Goal: Answer question/provide support: Answer question/provide support

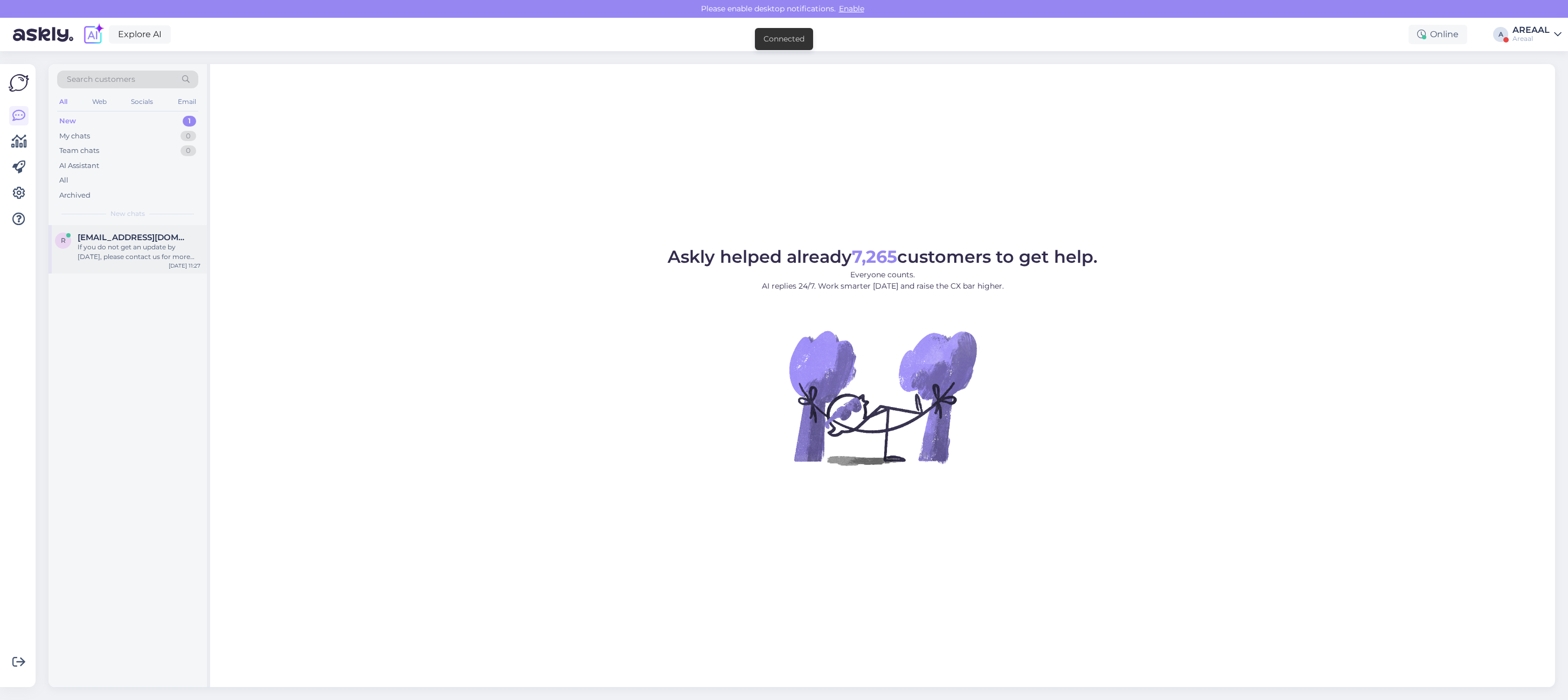
click at [187, 248] on div "If you do not get an update by [DATE], please contact us for more help. We want…" at bounding box center [139, 251] width 123 height 19
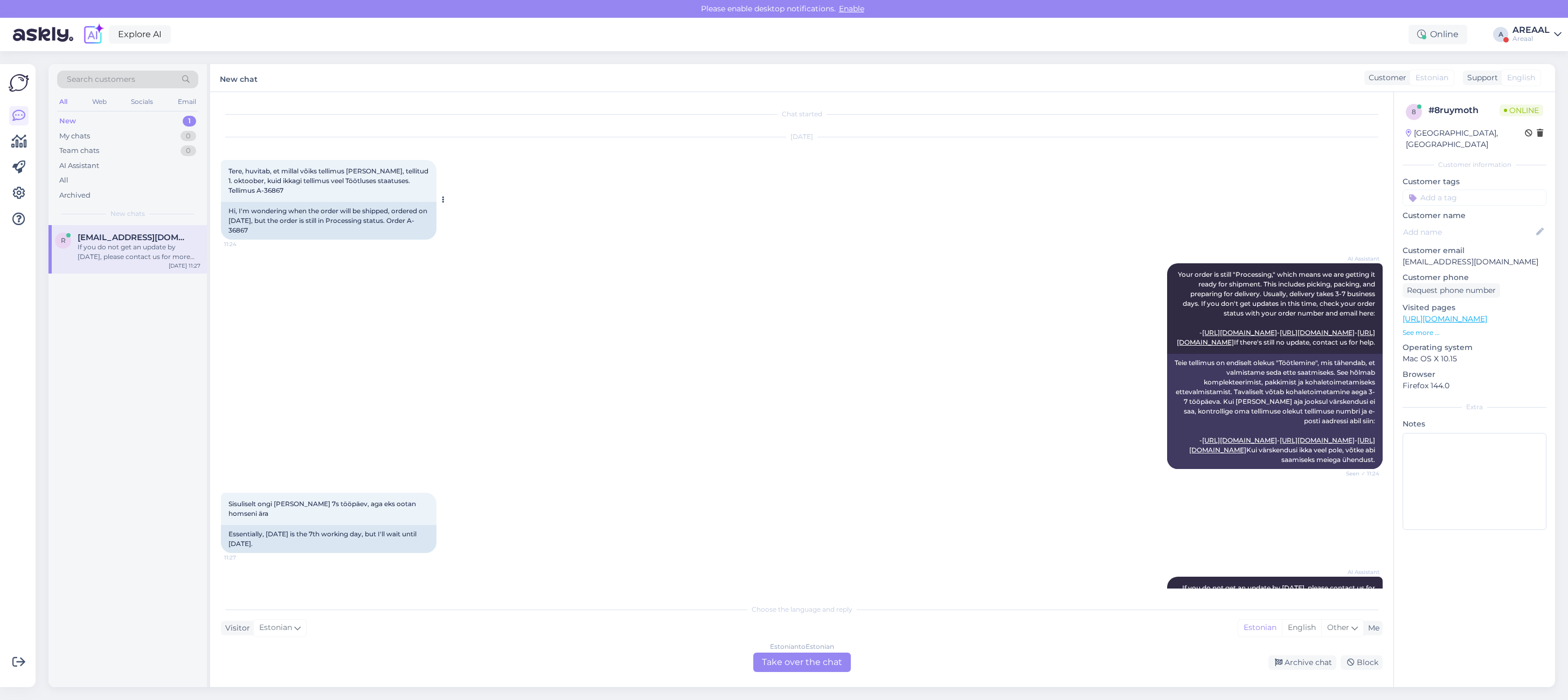
drag, startPoint x: 249, startPoint y: 233, endPoint x: 279, endPoint y: 233, distance: 30.0
click at [279, 233] on div "Hi, I'm wondering when the order will be shipped, ordered on [DATE], but the or…" at bounding box center [329, 220] width 216 height 38
copy div "A-36867"
click at [113, 181] on div "All" at bounding box center [128, 180] width 141 height 15
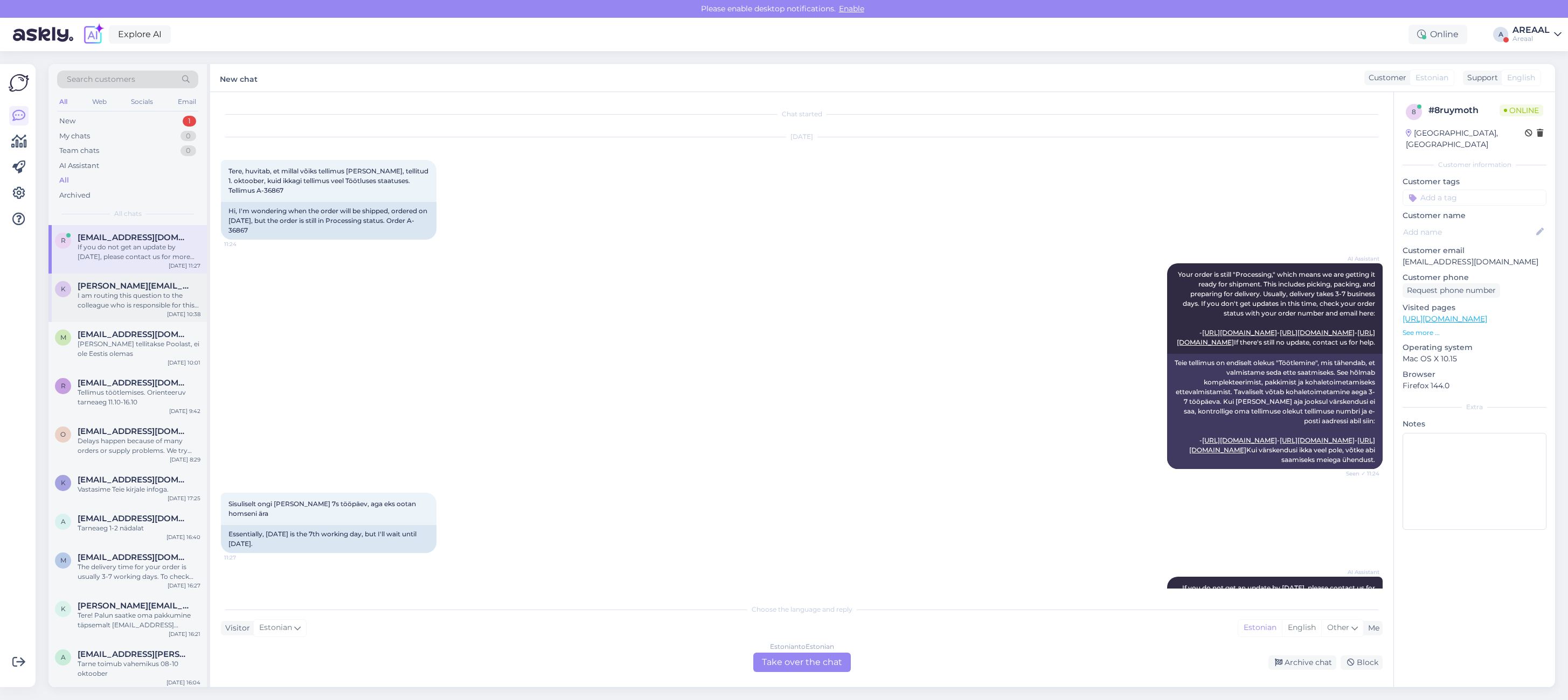
click at [136, 298] on div "I am routing this question to the colleague who is responsible for this topic. …" at bounding box center [139, 300] width 123 height 19
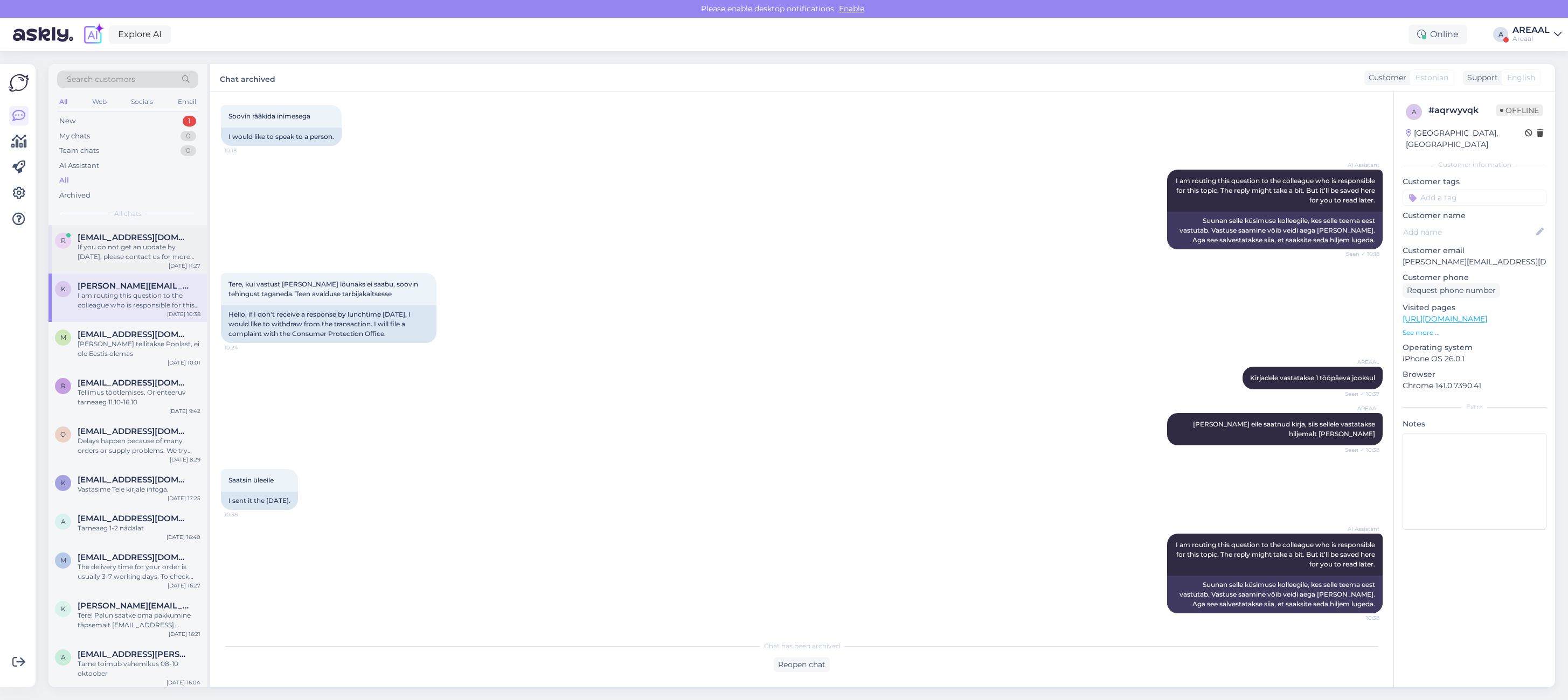
click at [133, 253] on div "If you do not get an update by [DATE], please contact us for more help. We want…" at bounding box center [139, 251] width 123 height 19
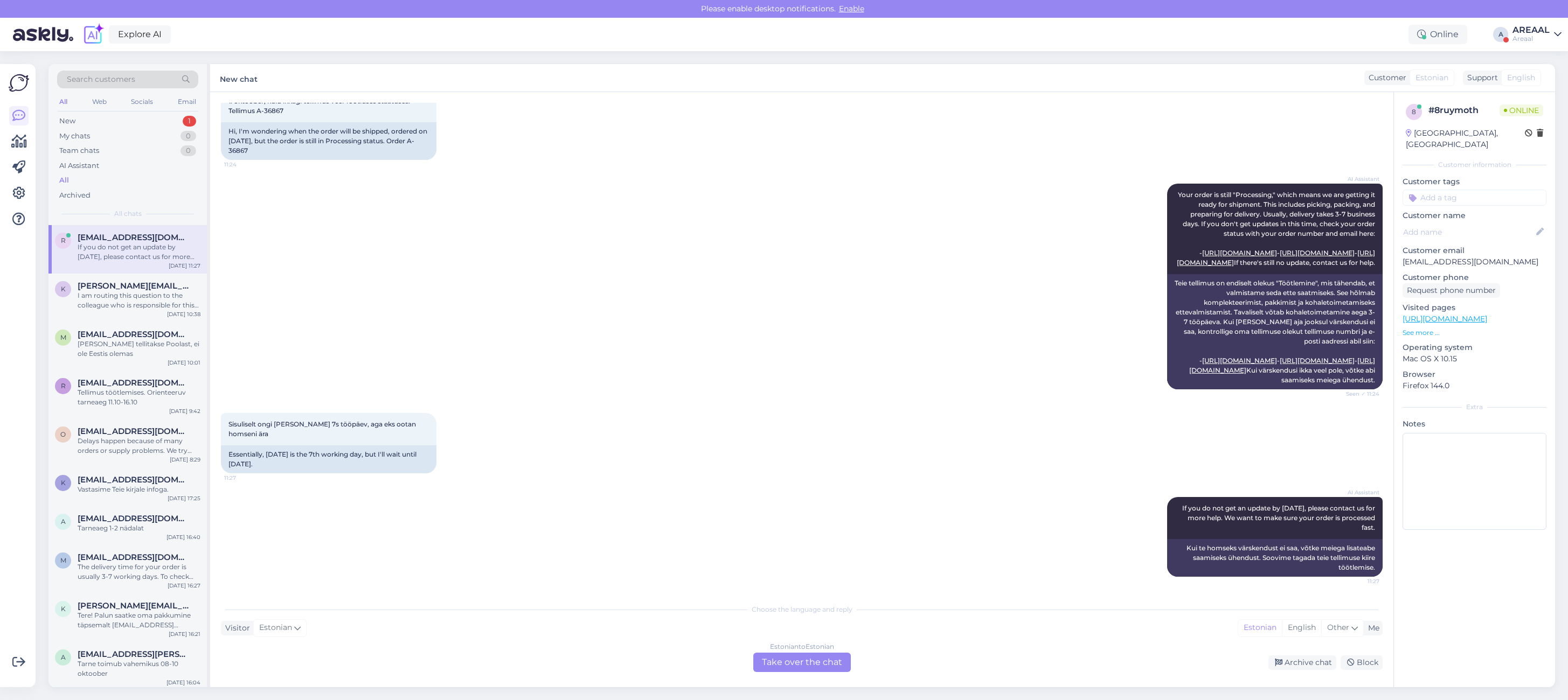
click at [1545, 40] on div "Areaal" at bounding box center [1531, 39] width 37 height 9
click at [1538, 90] on button "Open" at bounding box center [1538, 83] width 30 height 17
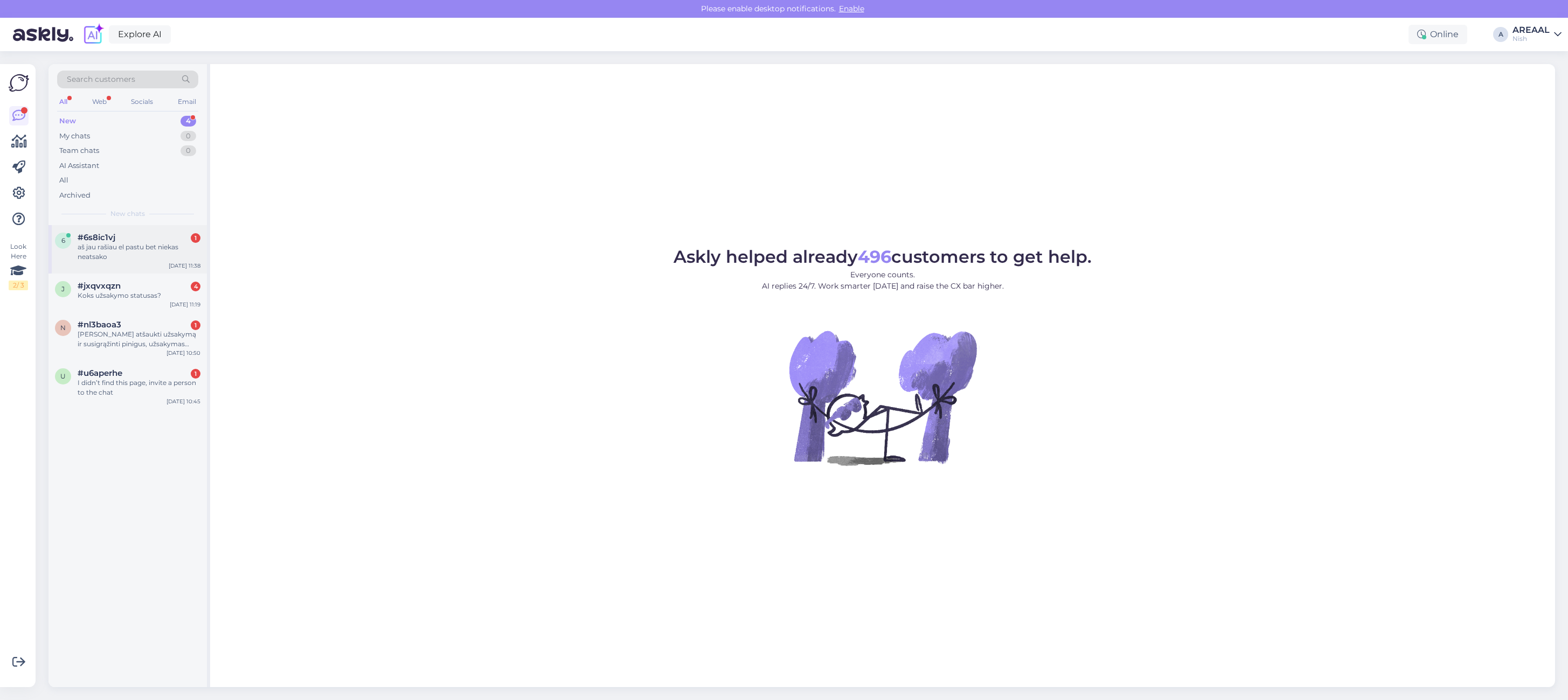
click at [157, 227] on div "6 #6s8ic1vj 1 aš jau rašiau el pastu bet niekas neatsako [DATE] 11:38" at bounding box center [128, 249] width 159 height 48
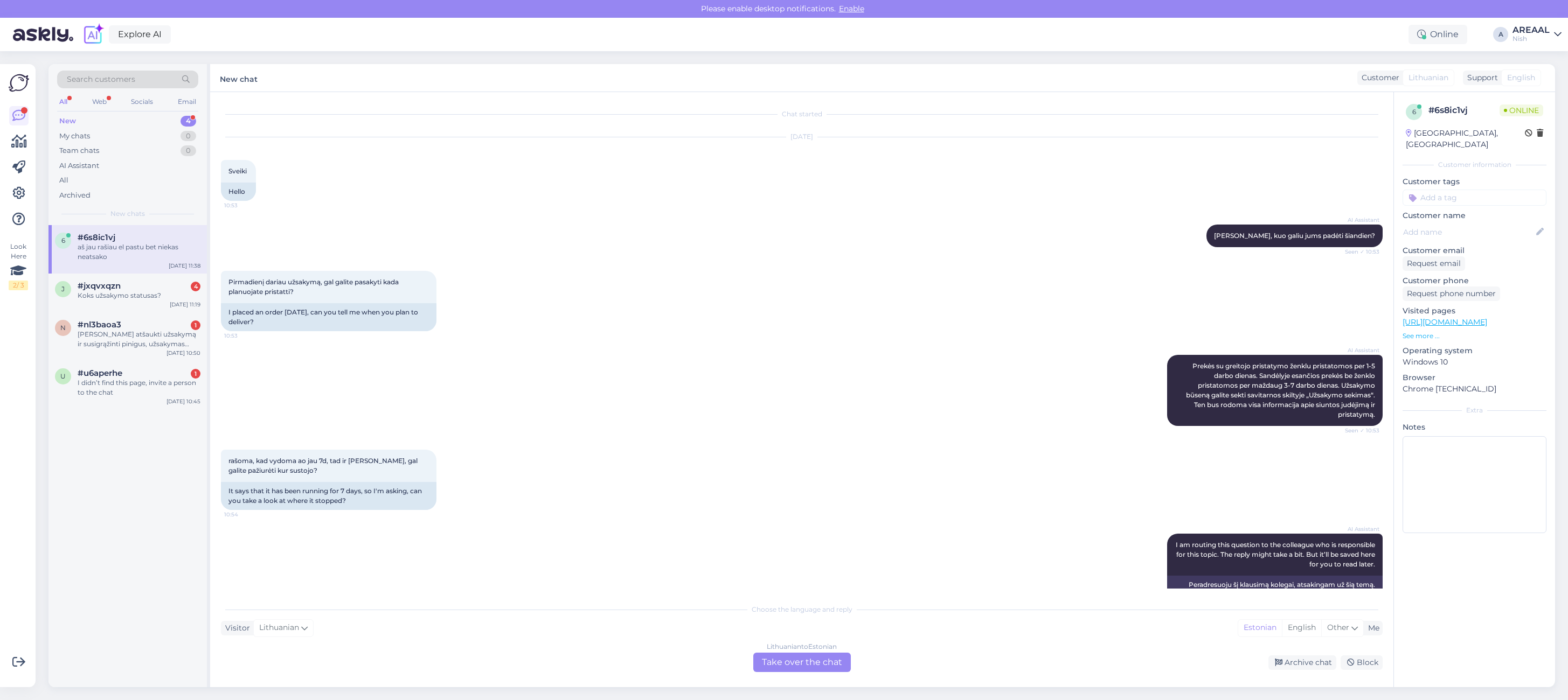
scroll to position [2594, 0]
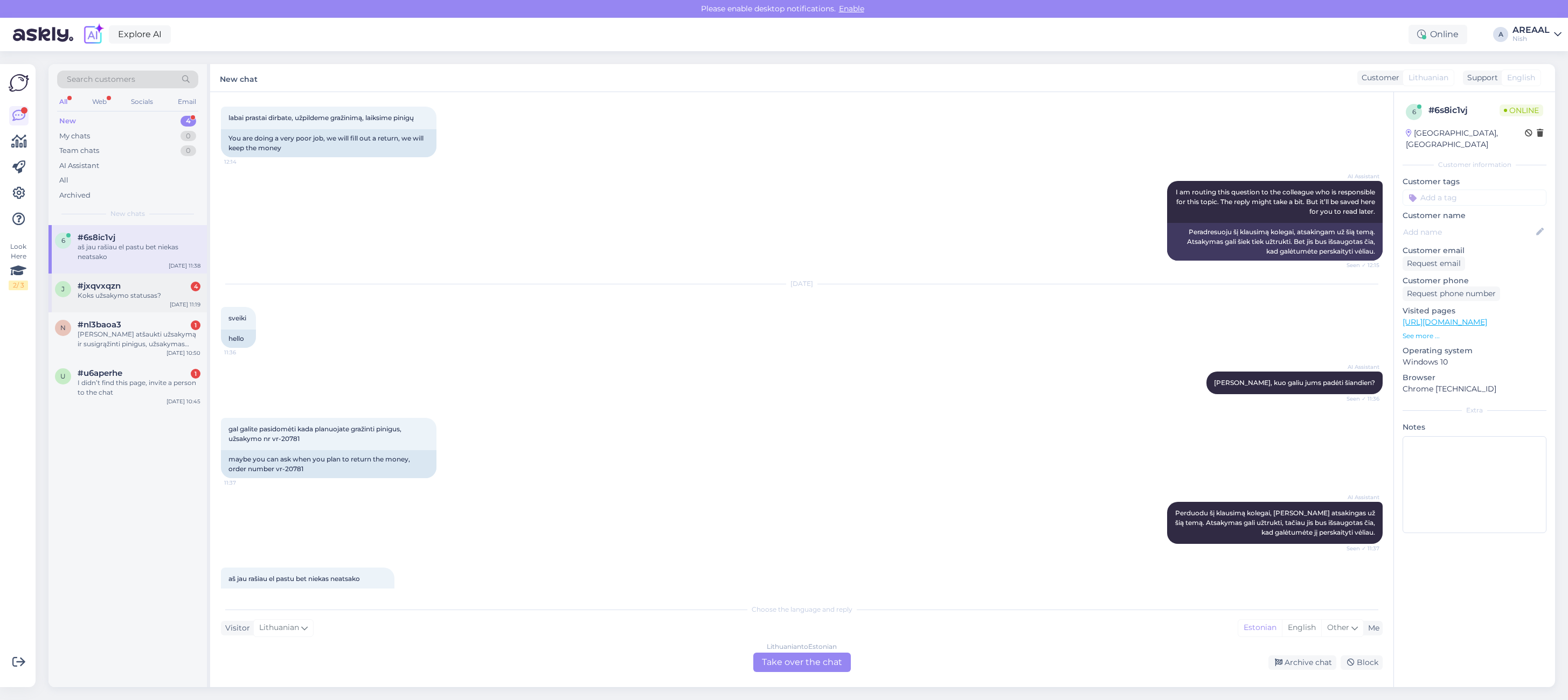
click at [141, 296] on div "Koks užsakymo statusas?" at bounding box center [139, 296] width 123 height 10
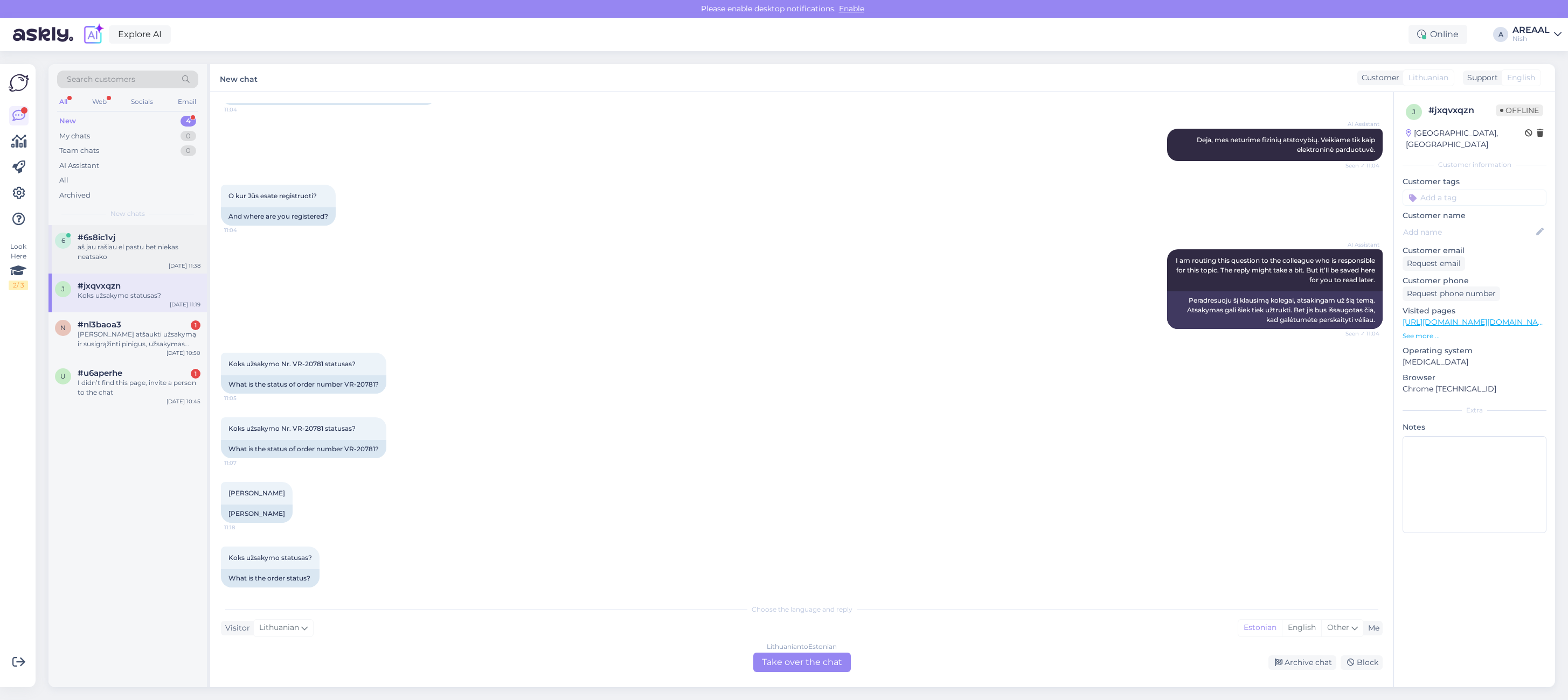
click at [136, 267] on div "6 #6s8ic1vj aš jau rašiau el pastu bet niekas neatsako [DATE] 11:38" at bounding box center [128, 249] width 159 height 48
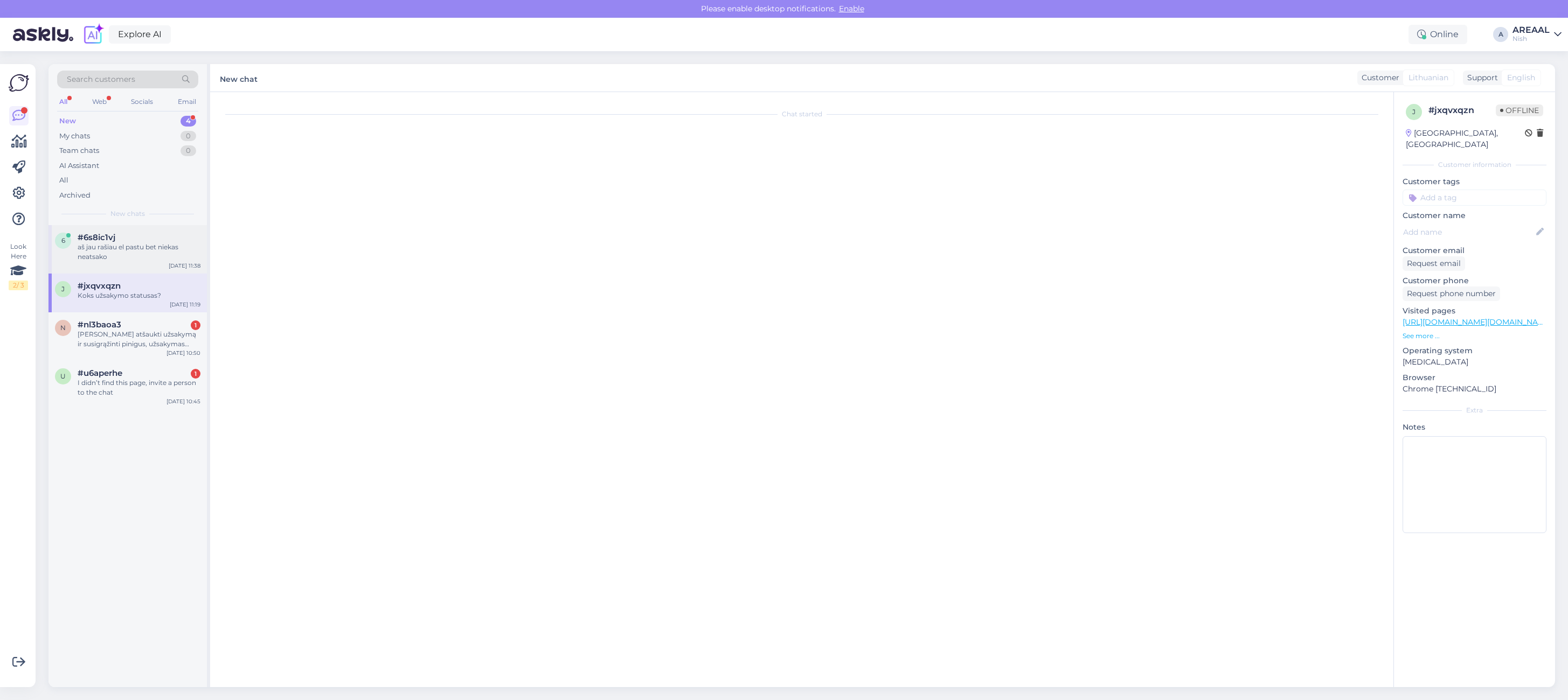
scroll to position [2594, 0]
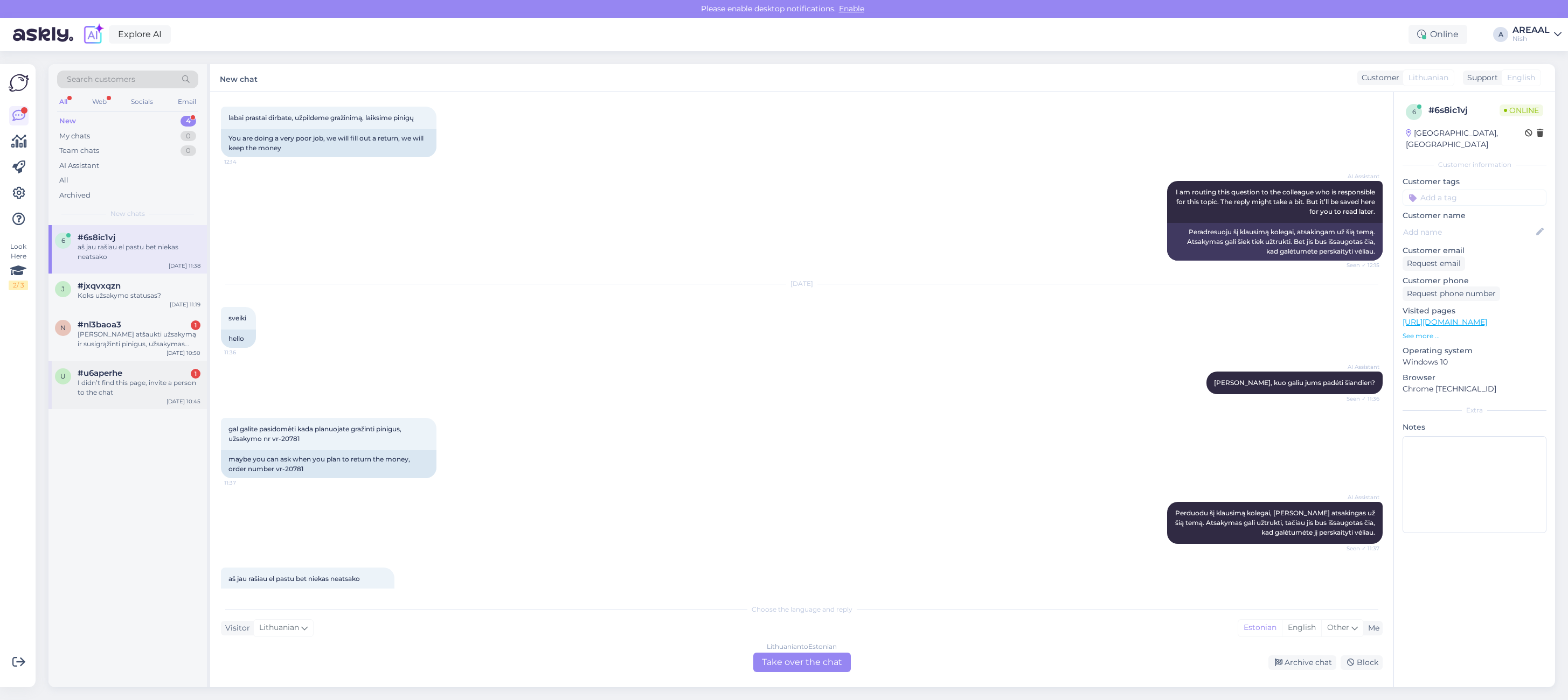
click at [162, 369] on div "#u6aperhe 1" at bounding box center [139, 373] width 123 height 10
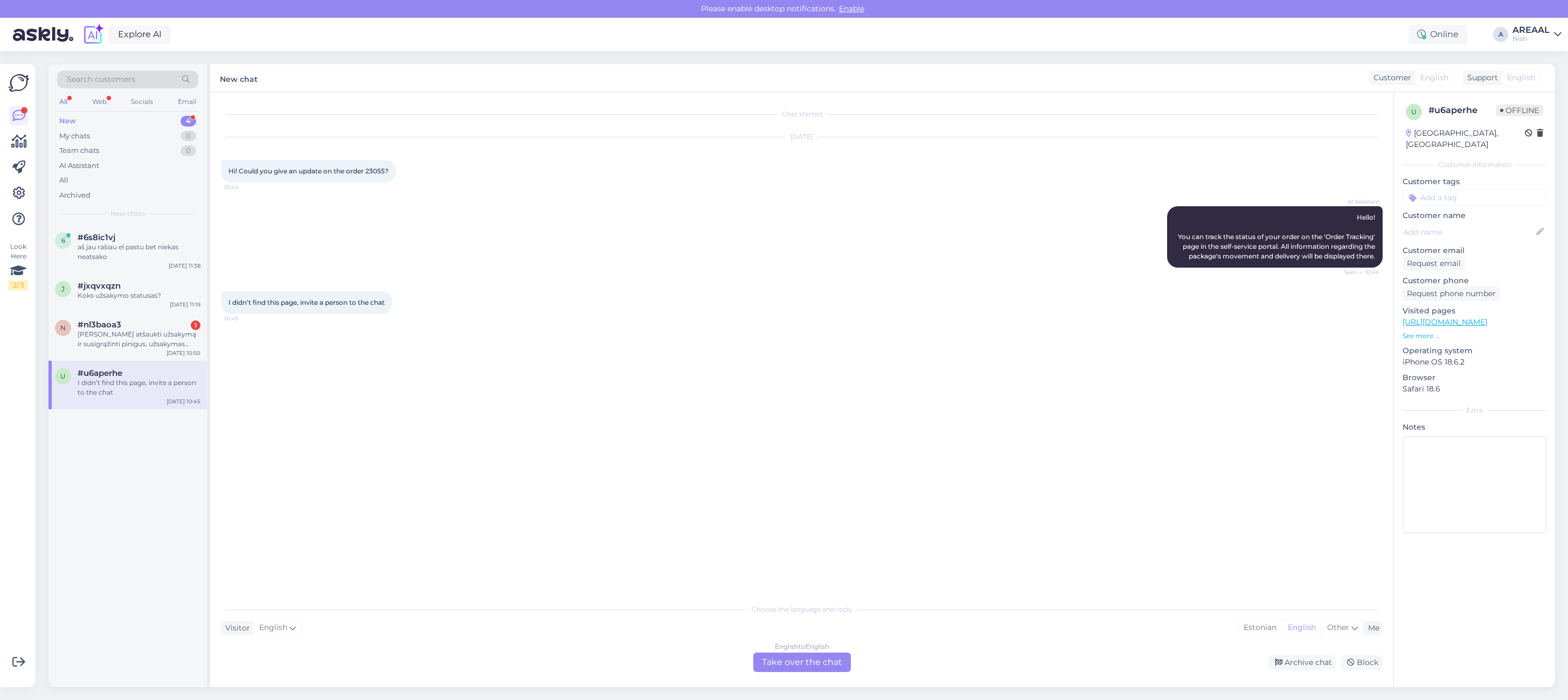
click at [523, 347] on div "Chat started [DATE] Hi! Could you give an update on the order 23055? 10:44 AI A…" at bounding box center [806, 345] width 1171 height 486
click at [151, 292] on div "Koks užsakymo statusas?" at bounding box center [139, 296] width 123 height 10
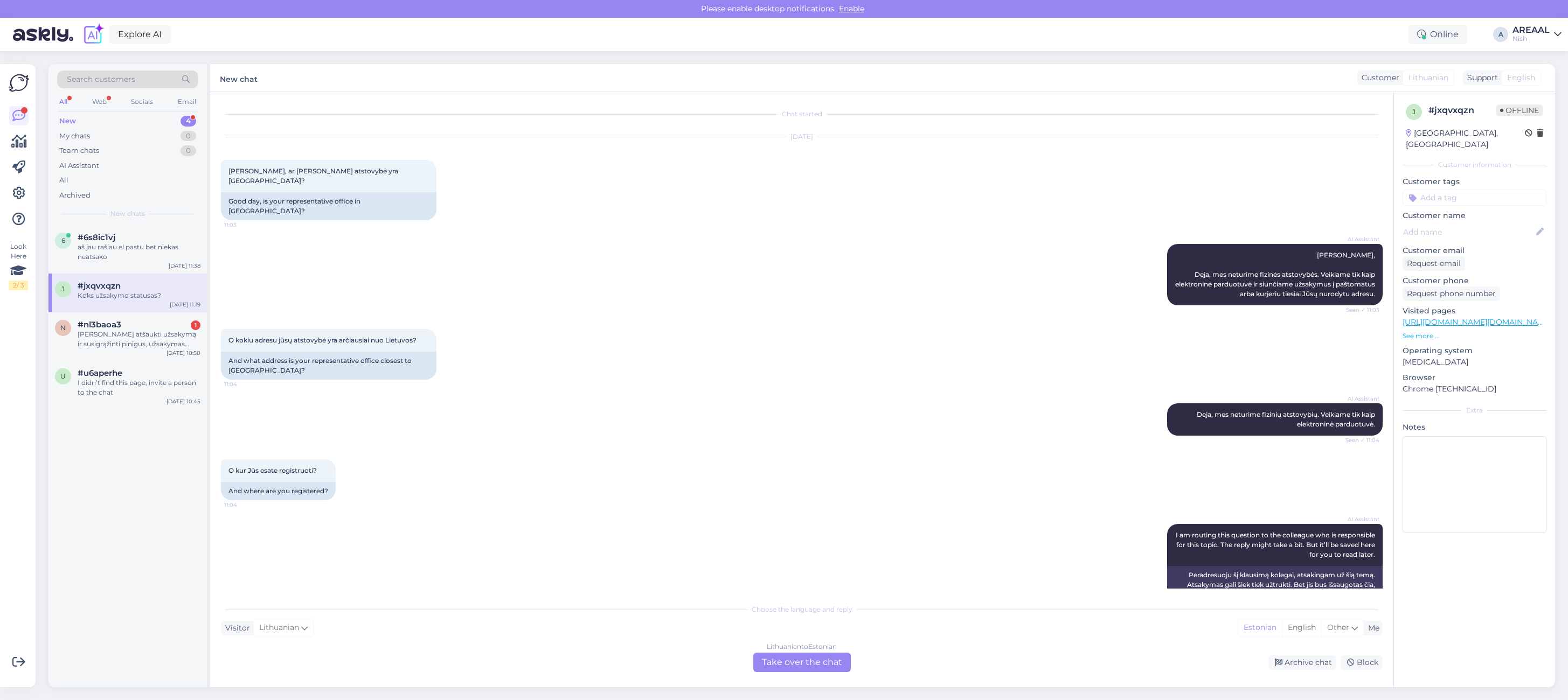
scroll to position [275, 0]
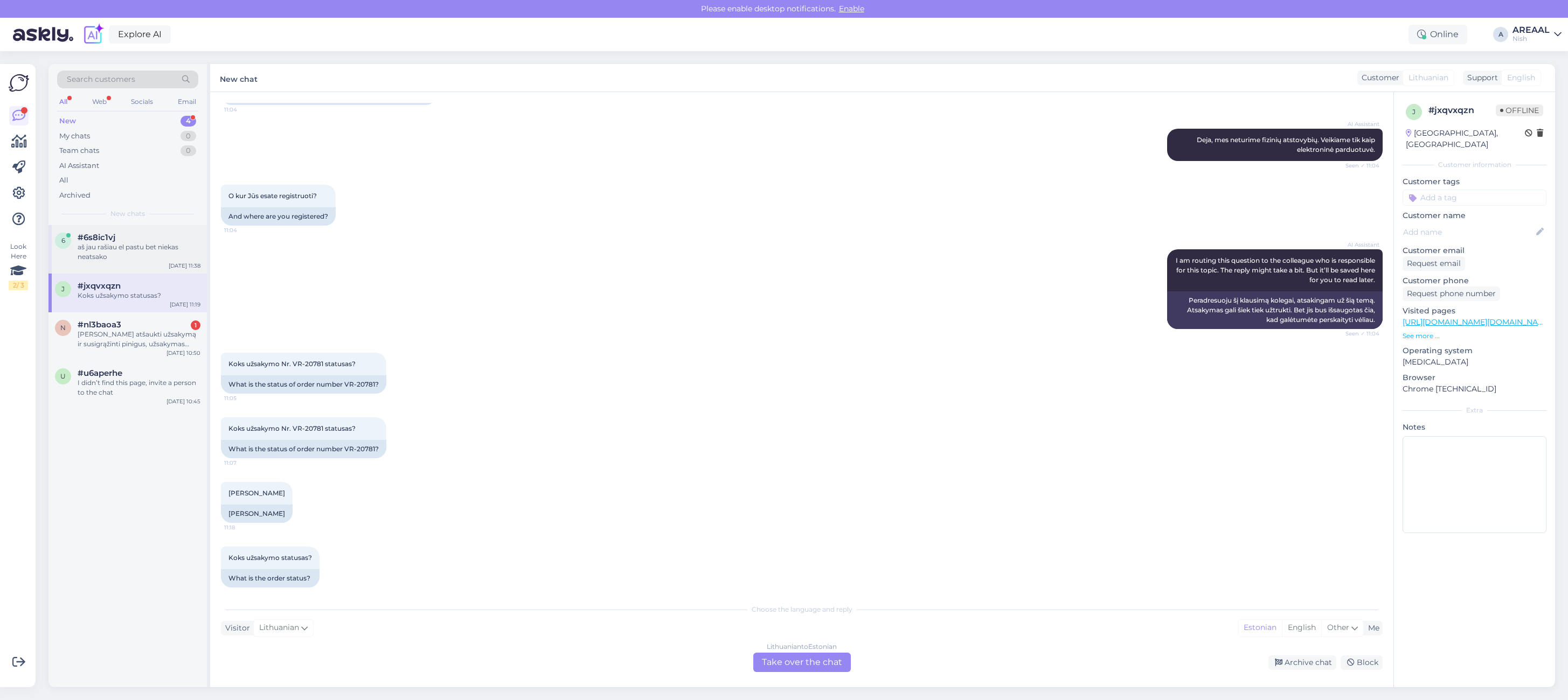
click at [146, 235] on div "#6s8ic1vj" at bounding box center [139, 238] width 123 height 10
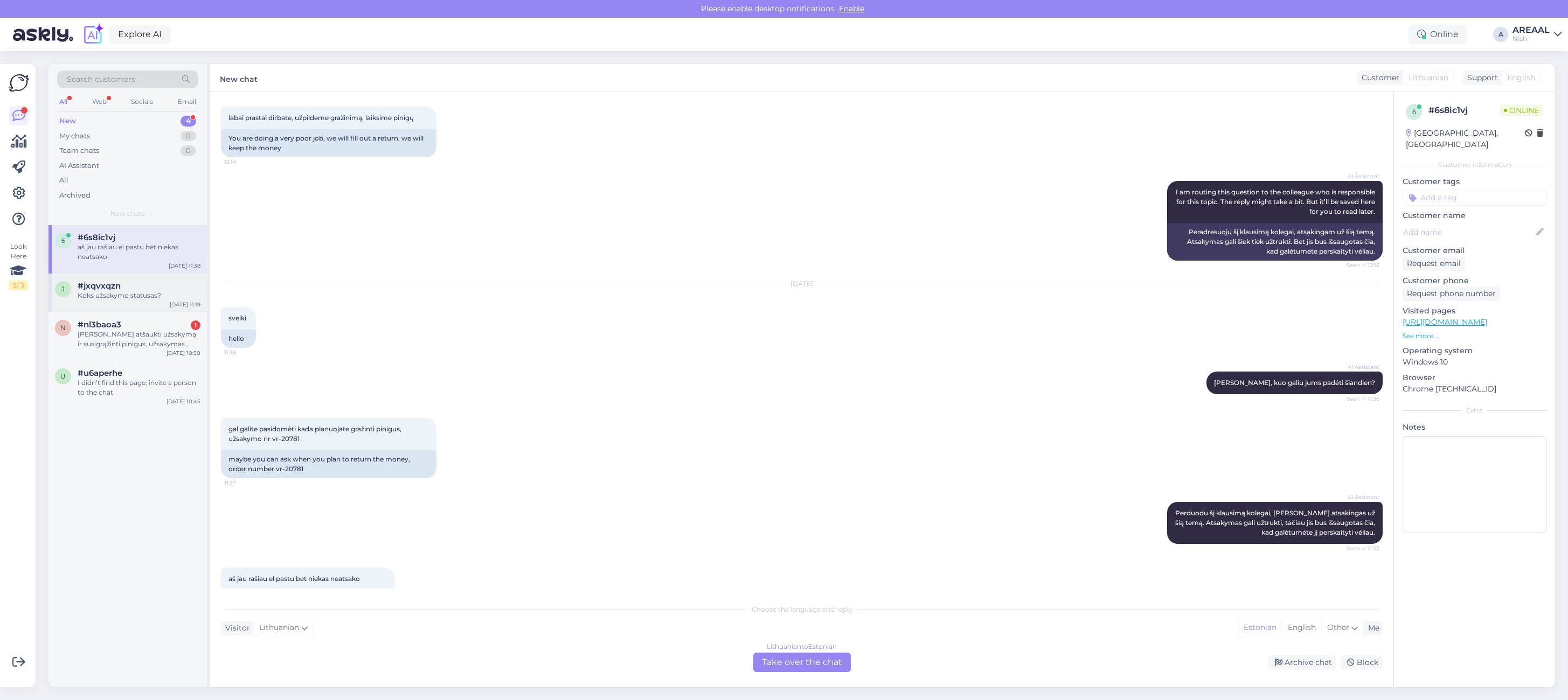
click at [146, 296] on div "Koks užsakymo statusas?" at bounding box center [139, 296] width 123 height 10
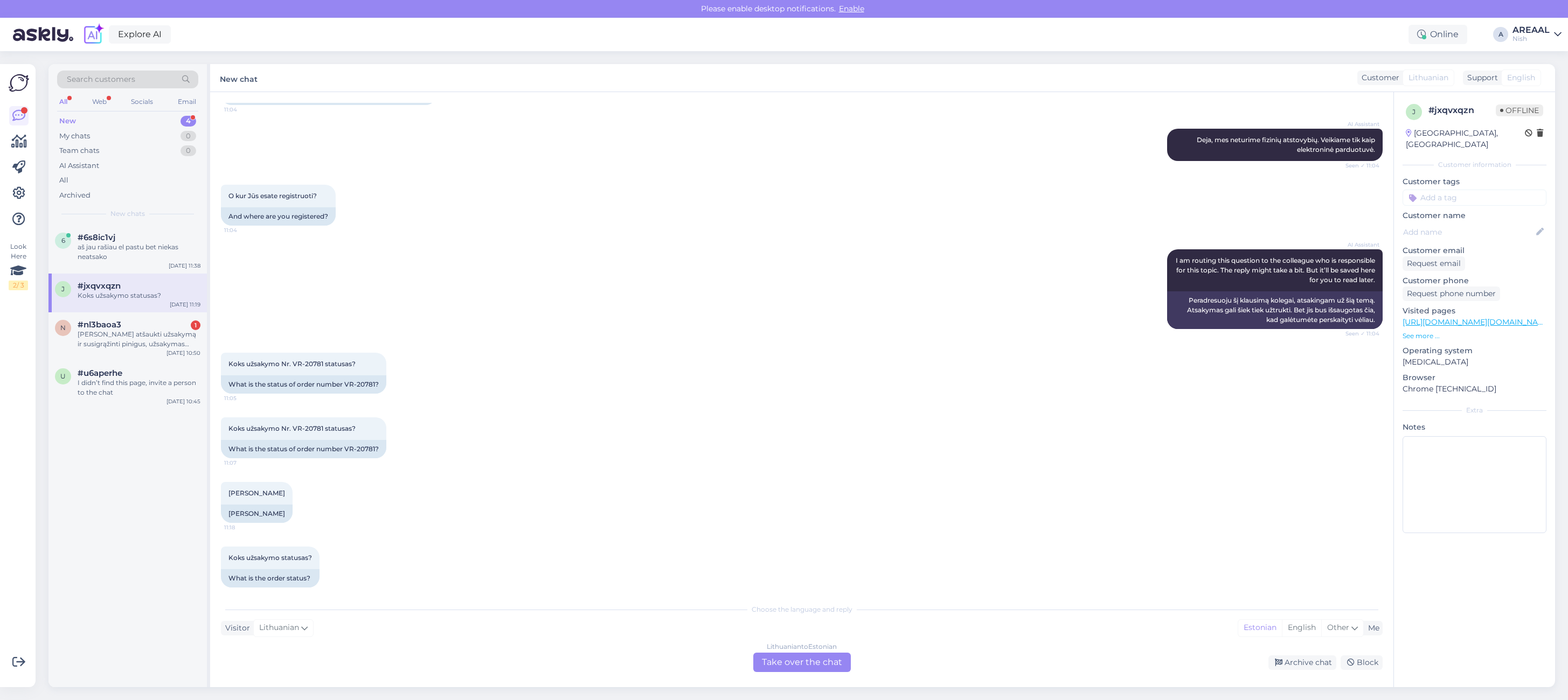
scroll to position [0, 0]
click at [116, 257] on div "aš jau rašiau el pastu bet niekas neatsako" at bounding box center [139, 251] width 123 height 19
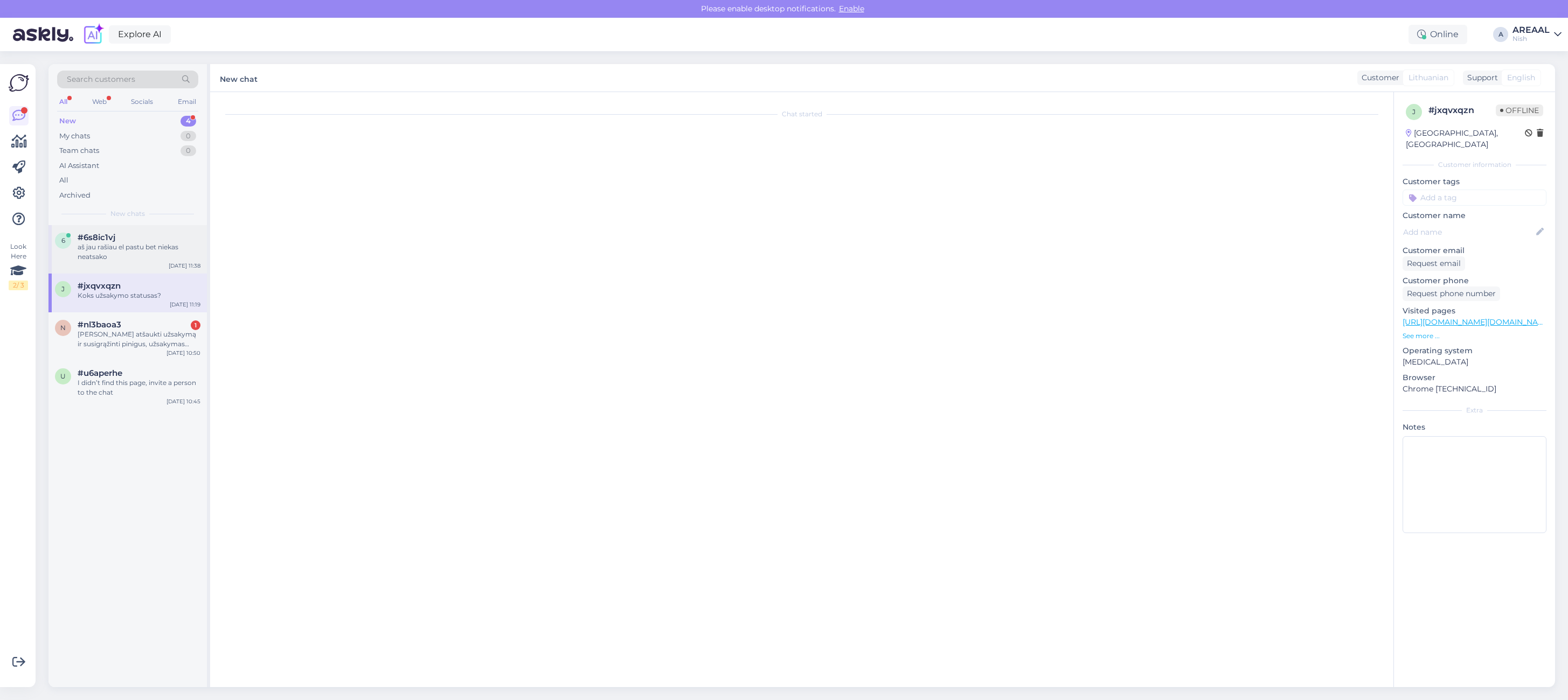
scroll to position [2594, 0]
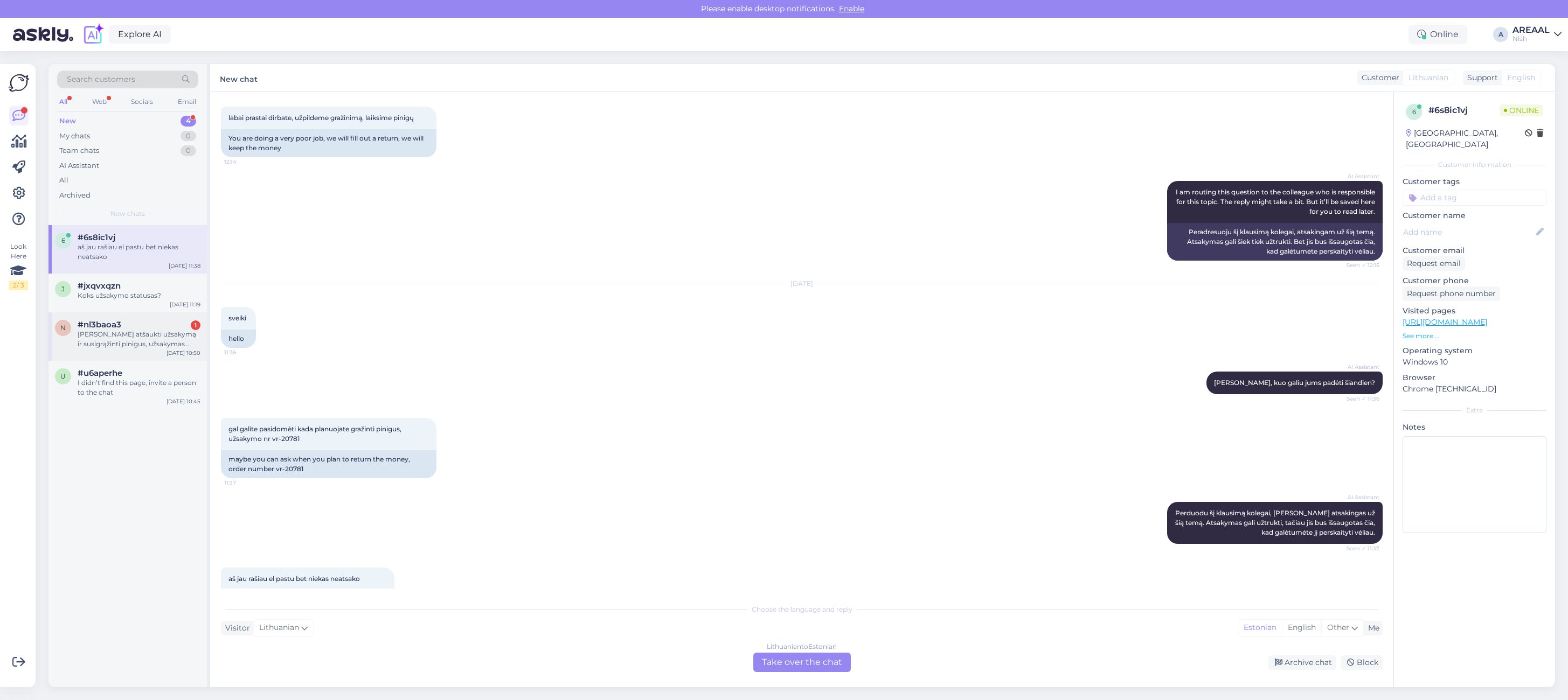
click at [98, 335] on div "[PERSON_NAME] atšaukti užsakymą ir susigrąžinti pinigus, užsakymas trunka per i…" at bounding box center [139, 339] width 123 height 19
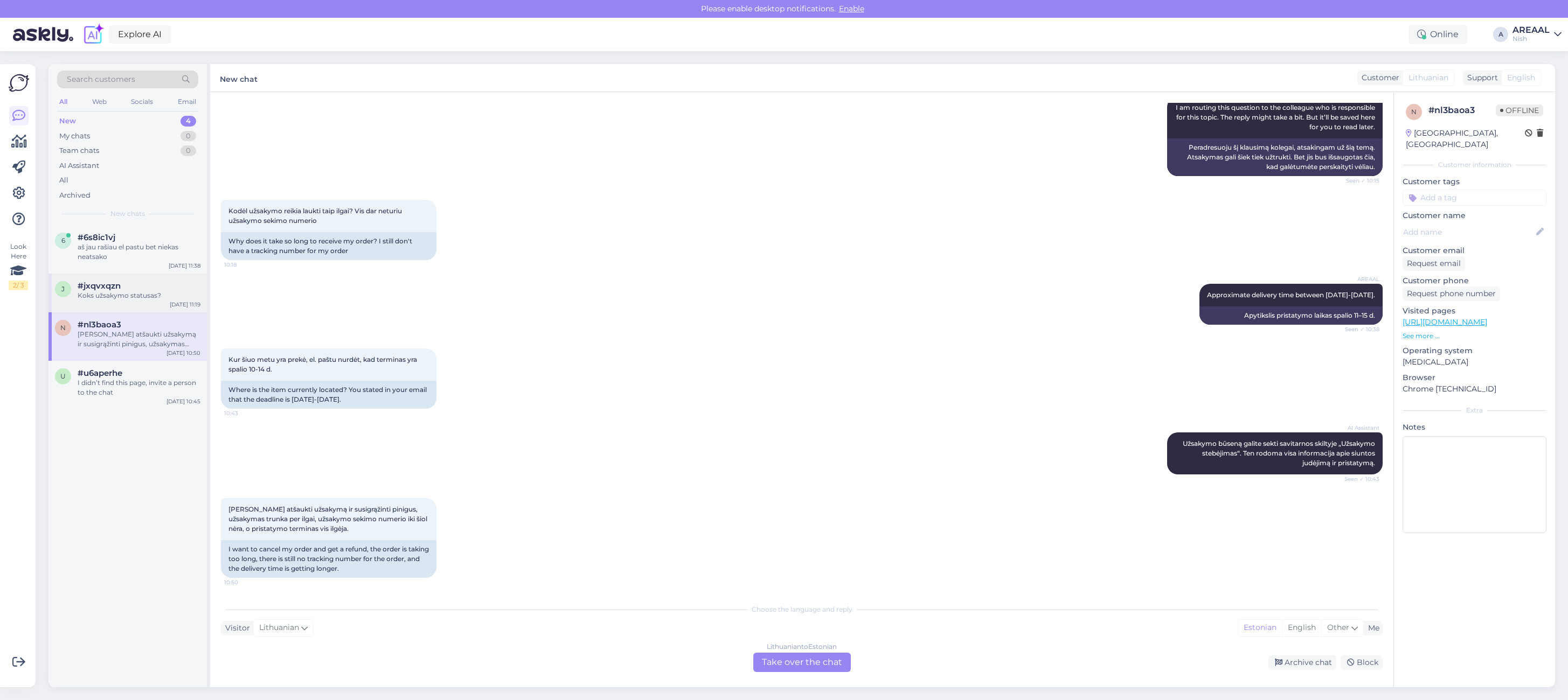
click at [120, 280] on div "j #jxqvxqzn Koks užsakymo statusas? [DATE] 11:19" at bounding box center [128, 293] width 159 height 39
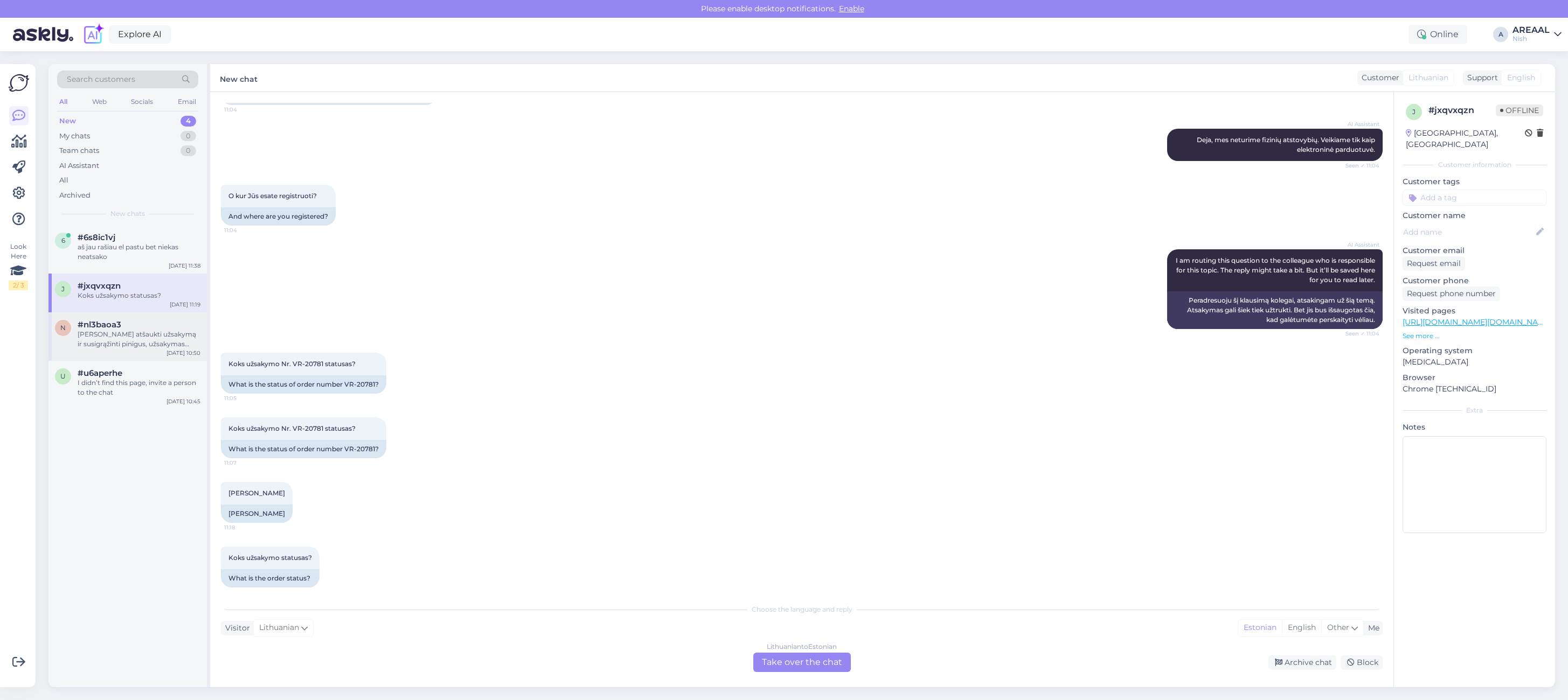
click at [131, 343] on div "[PERSON_NAME] atšaukti užsakymą ir susigrąžinti pinigus, užsakymas trunka per i…" at bounding box center [139, 339] width 123 height 19
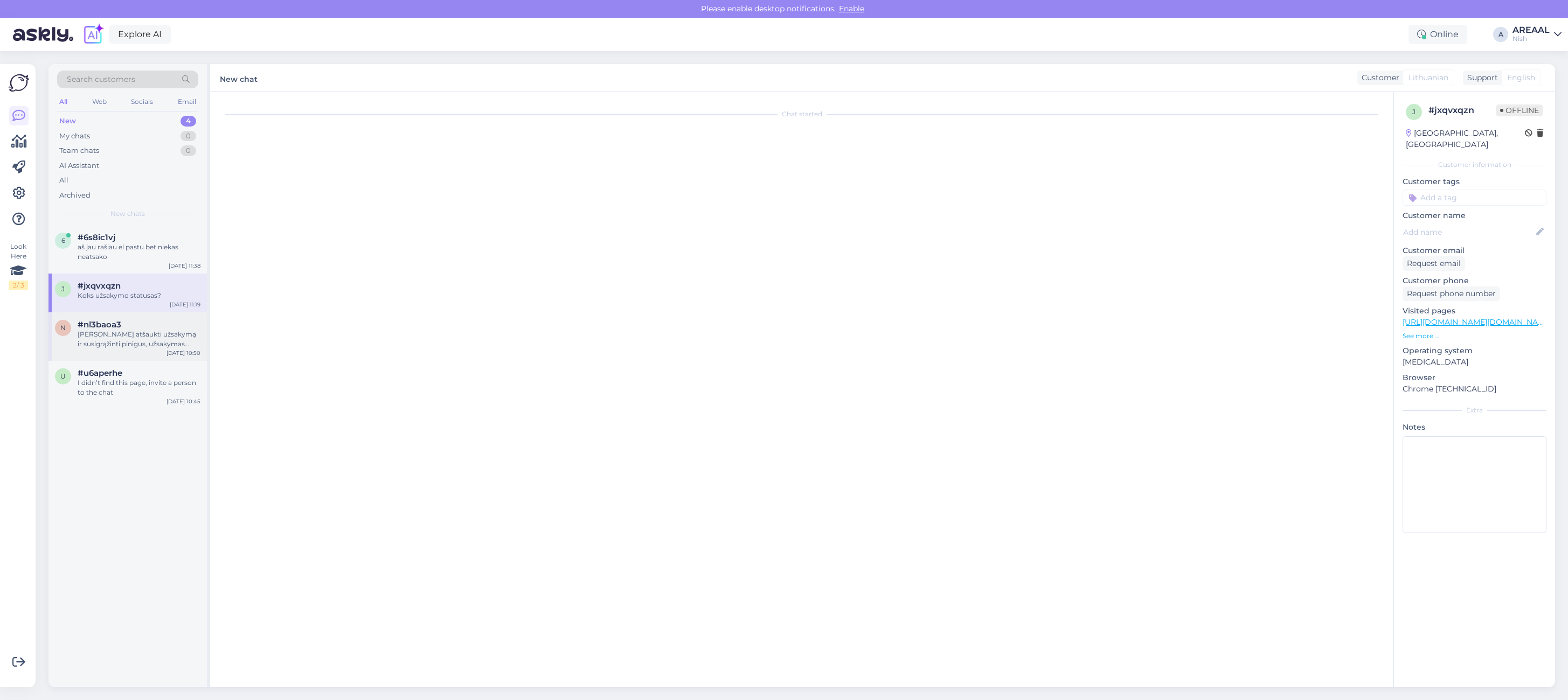
scroll to position [408, 0]
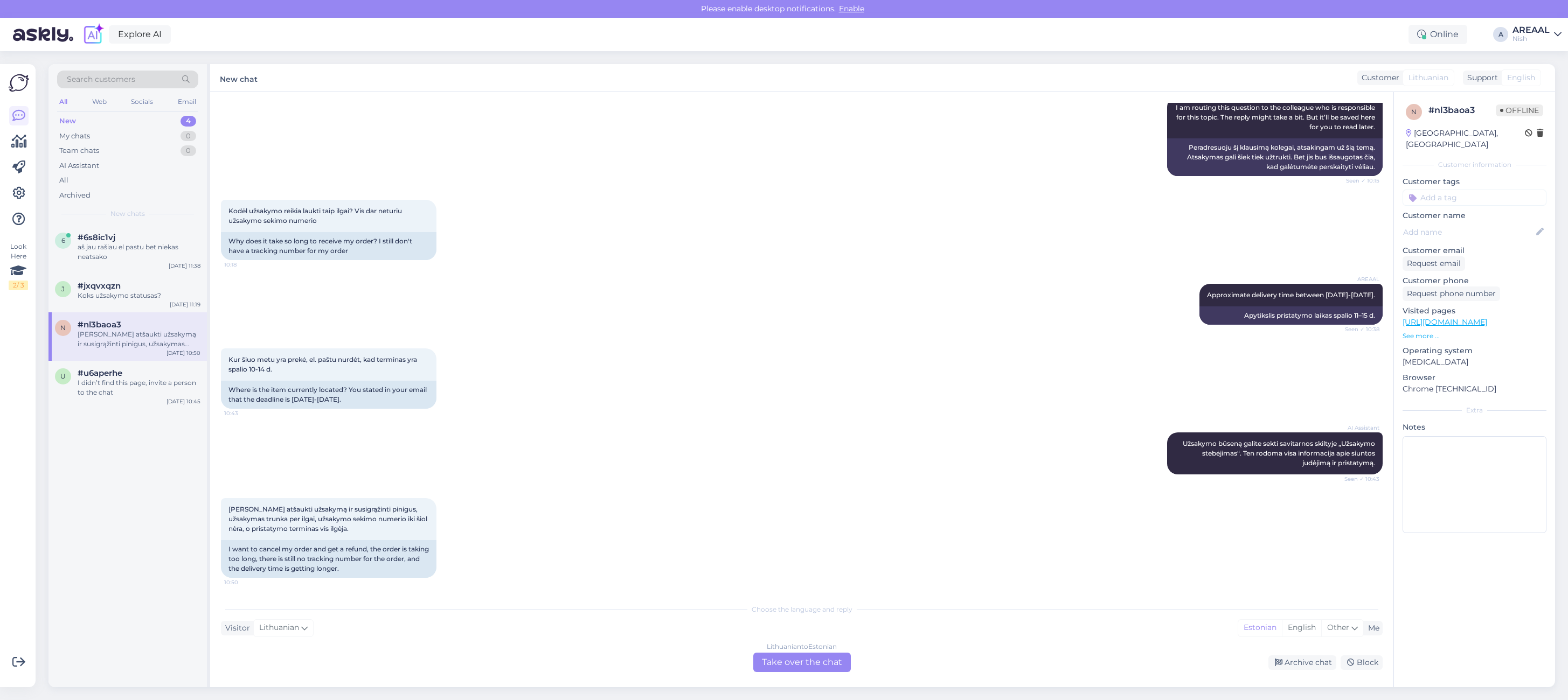
click at [785, 318] on div "AREAAL Approximate delivery time between [DATE]-[DATE]. Seen ✓ 10:38 Apytikslis…" at bounding box center [802, 304] width 1162 height 64
click at [570, 425] on div "AI Assistant Užsakymo būseną galite sekti savitarnos skiltyje „Užsakymo stebėji…" at bounding box center [802, 453] width 1162 height 66
click at [538, 528] on div "[PERSON_NAME] atšaukti užsakymą ir susigrąžinti pinigus, užsakymas trunka per i…" at bounding box center [802, 538] width 1162 height 103
click at [534, 522] on div "[PERSON_NAME] atšaukti užsakymą ir susigrąžinti pinigus, užsakymas trunka per i…" at bounding box center [802, 538] width 1162 height 103
click at [907, 486] on div "[PERSON_NAME] atšaukti užsakymą ir susigrąžinti pinigus, užsakymas trunka per i…" at bounding box center [802, 538] width 1162 height 103
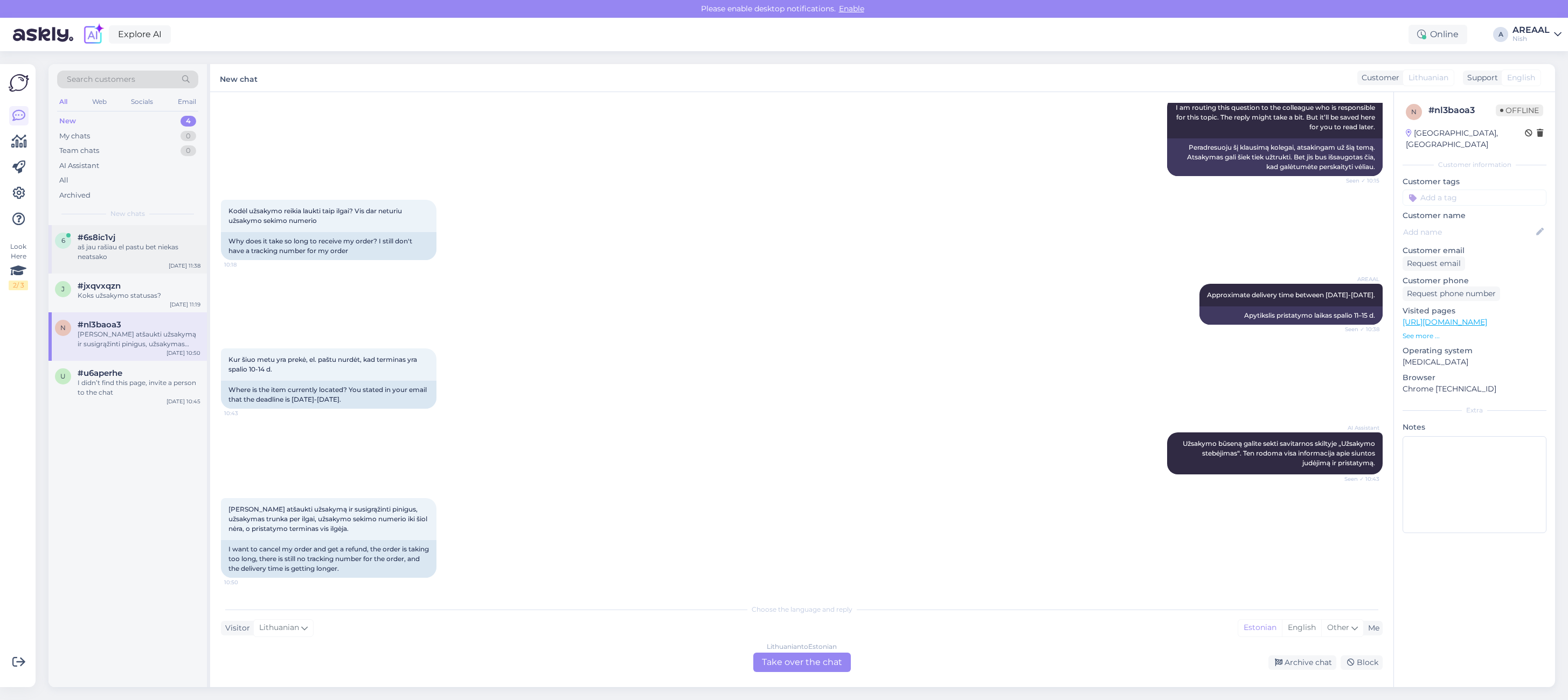
click at [128, 238] on div "#6s8ic1vj" at bounding box center [139, 238] width 123 height 10
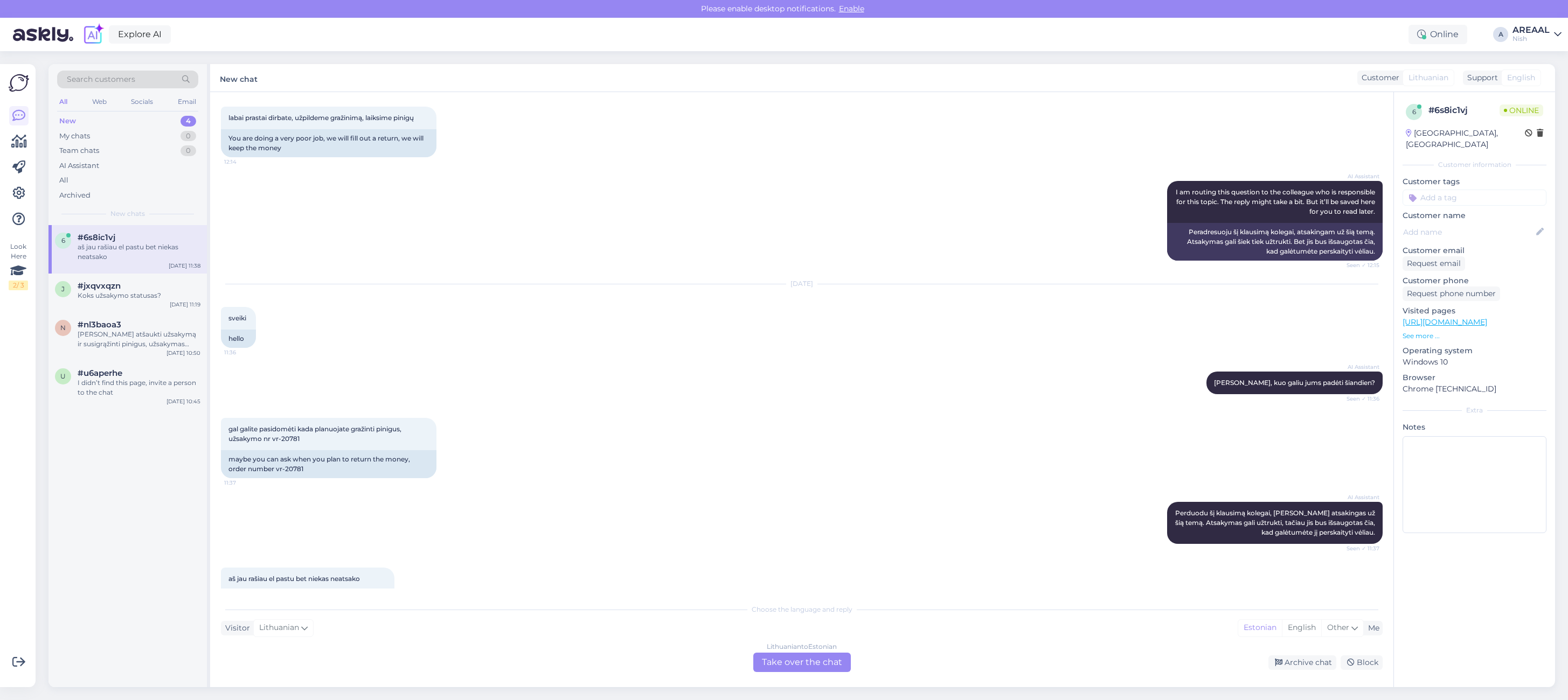
click at [793, 655] on div "Lithuanian to Estonian Take over the chat" at bounding box center [801, 662] width 97 height 19
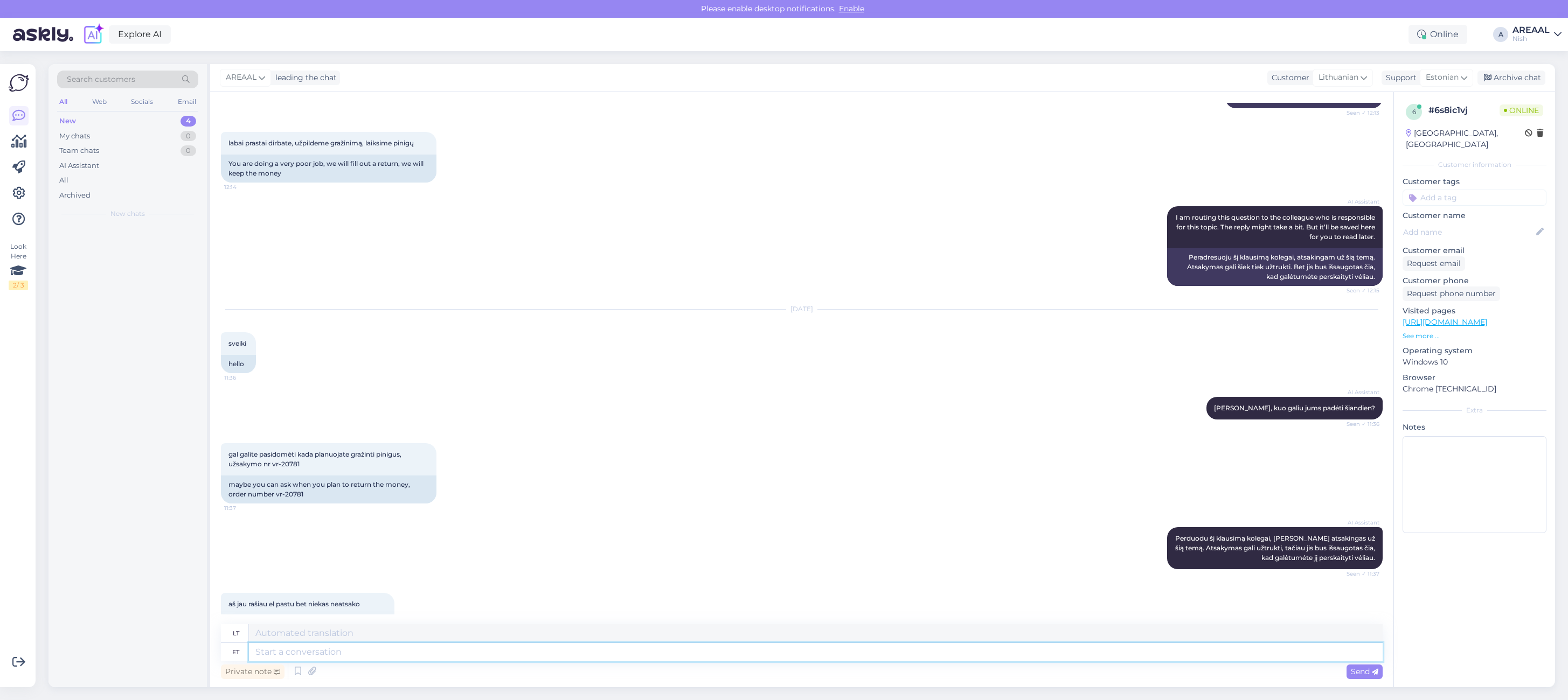
click at [790, 652] on textarea at bounding box center [816, 652] width 1133 height 19
type textarea "Refunds a"
type textarea "Grąžinimai"
type textarea "Refunds are usu"
type textarea "Grąžinamosios išmokos yra"
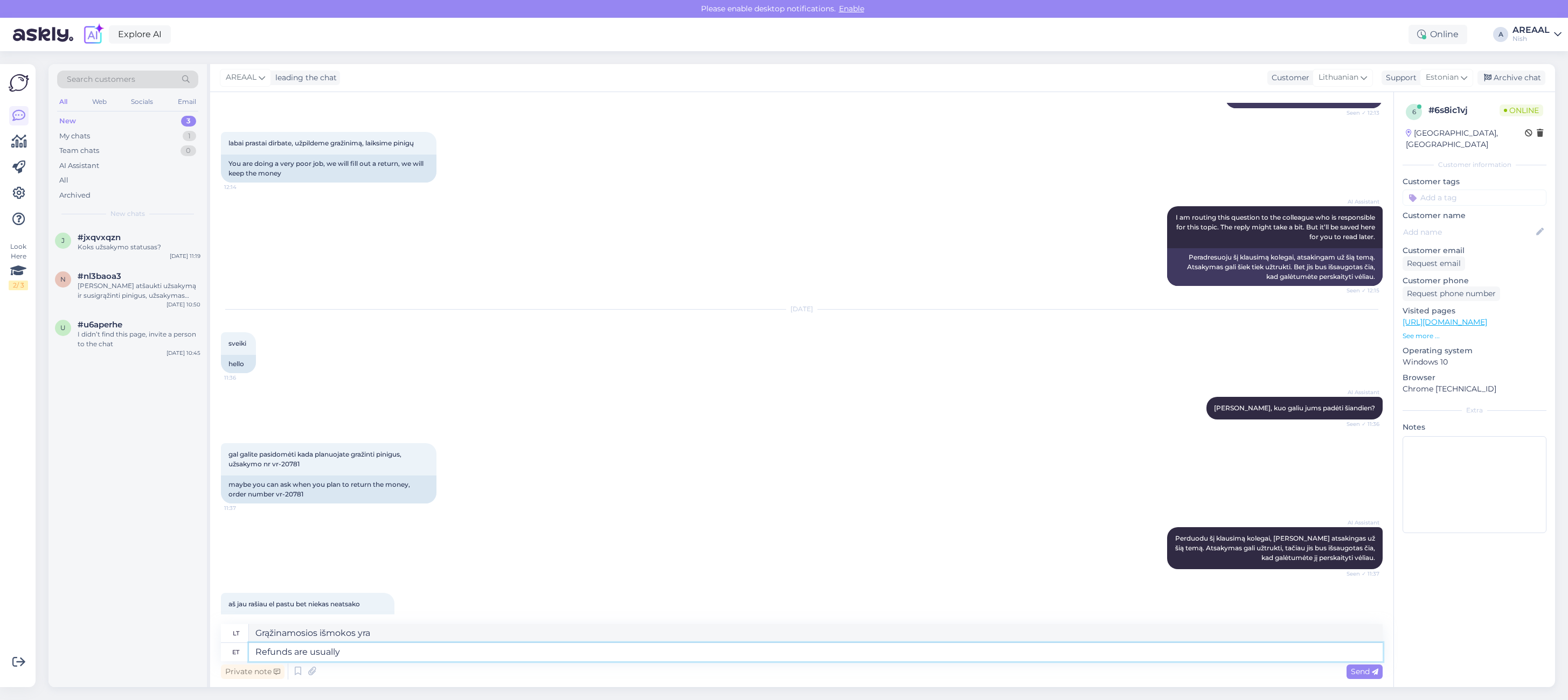
type textarea "Refunds are usually"
type textarea "Grąžinamosios išmokos paprastai yra"
type textarea "Refunds are usually processed wit"
type textarea "Grąžinamosios išmokos paprastai apdorojamos"
type textarea "Refunds are usually processed within"
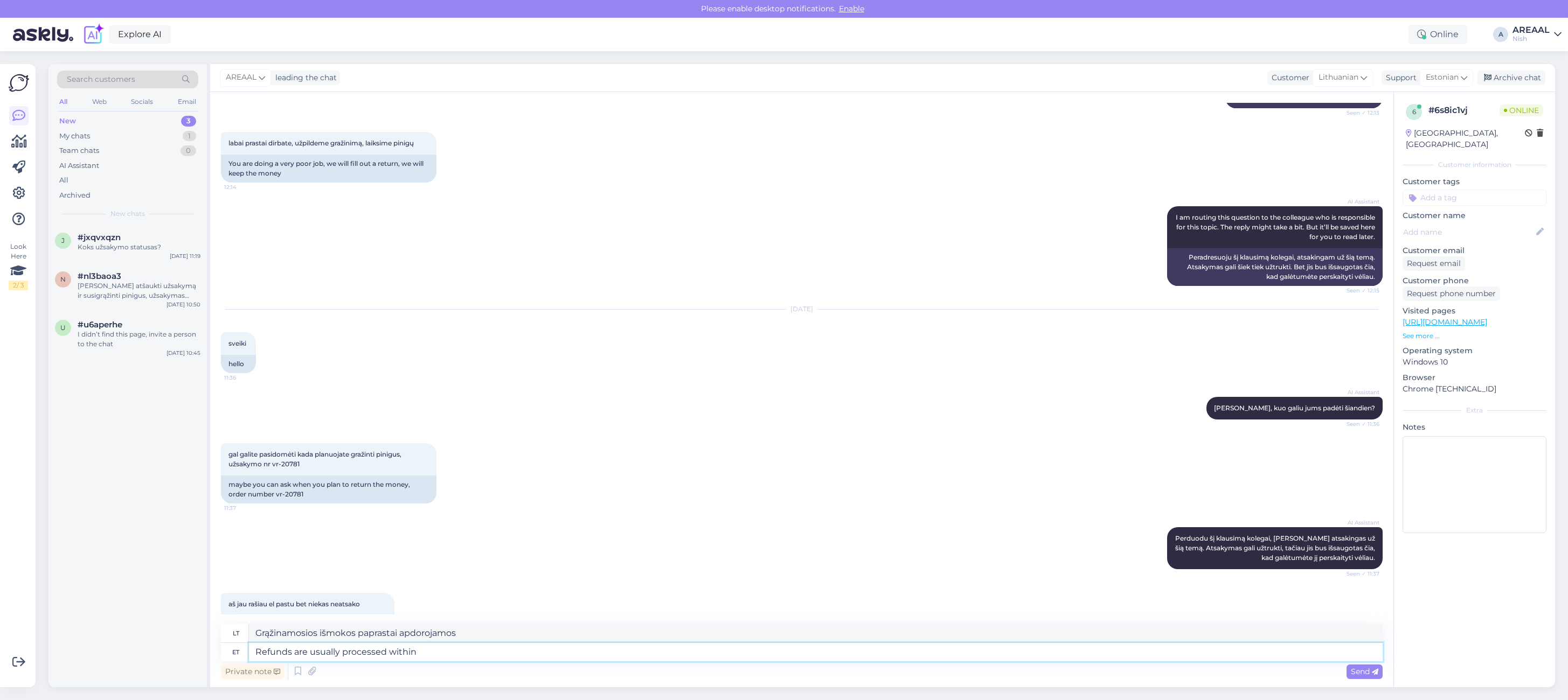
type textarea "Grąžinamosios išmokos paprastai apdorojamos per"
type textarea "Refunds are usually processed within 3-7 wopr"
type textarea "Grąžinimai paprastai apdorojami per 3–7 dienas"
type textarea "Refunds are usually processed within 3-7 working days."
type textarea "Grąžinimai paprastai apdorojami per 3–7 darbo dienas"
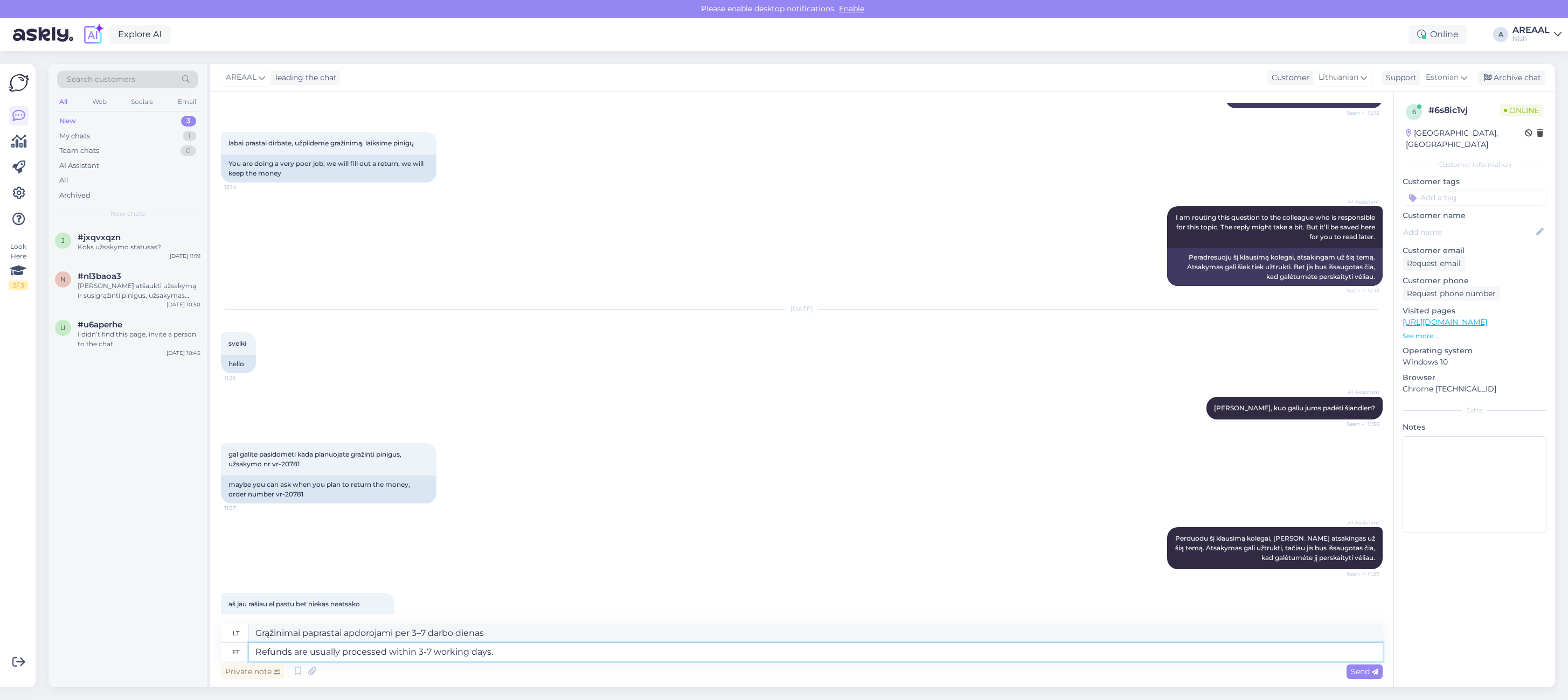
type textarea "Refunds are usually processed within 3-7 working days. E"
type textarea "Grąžinimas paprastai atliekamas per 3–7 darbo dienas."
type textarea "Refunds are usually processed within 3-7 working days. E-mails are a"
type textarea "Grąžinimai paprastai apdorojami per 3–7 darbo dienas. El. laiškai"
type textarea "Refunds are usually processed within 3-7 working days. E-mails are ans"
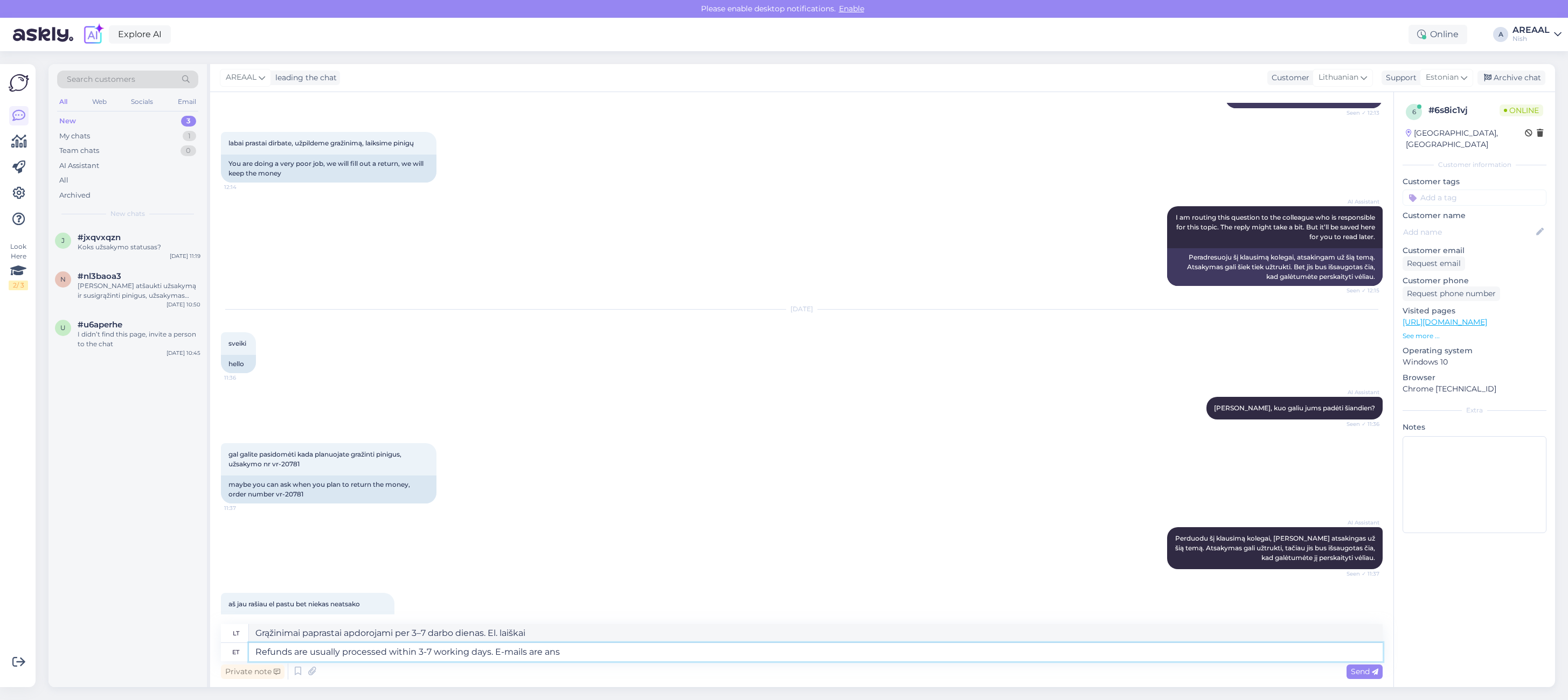
type textarea "Grąžinimai paprastai apdorojami per 3–7 darbo dienas. El. laiškai yra"
type textarea "Refunds are usually processed within 3-7 working days. E-mails are answered with"
type textarea "Grąžinimai paprastai apdorojami per 3–7 darbo dienas. Į el. laiškus atsakoma."
type textarea "Refunds are usually processed within 3-7 working days. E-mails are answered wit…"
type textarea "Grąžinimai paprastai apdorojami per 3–7 darbo dienas. Į el. laiškus atsakoma per"
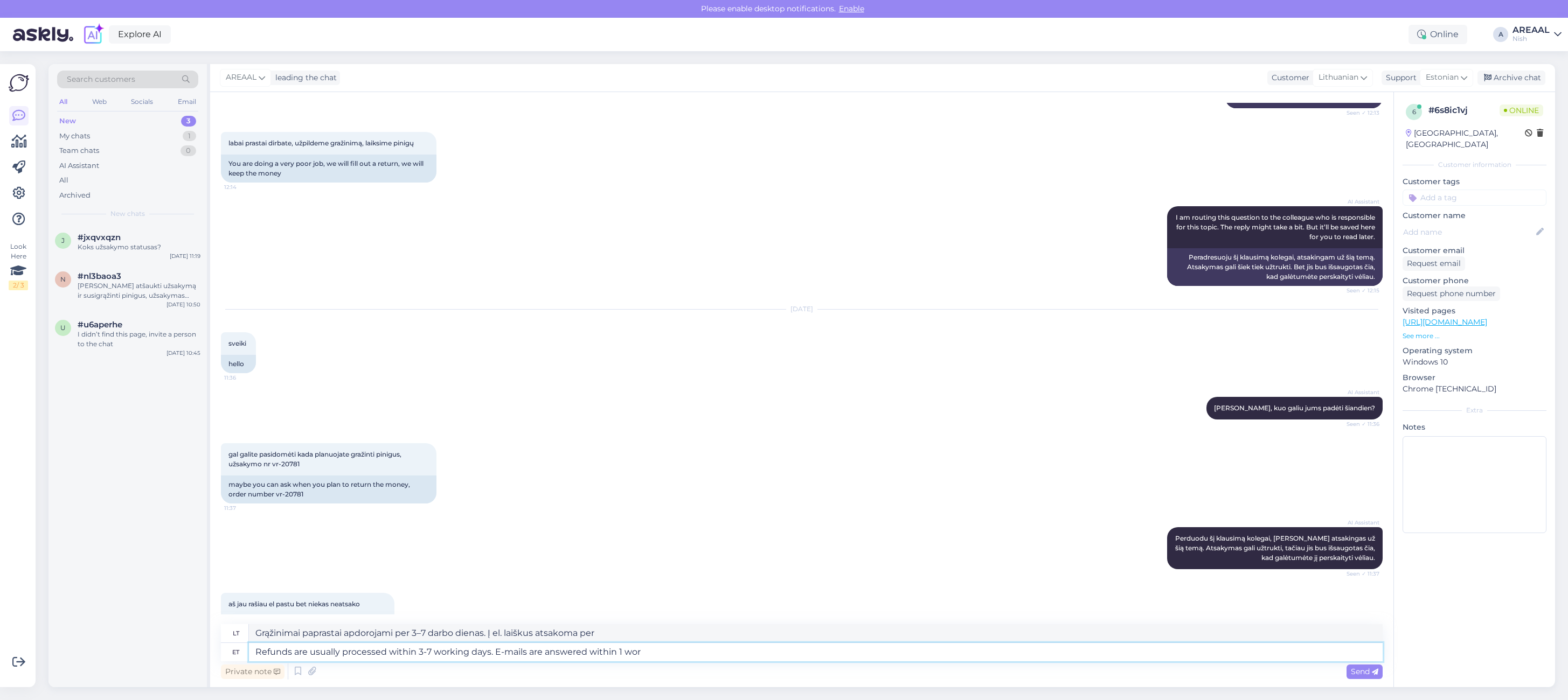
type textarea "Refunds are usually processed within 3-7 working days. E-mails are answered wit…"
type textarea "Grąžinimai paprastai apdorojami per 3–7 darbo dienas. Į el. laiškus atsakoma pe…"
type textarea "Refunds are usually processed within 3-7 working days. E-mails are answered wit…"
type textarea "Grąžinimai paprastai apdorojami per 3–7 darbo dienas. Į el. laiškus atsakoma pe…"
type textarea "Refunds are usually processed within 3-7 working days. E-mails are answered wit…"
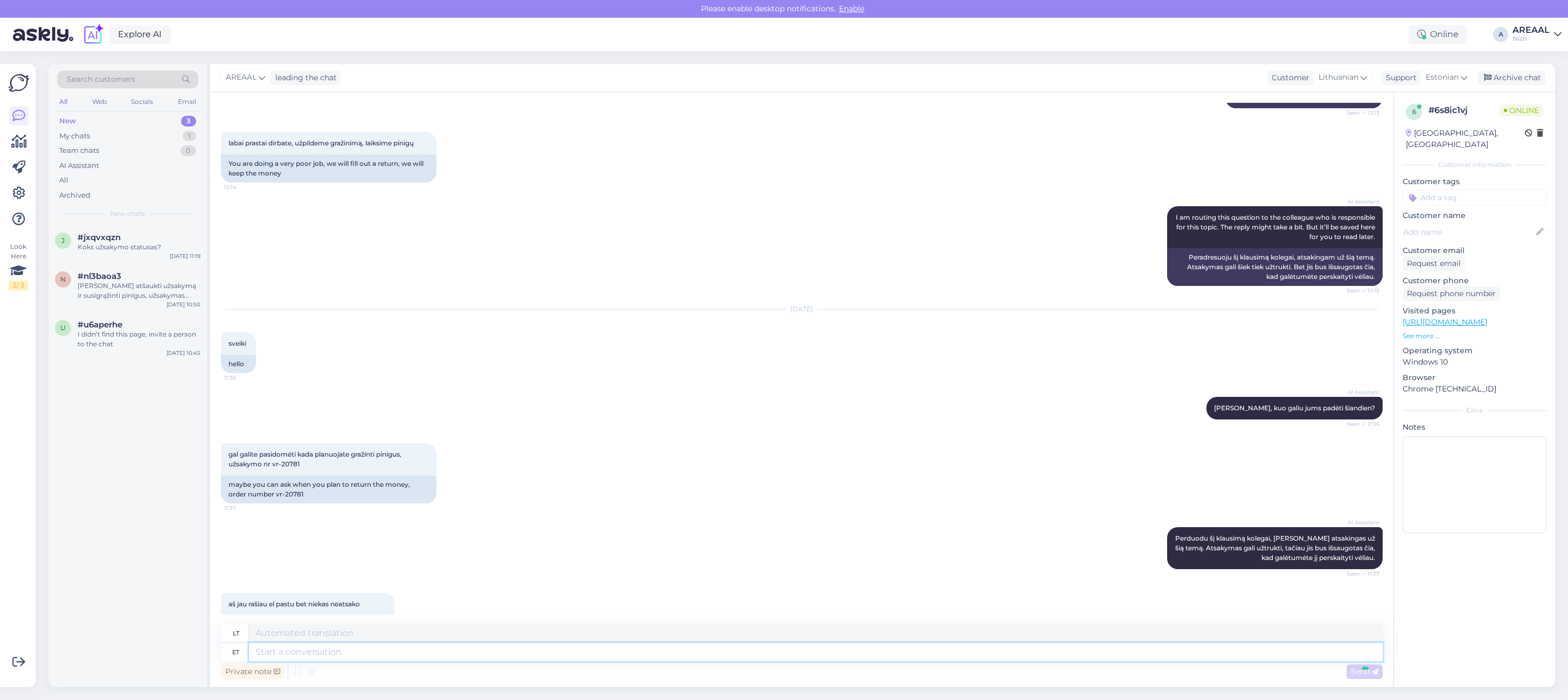
scroll to position [2653, 0]
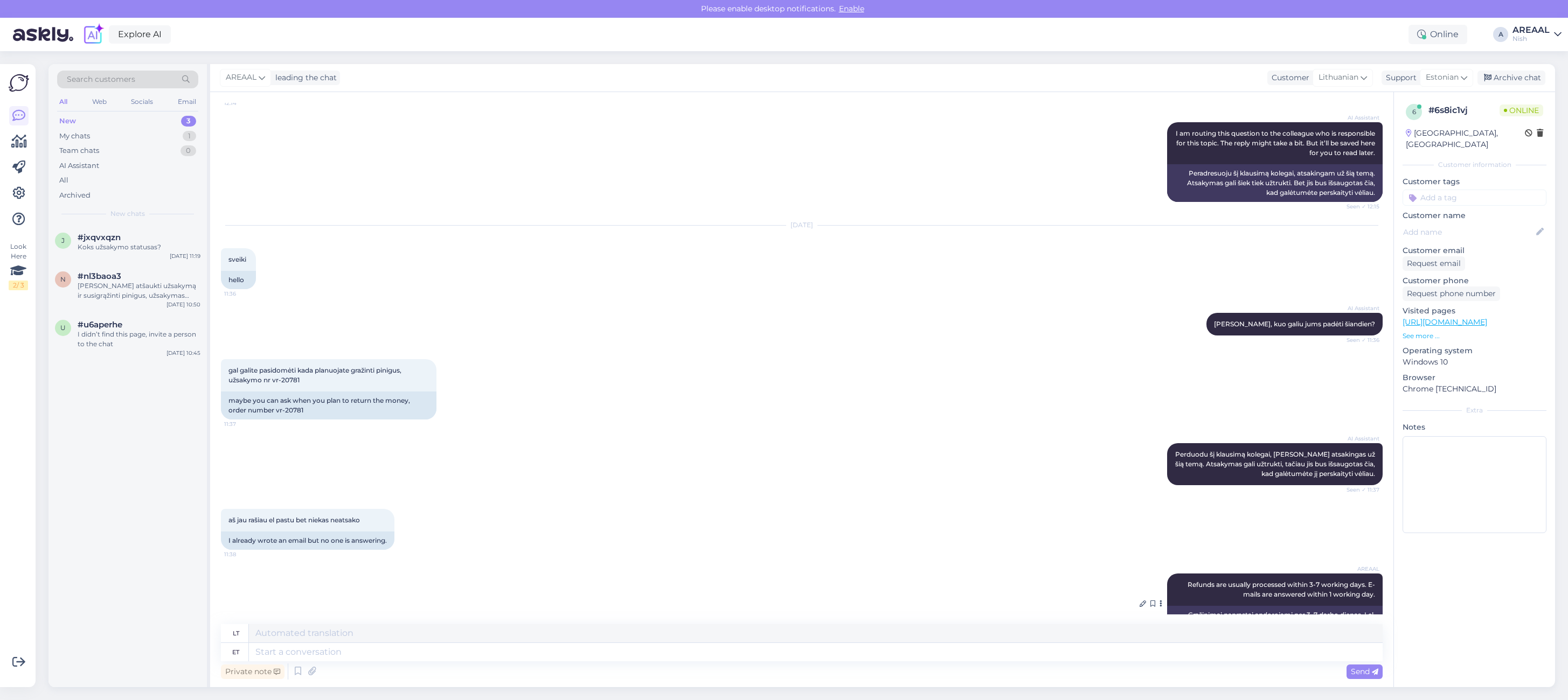
click at [1297, 574] on div "AREAAL Refunds are usually processed within 3-7 working days. E-mails are answe…" at bounding box center [1274, 590] width 216 height 32
copy div "Refunds are usually processed within 3-7 working days. E-mails are answered wit…"
click at [141, 241] on div "#jxqvxqzn" at bounding box center [139, 238] width 123 height 10
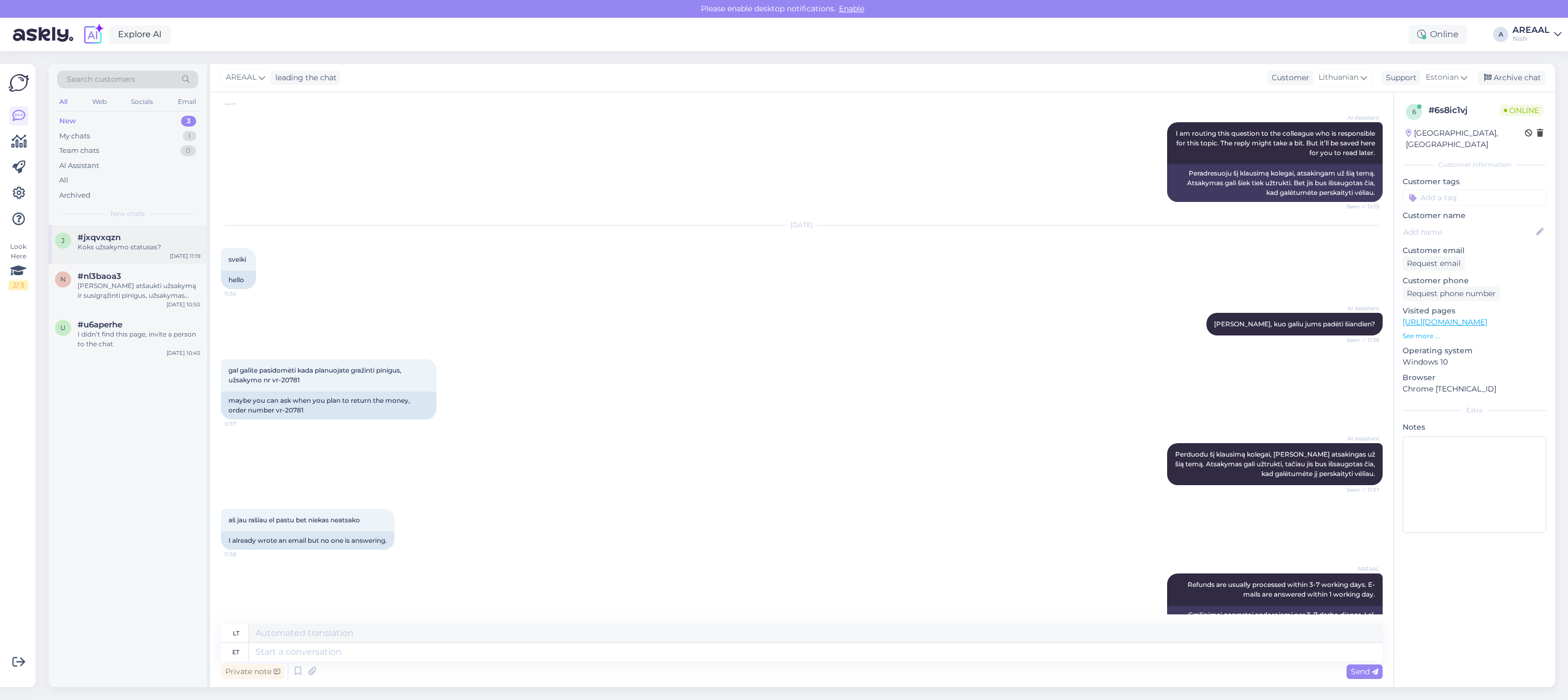
scroll to position [275, 0]
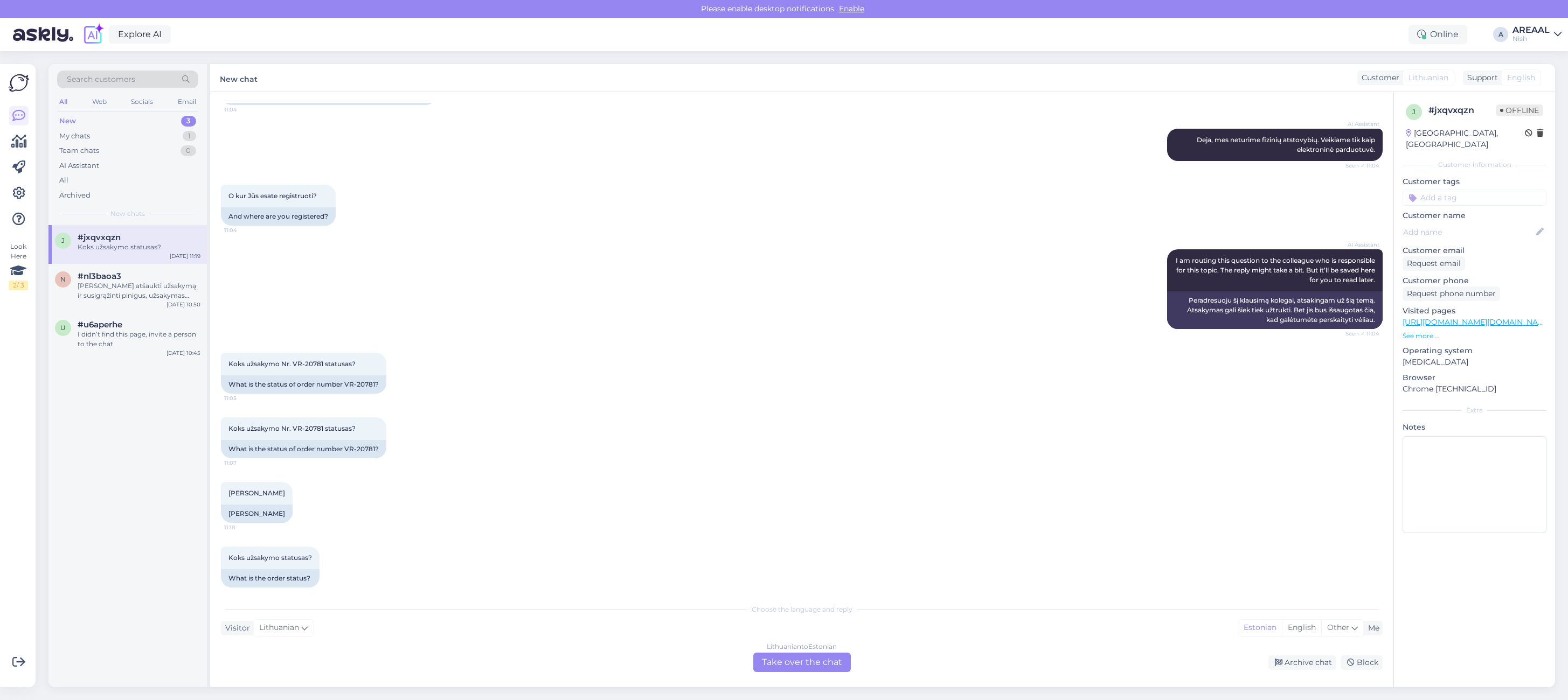
click at [801, 649] on div "Lithuanian to Estonian" at bounding box center [801, 647] width 70 height 10
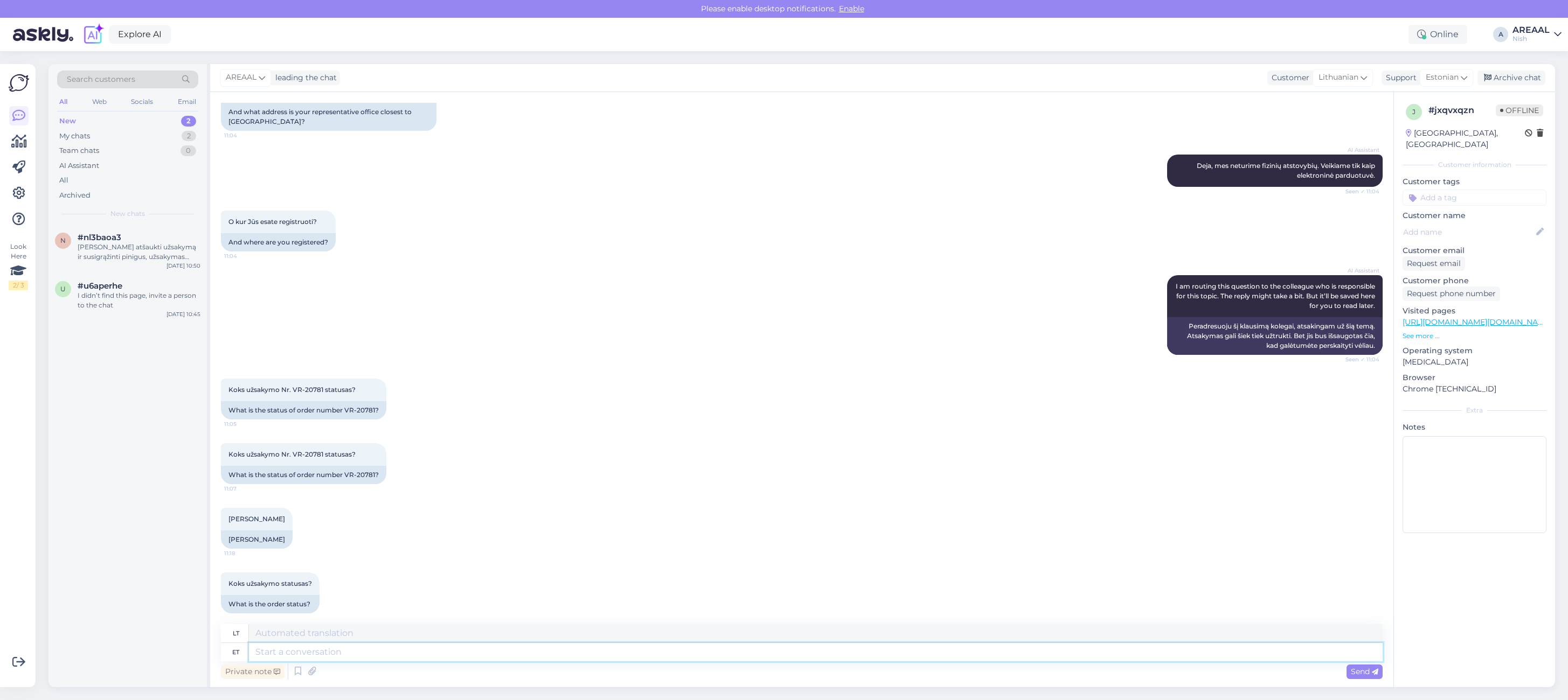
click at [777, 650] on textarea at bounding box center [816, 652] width 1133 height 19
click at [1024, 639] on textarea at bounding box center [816, 633] width 1133 height 19
paste textarea "Refunds are usually processed within 3-7 working days. E-mails are answered wit…"
type textarea "Refunds are usually processed within 3-7 working days. E-mails are answered wit…"
click at [1001, 659] on textarea at bounding box center [816, 652] width 1133 height 19
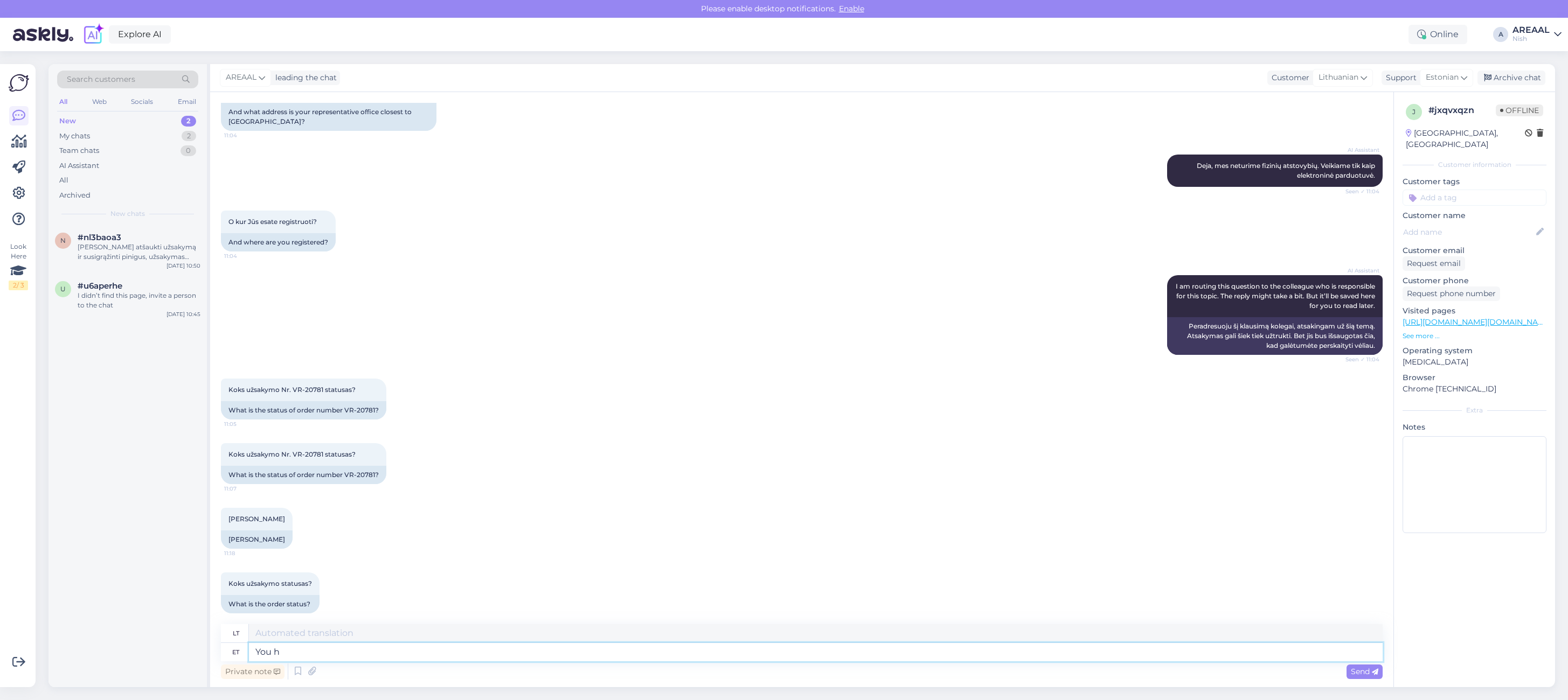
type textarea "You ha"
type textarea "Tu"
type textarea "You have cancelled"
type textarea "Jūs turite"
type textarea "You have cancelled the or"
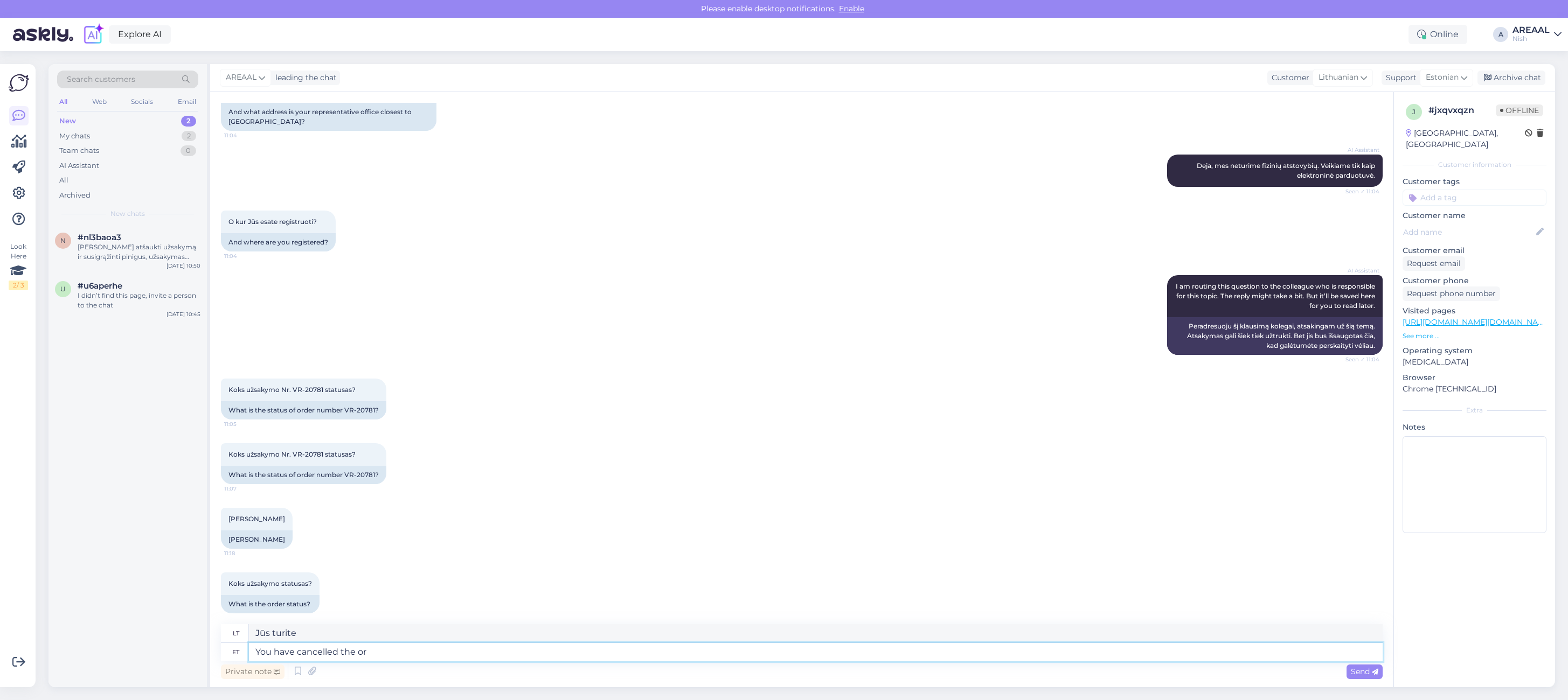
type textarea "Jūs atšaukėte."
type textarea "You have cancelled the ord"
type textarea "Jūs atšaukėte"
type textarea "You have cancelled the order on"
type textarea "Jūs atšaukėte užsakymą."
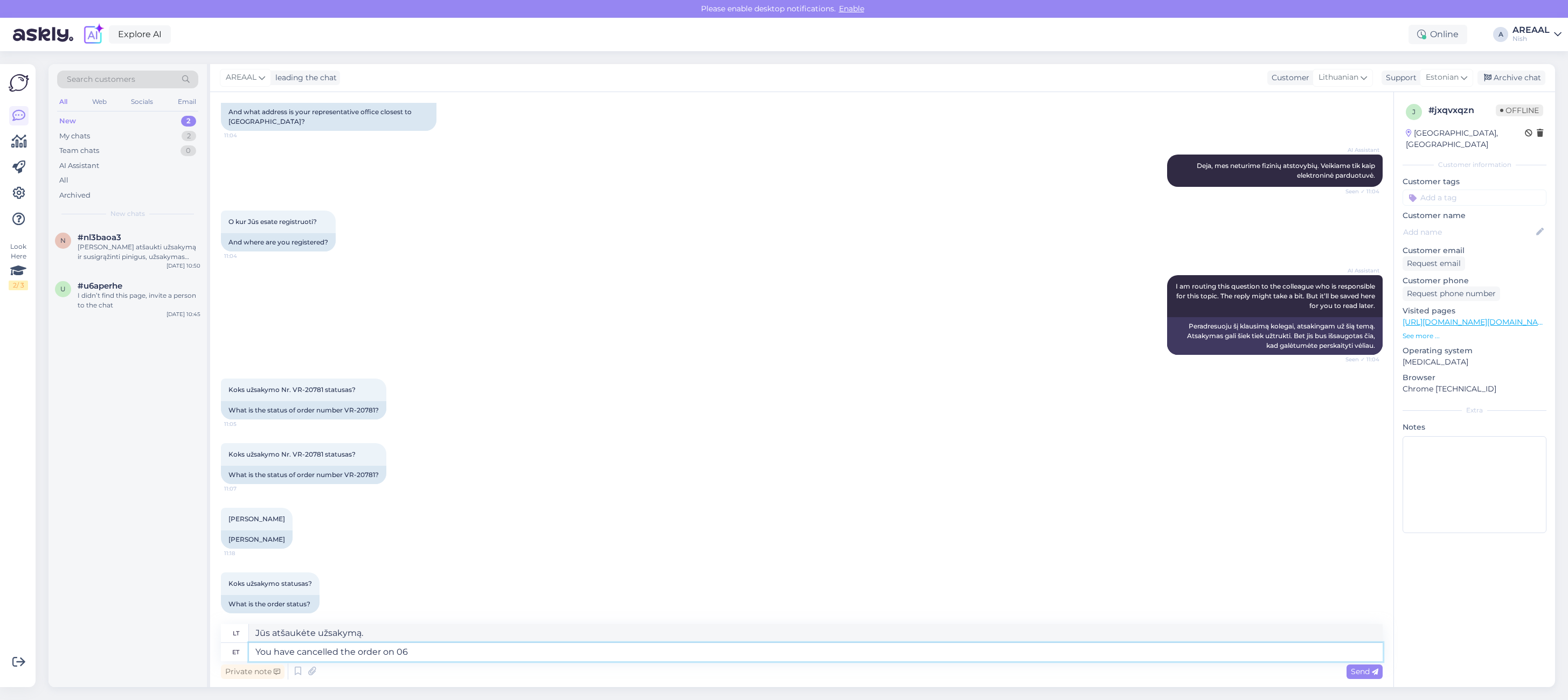
type textarea "You have cancelled the order on 06"
type textarea "Jūs atšaukėte užsakymą"
type textarea "You have cancelled the order on [DATE]"
type textarea "Jūs atšaukėte užsakymą 06"
paste textarea "Refunds are usually processed within 3-7 working days. E-mails are answered wit…"
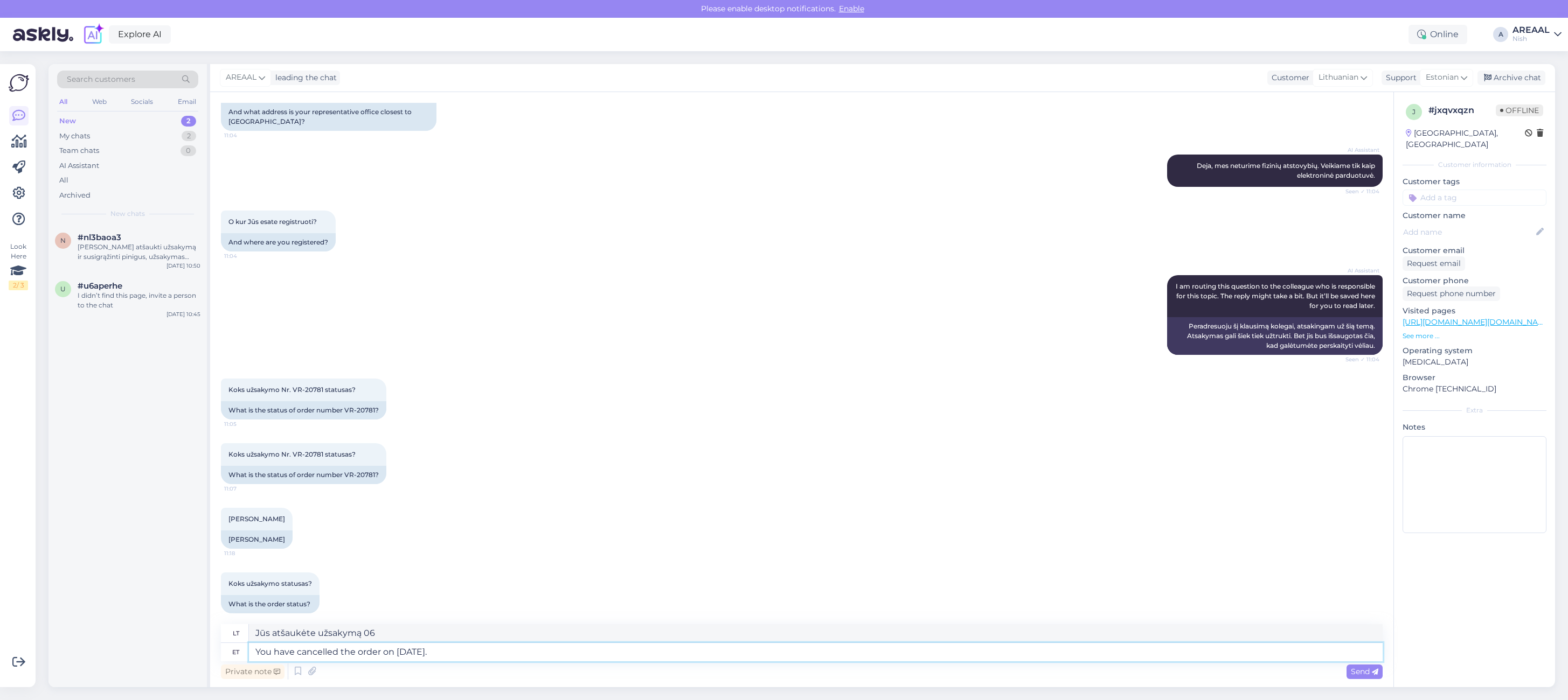
type textarea "You have cancelled the order on [DATE]. Refunds are usually processed within 3-…"
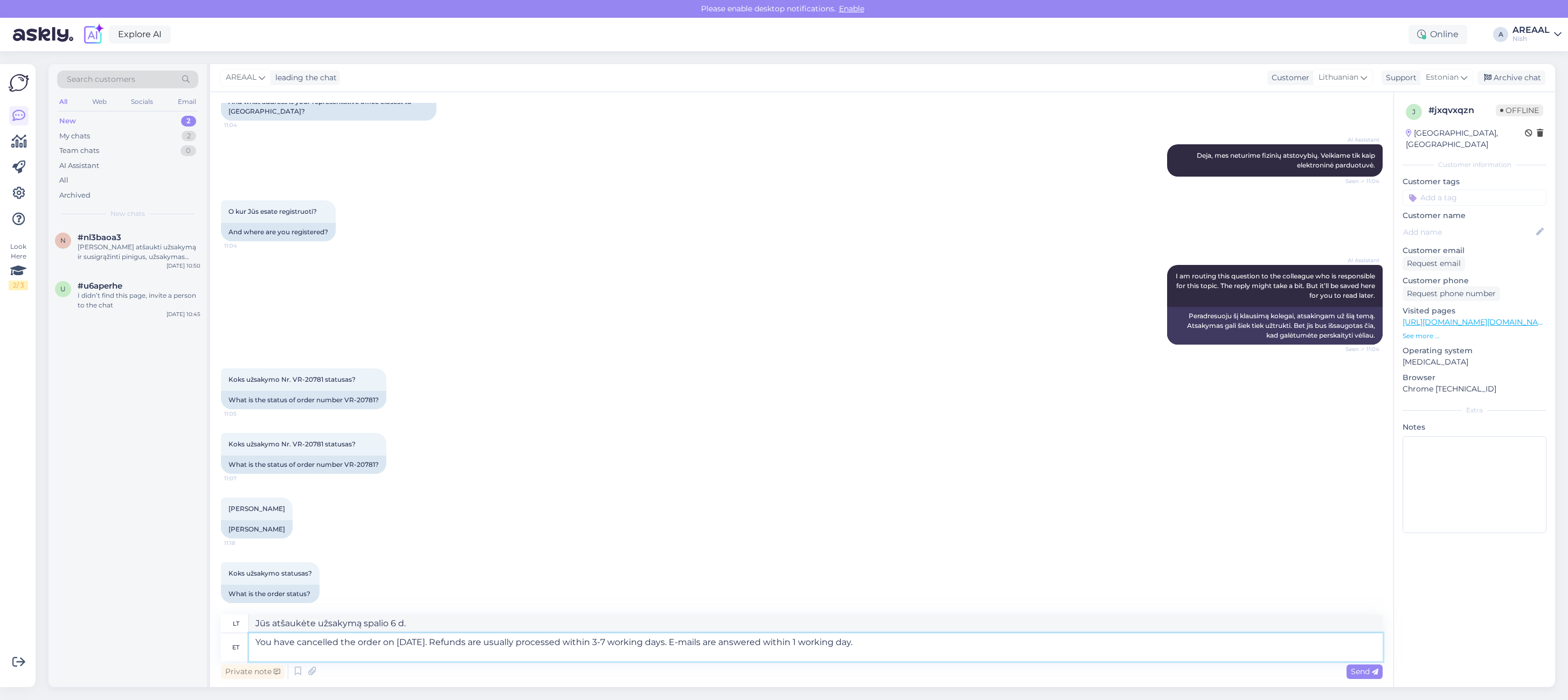
type textarea "Užsakymą atšaukėte spalio 6 d. Pinigai paprastai grąžinami per 3–7 darbo dienas…"
click at [408, 652] on textarea "You have cancelled the order on [DATE]. Refunds are usually processed within 3-…" at bounding box center [816, 647] width 1133 height 28
click at [410, 640] on textarea "You have cancelled the order on [DATE]. Refunds are usually processed within 3-…" at bounding box center [816, 647] width 1133 height 28
type textarea "You have cancelled the order on [DATE]. Refunds are usually processed within 3-…"
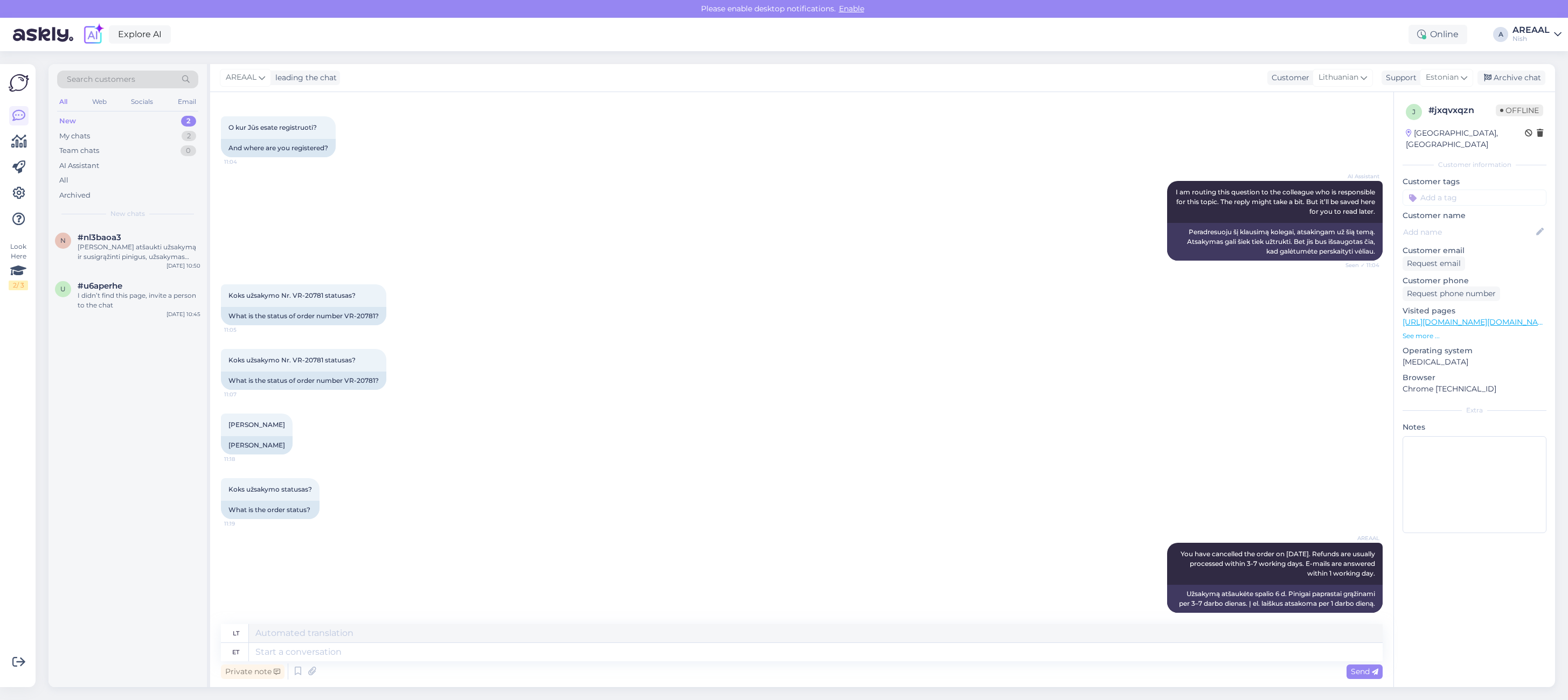
click at [1498, 87] on div "AREAAL leading the chat Customer Lithuanian Support Estonian Archive chat" at bounding box center [882, 78] width 1344 height 28
click at [1512, 76] on div "Archive chat" at bounding box center [1511, 77] width 68 height 14
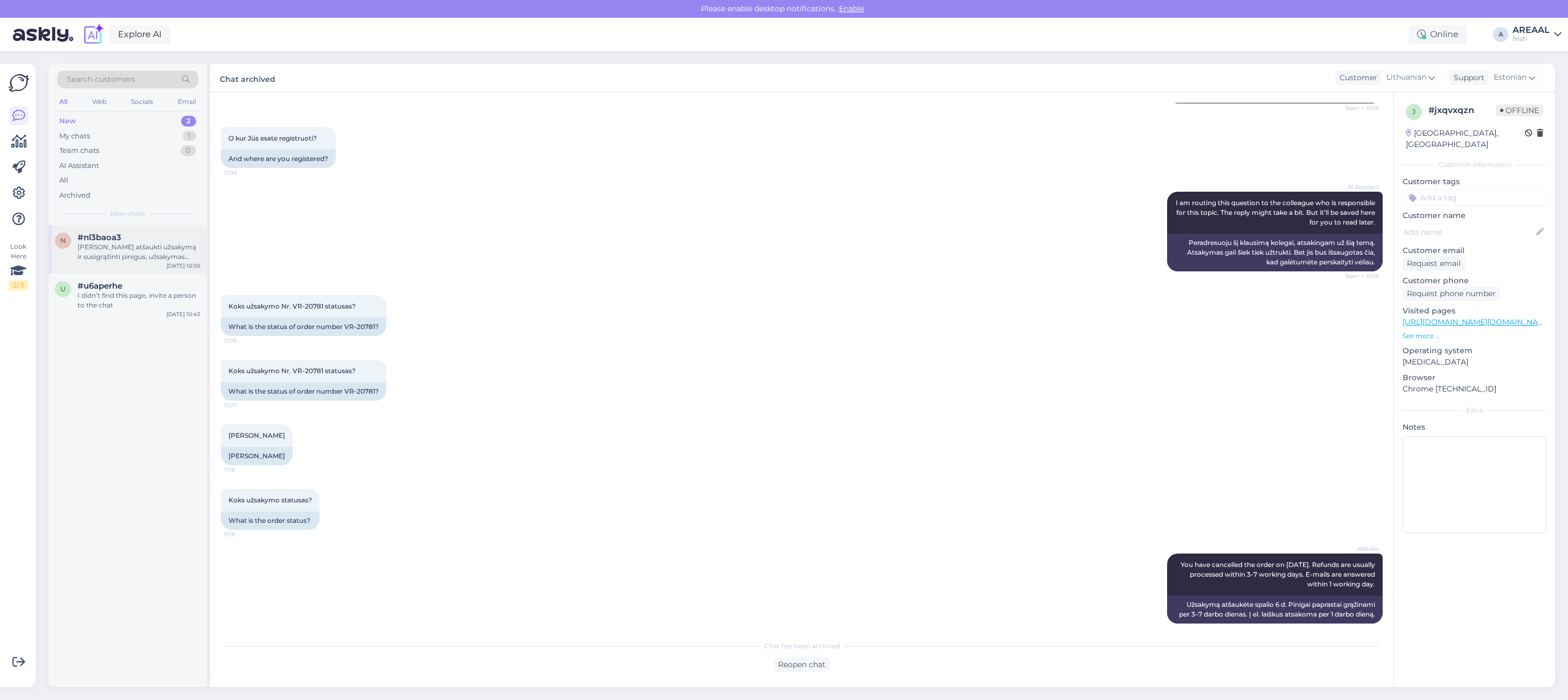
click at [141, 241] on div "#nl3baoa3" at bounding box center [139, 238] width 123 height 10
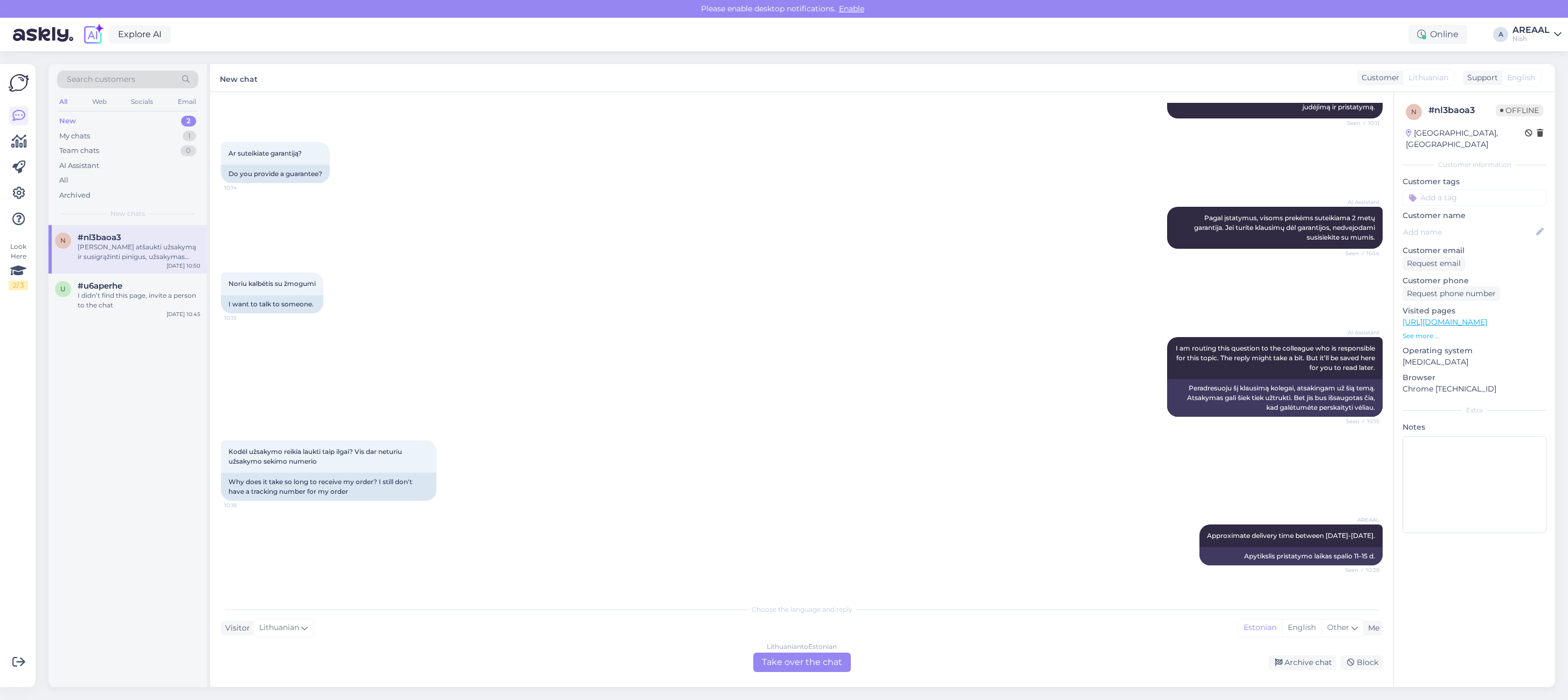
scroll to position [0, 0]
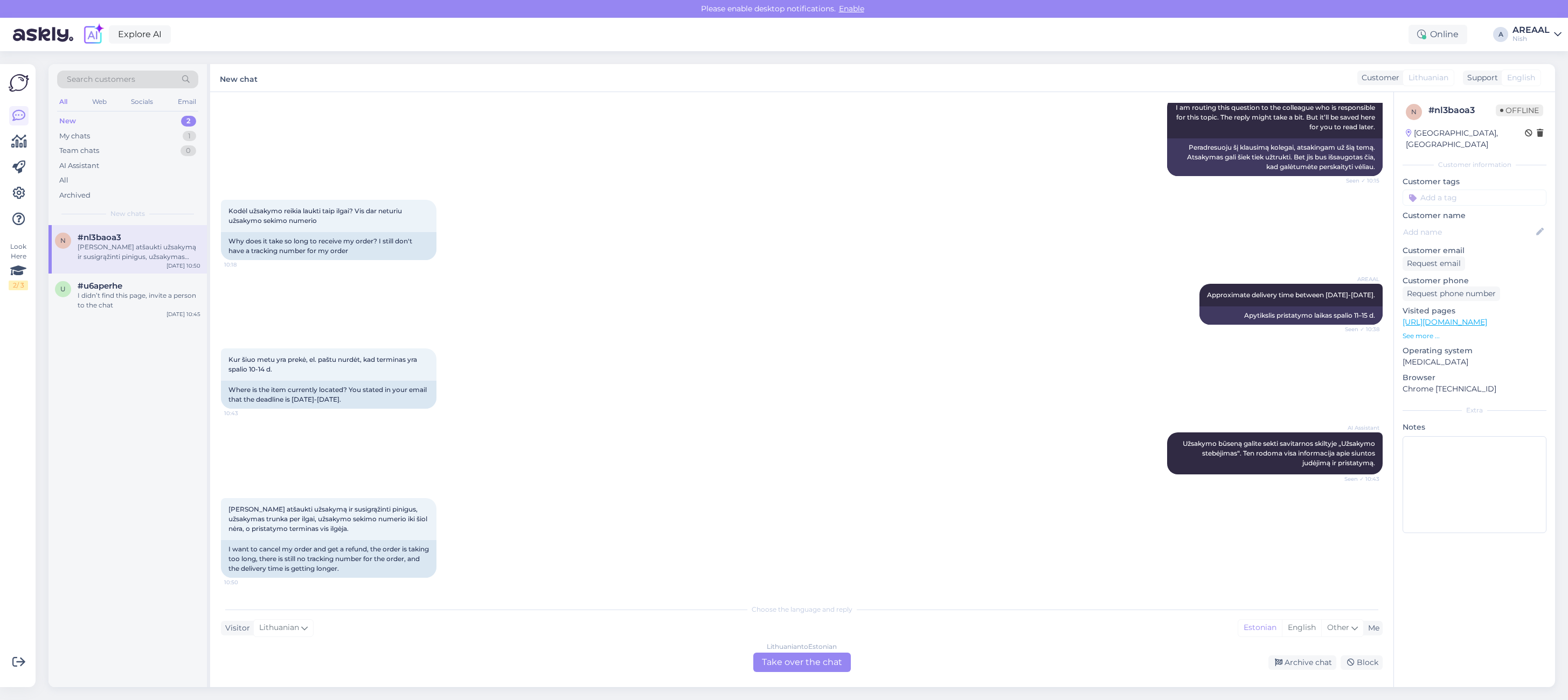
click at [790, 657] on div "Lithuanian to Estonian Take over the chat" at bounding box center [801, 662] width 97 height 19
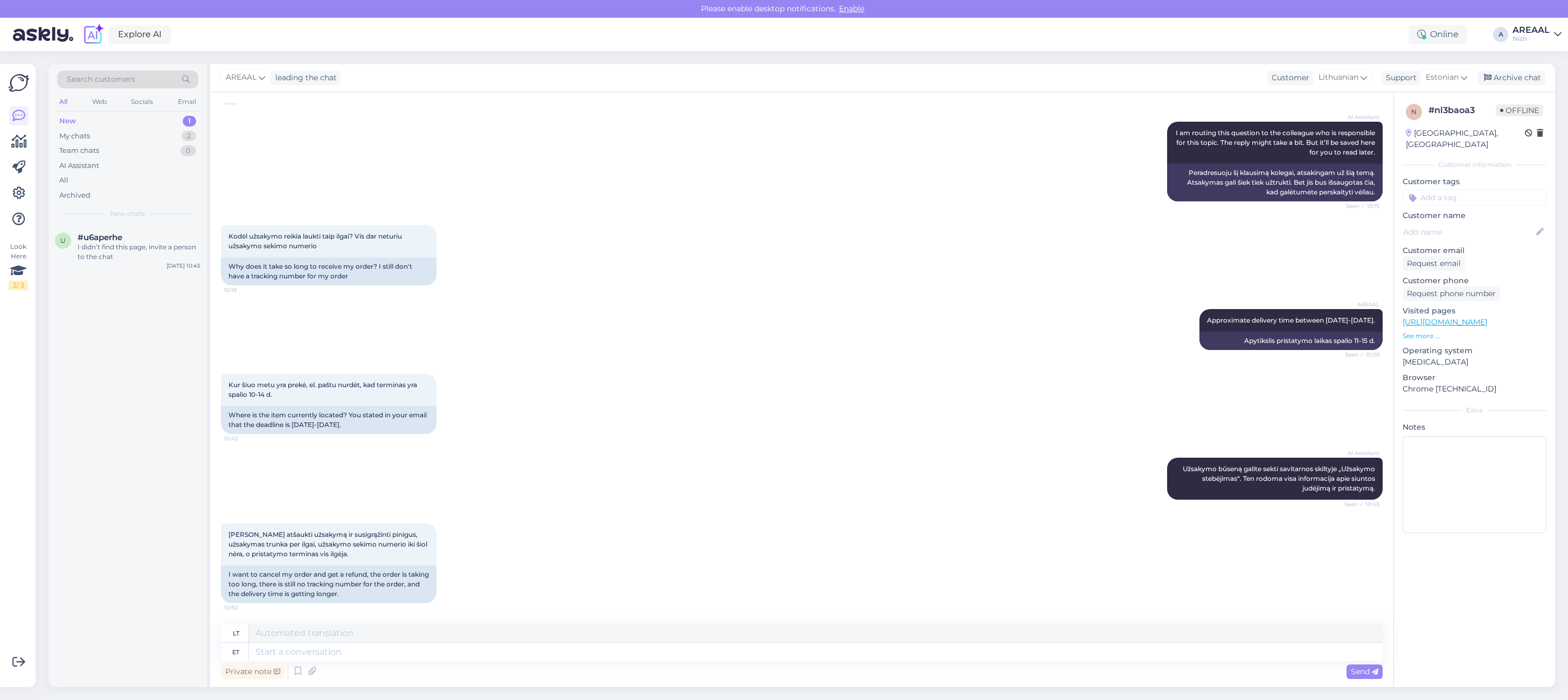
click at [796, 657] on textarea at bounding box center [816, 652] width 1133 height 19
type textarea "If you"
type textarea "Jei"
type textarea "If you wi"
type textarea "[PERSON_NAME]"
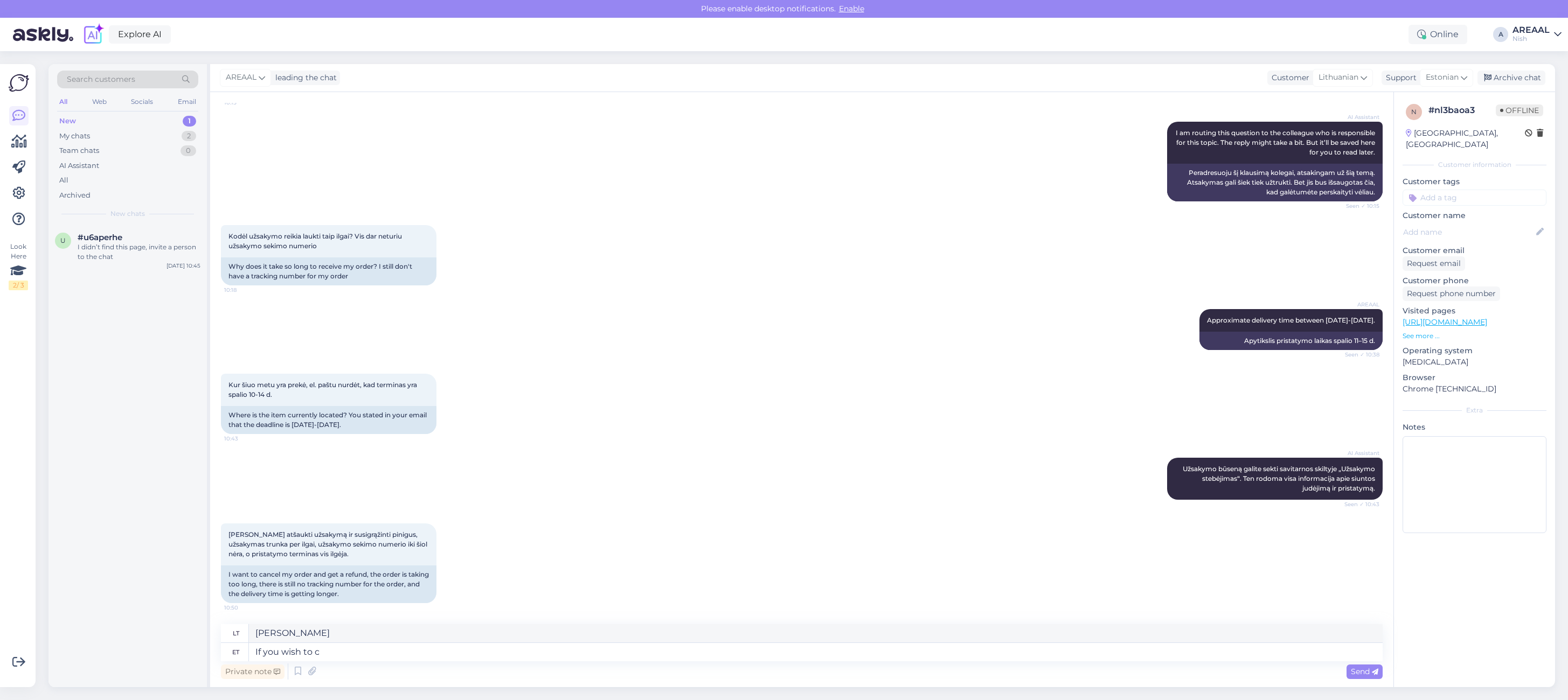
type textarea "If you wish to ca"
type textarea "Jei pageidaujate"
type textarea "If you wish to canc"
type textarea "Jei norite"
type textarea "If you wish to cancel t"
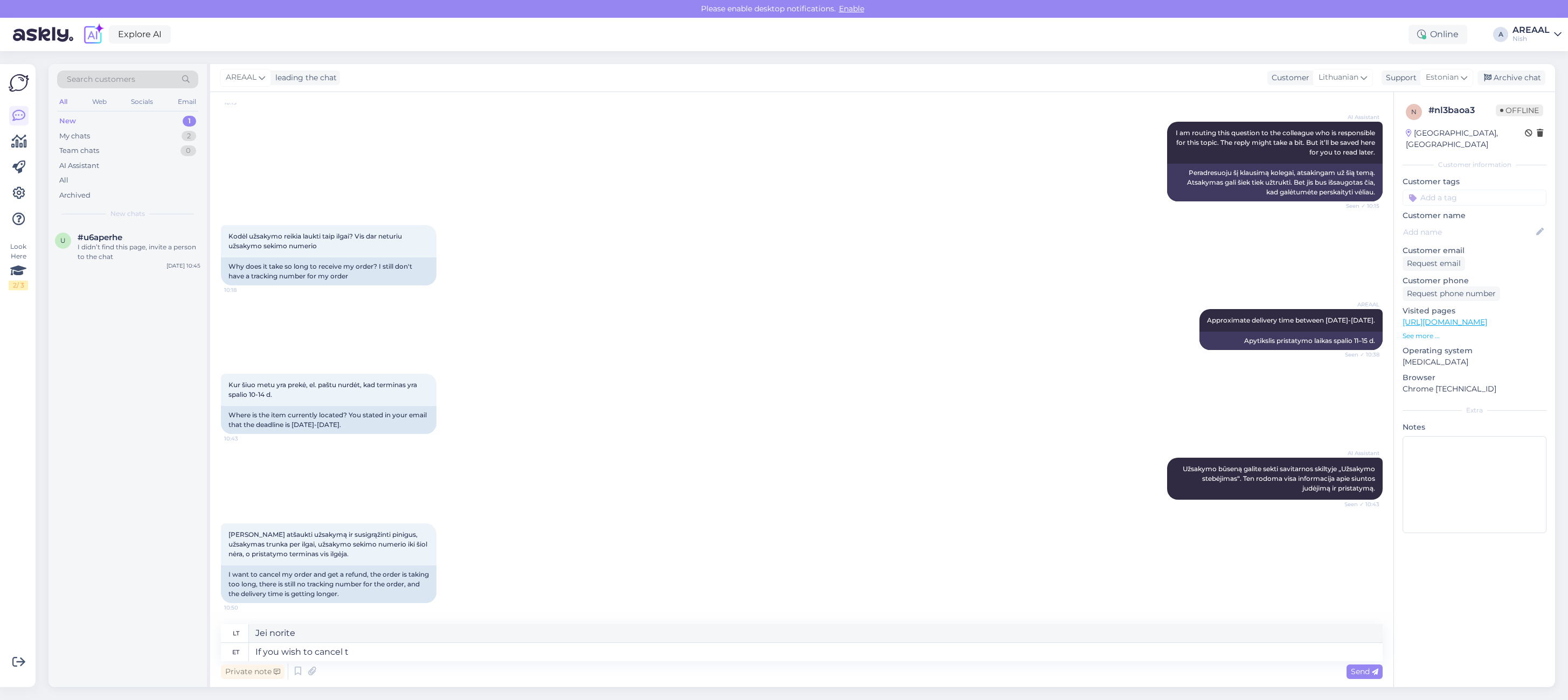
type textarea "Jei norite atšaukti"
type textarea "If you wish to cancel order, ple"
type textarea "Jei norite atšaukti [PERSON_NAME] užsakymą,"
type textarea "If you wish to cancel order, please send"
type textarea "Jei norite atšaukti užsakymą, prašome"
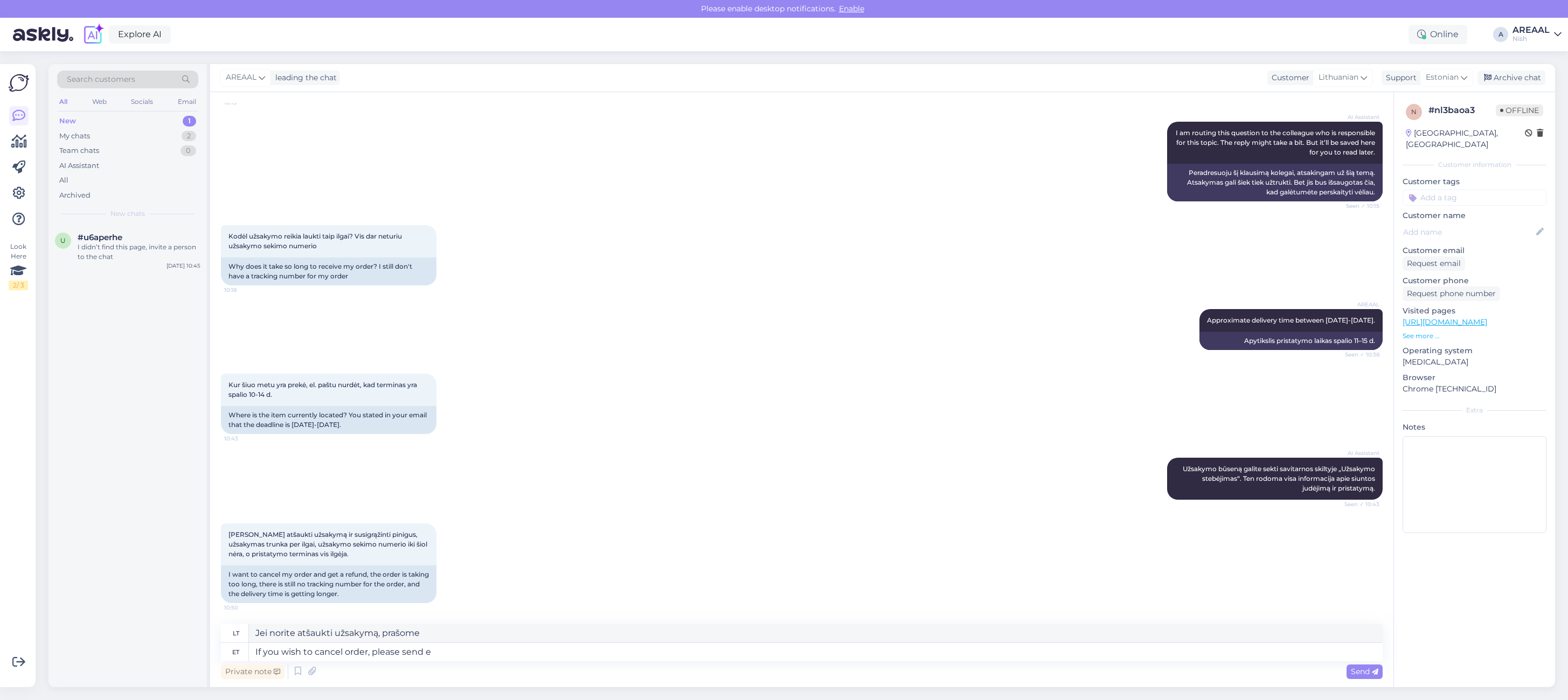
type textarea "If you wish to cancel order, please send e-"
type textarea "Jei norite atšaukti užsakymą, prašome atsiųsti"
type textarea "If you wish to cancel order, please send e-mail to"
type textarea "Jei norite atšaukti užsakymą, prašome atsiųsti el. laišką"
type textarea "If you wish to cancel order, please send e-mail to in"
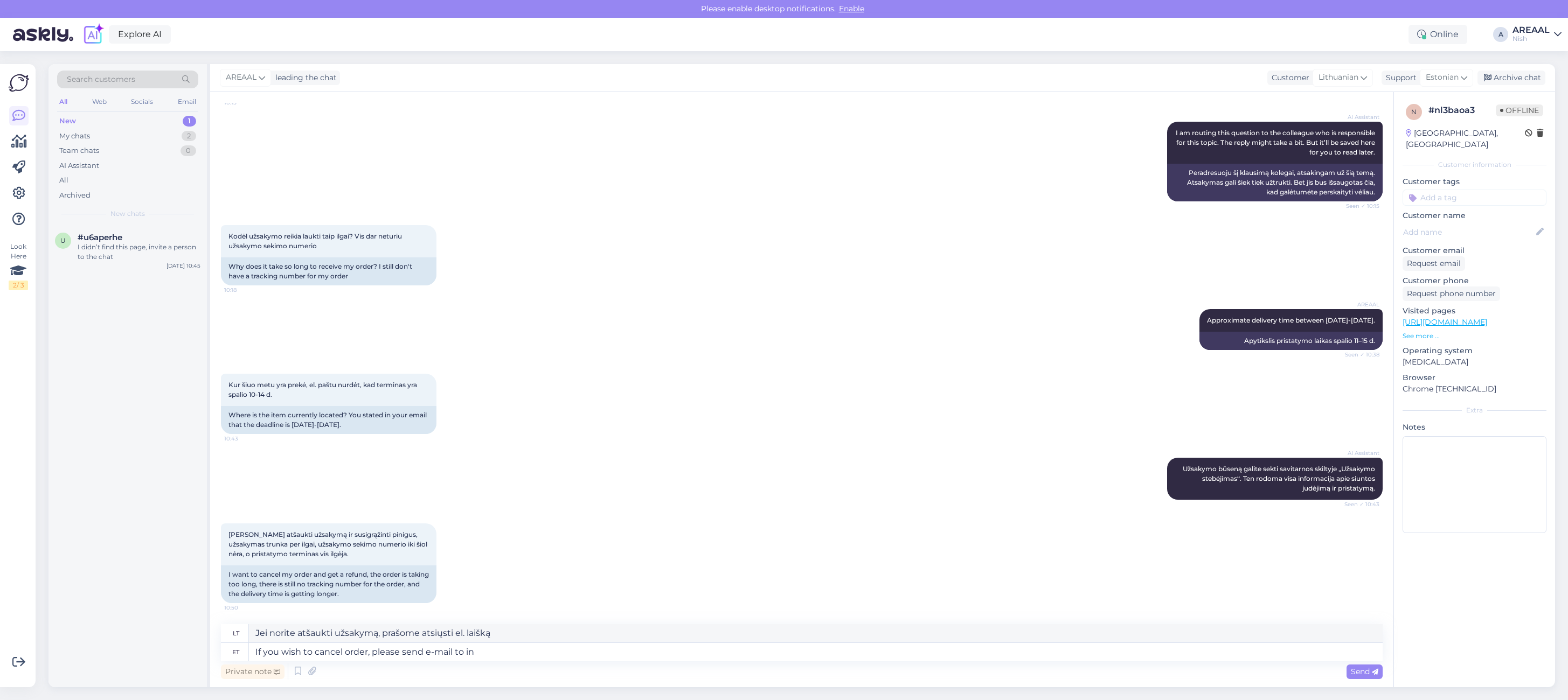
type textarea "Jei norite atšaukti užsakymą, prašome siųsti el. laišką adresu"
type textarea "If you wish to cancel order, please send e-mail to [EMAIL_ADDRESS][DOMAIN_NAME]"
type textarea "Jei norite atšaukti užsakymą, prašome siųsti el. laišką adresu [EMAIL_ADDRESS][…"
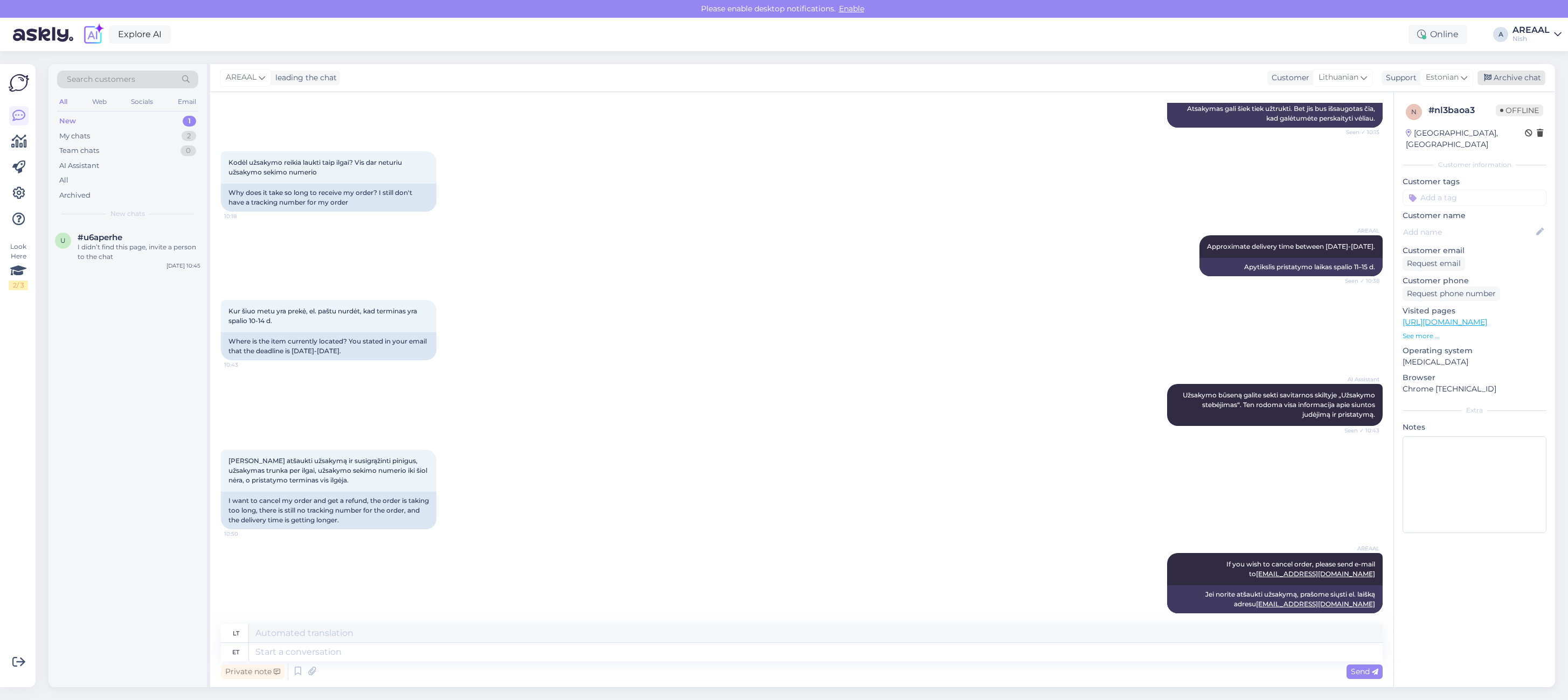
click at [1515, 81] on div "Archive chat" at bounding box center [1511, 77] width 68 height 14
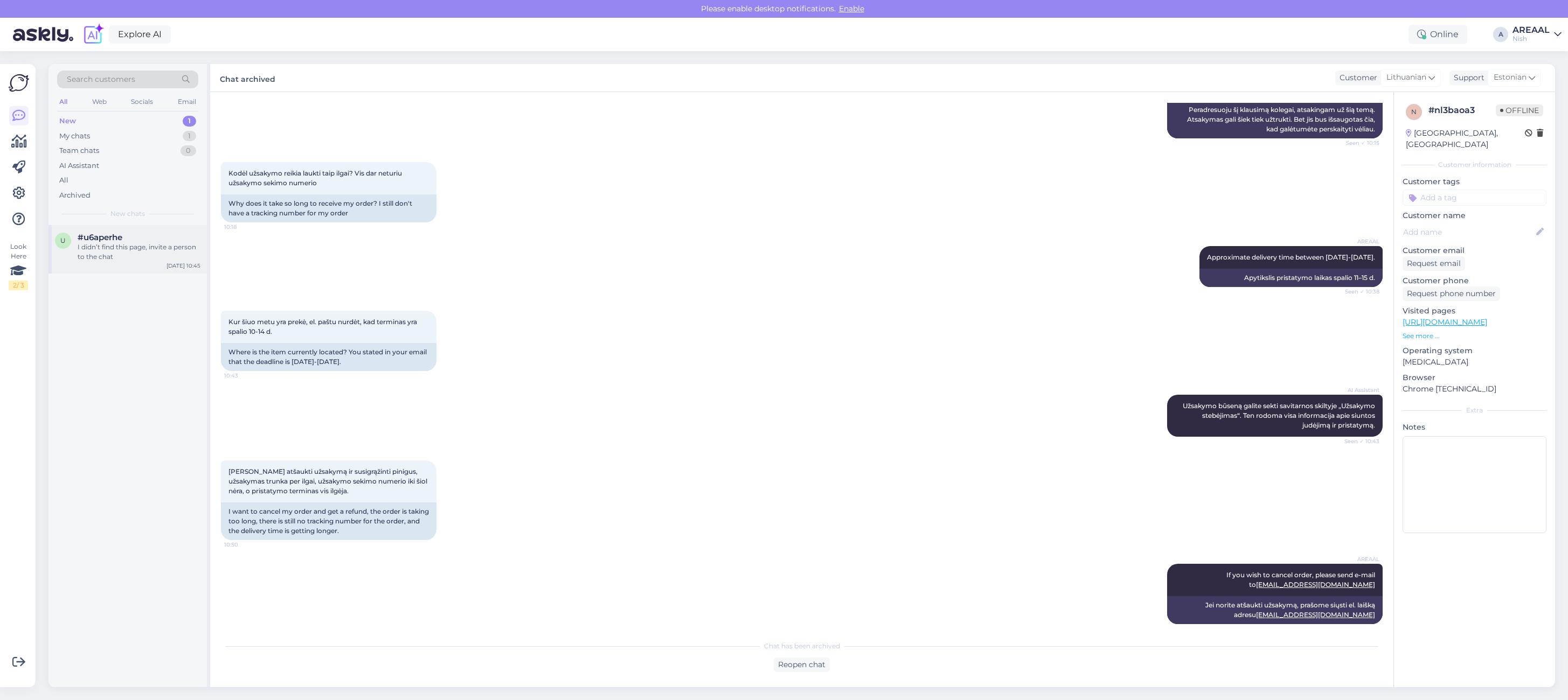
click at [100, 253] on div "I didn’t find this page, invite a person to the chat" at bounding box center [139, 251] width 123 height 19
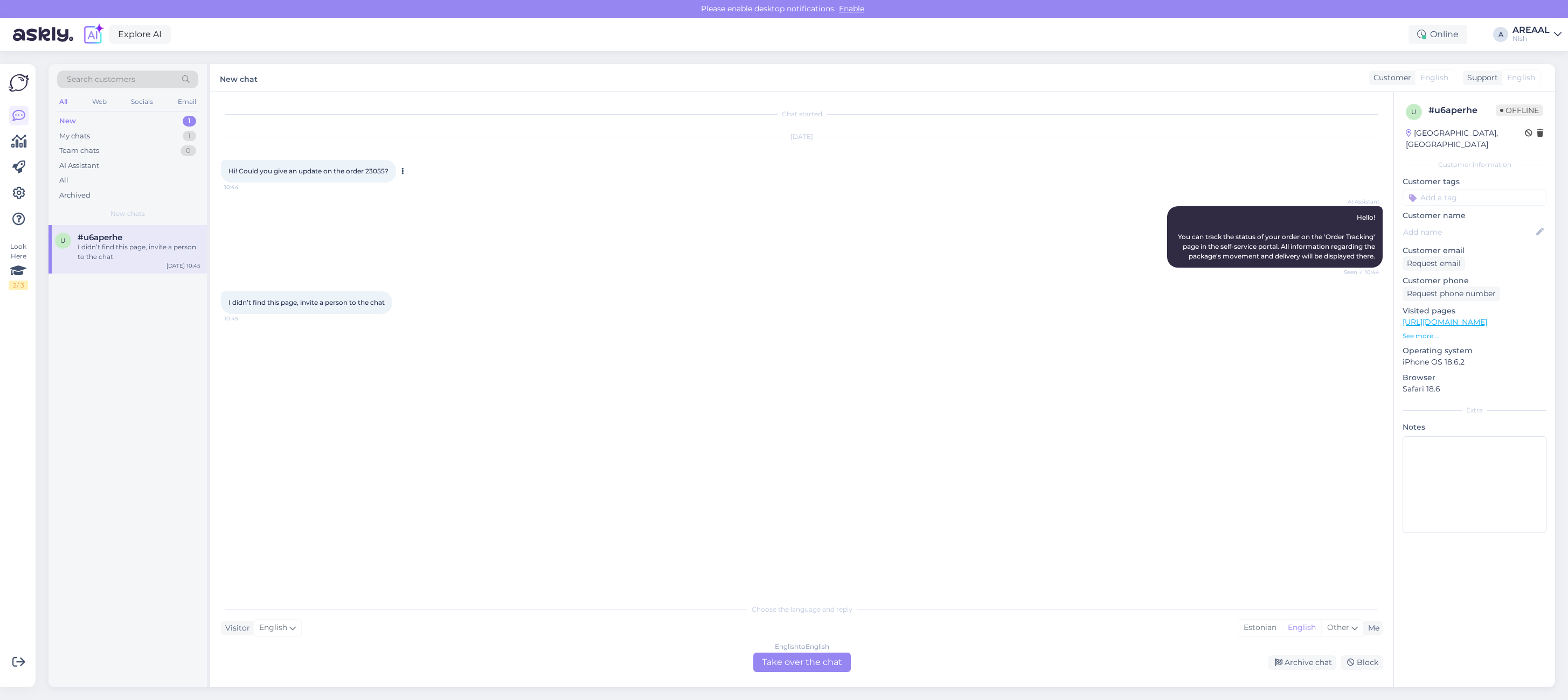
click at [375, 173] on span "Hi! Could you give an update on the order 23055?" at bounding box center [308, 171] width 160 height 8
copy span "23055"
click at [1038, 326] on div "Chat started [DATE] Hi! Could you give an update on the order 23055? 10:44 AI A…" at bounding box center [806, 345] width 1171 height 486
click at [759, 644] on div "Choose the language and reply Visitor English Me Estonian English Other English…" at bounding box center [802, 635] width 1162 height 74
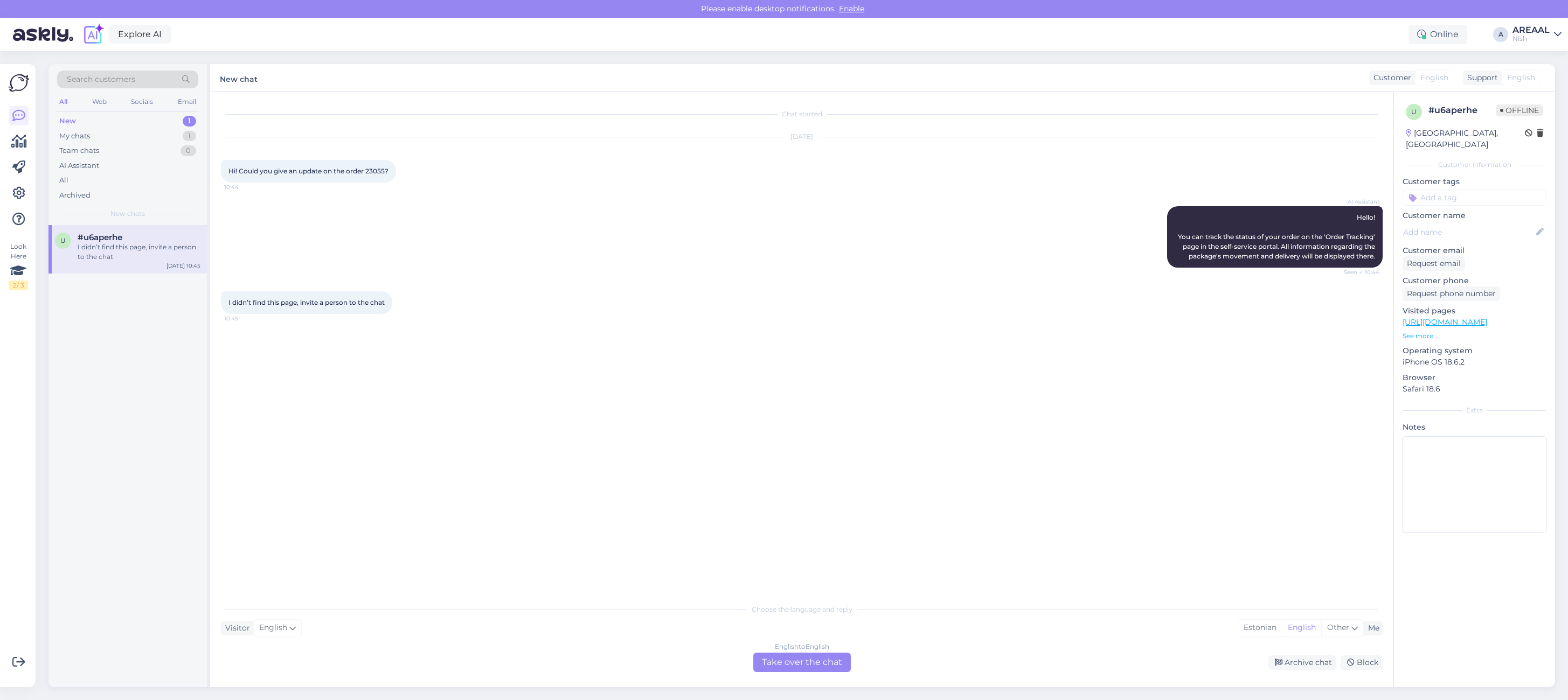
click at [760, 673] on div "Chat started [DATE] Hi! Could you give an update on the order 23055? 10:44 AI A…" at bounding box center [801, 389] width 1183 height 595
click at [767, 659] on div "English to English Take over the chat" at bounding box center [801, 662] width 97 height 19
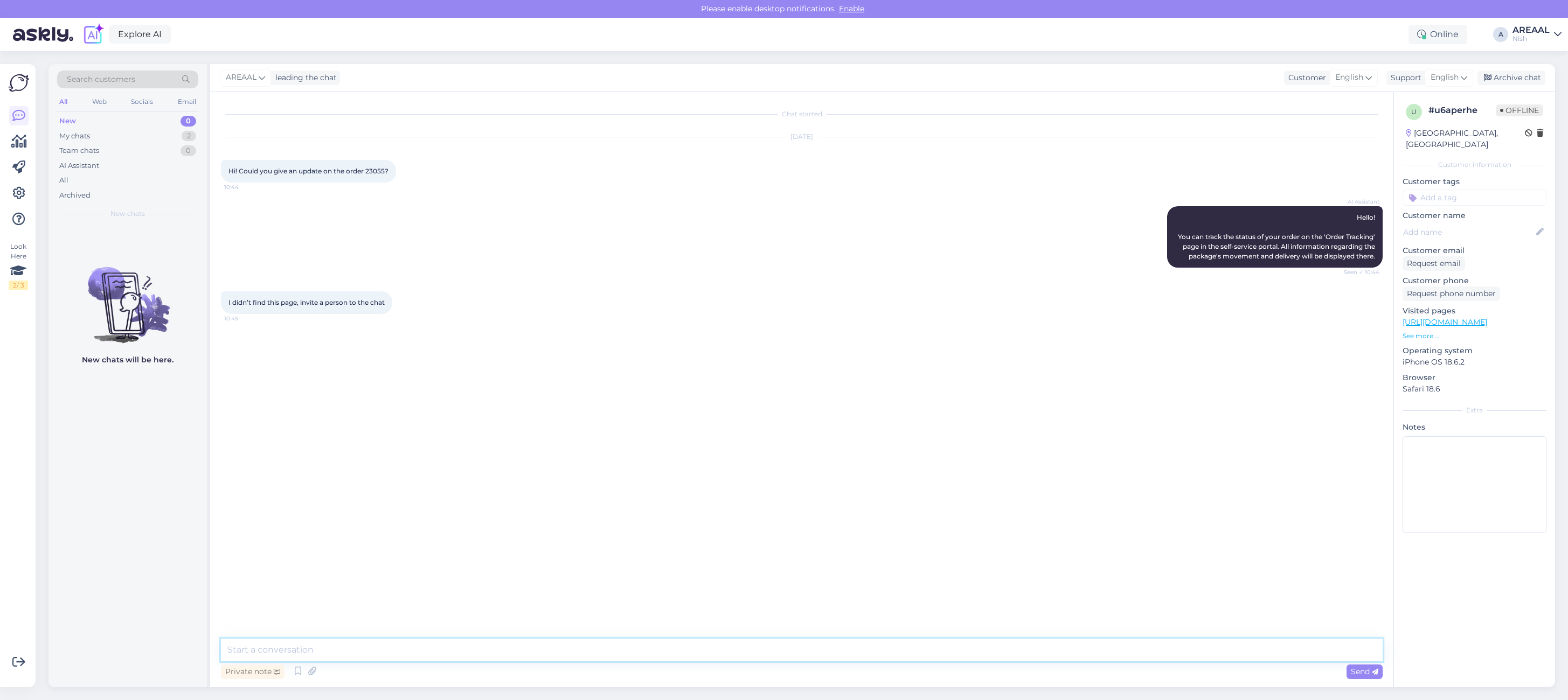
click at [767, 657] on textarea at bounding box center [802, 650] width 1162 height 23
type textarea "Your e-mail will be answered during [DATE]."
click at [1509, 77] on div "Archive chat" at bounding box center [1511, 77] width 68 height 14
click at [185, 132] on div "2" at bounding box center [188, 136] width 14 height 11
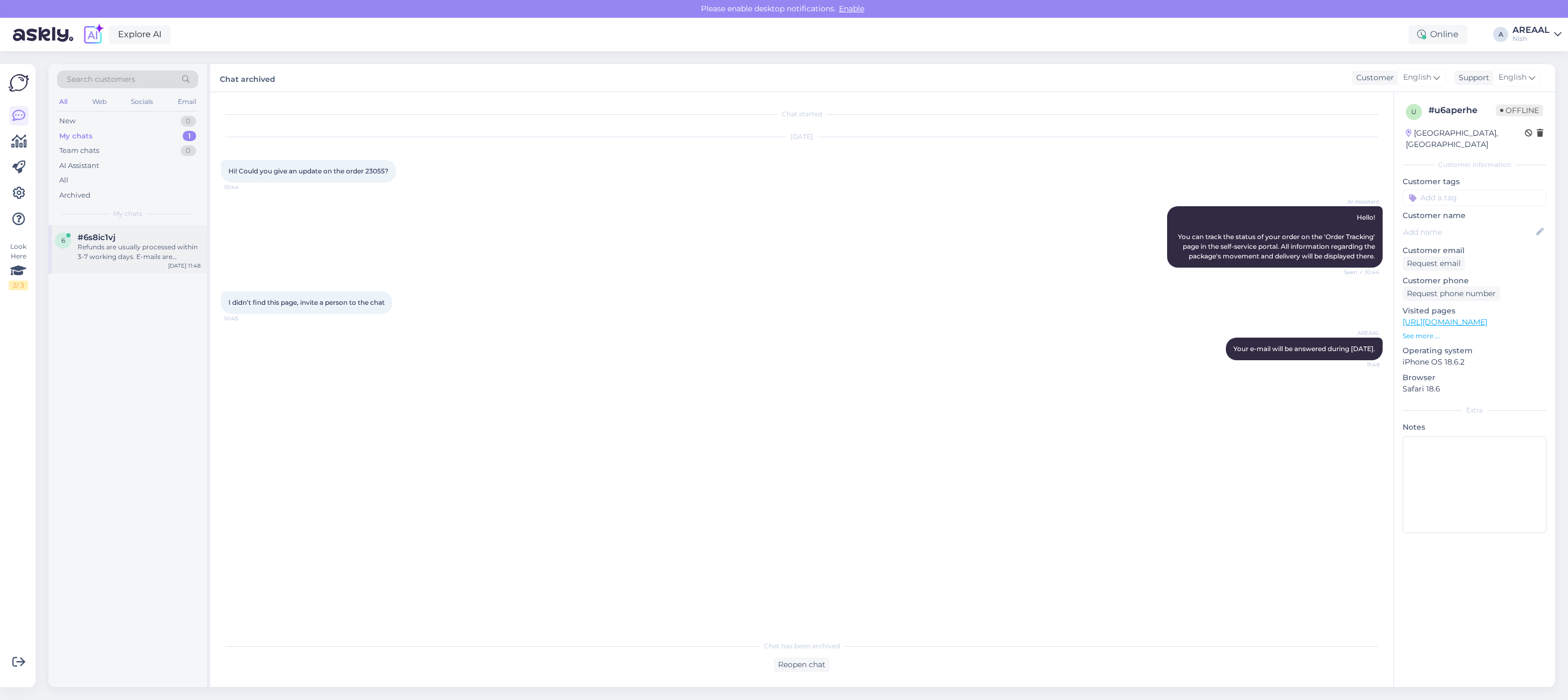
click at [146, 238] on div "#6s8ic1vj" at bounding box center [139, 238] width 123 height 10
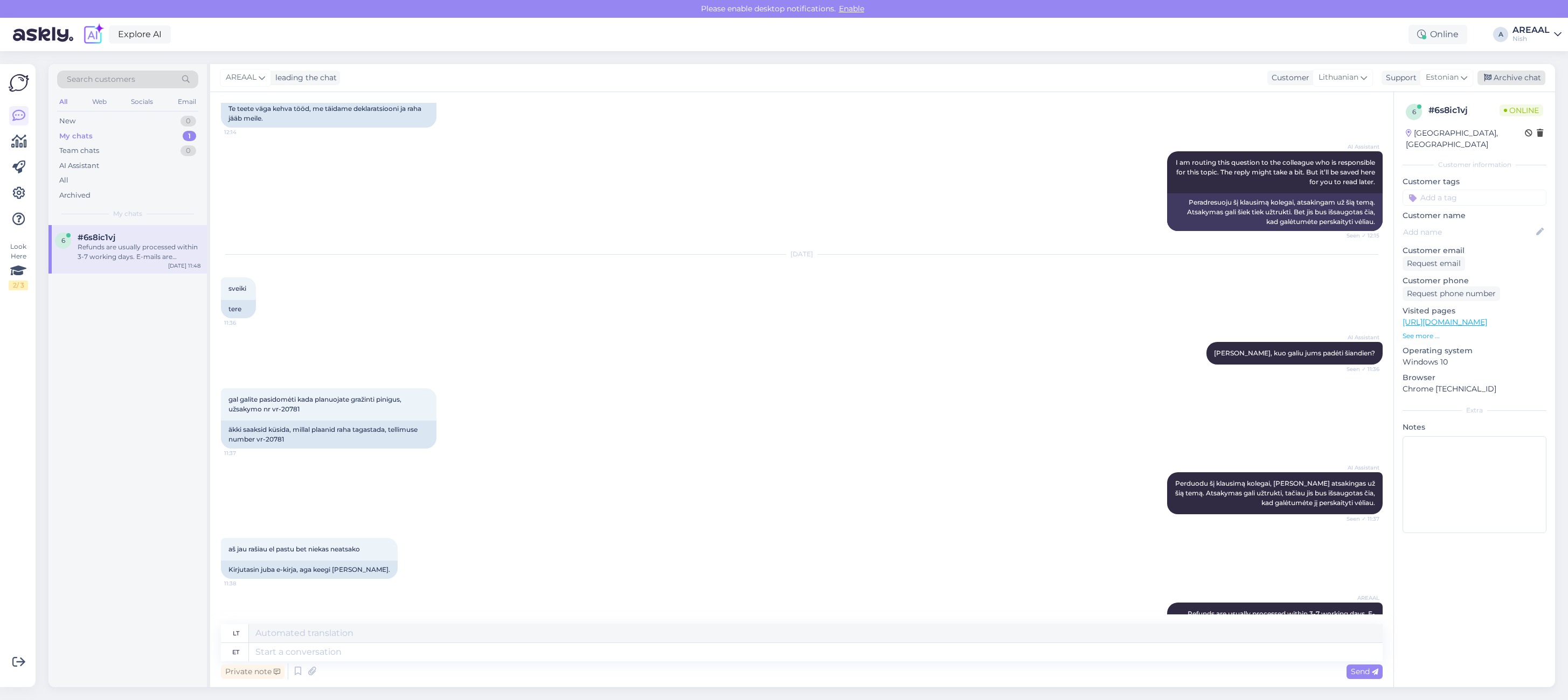
click at [1509, 74] on div "Archive chat" at bounding box center [1511, 77] width 68 height 14
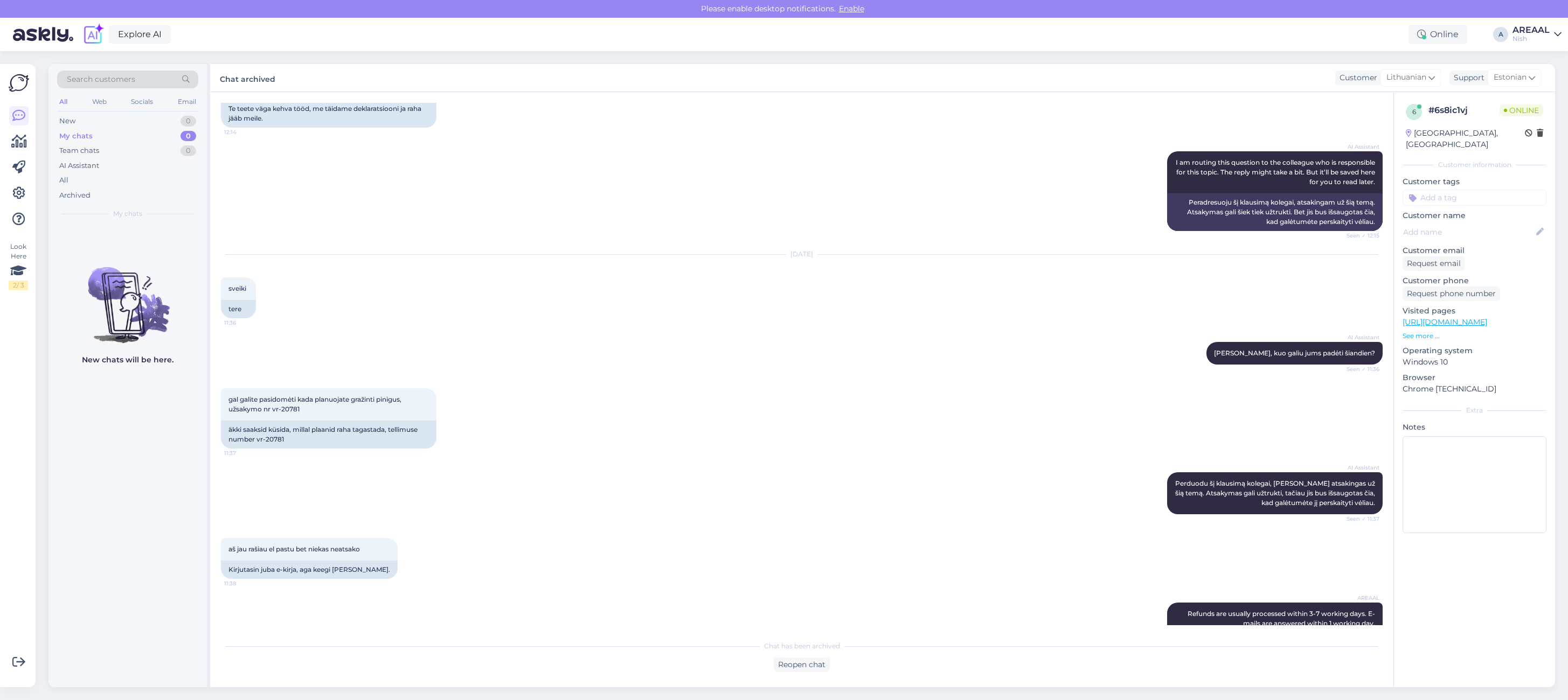
scroll to position [2661, 0]
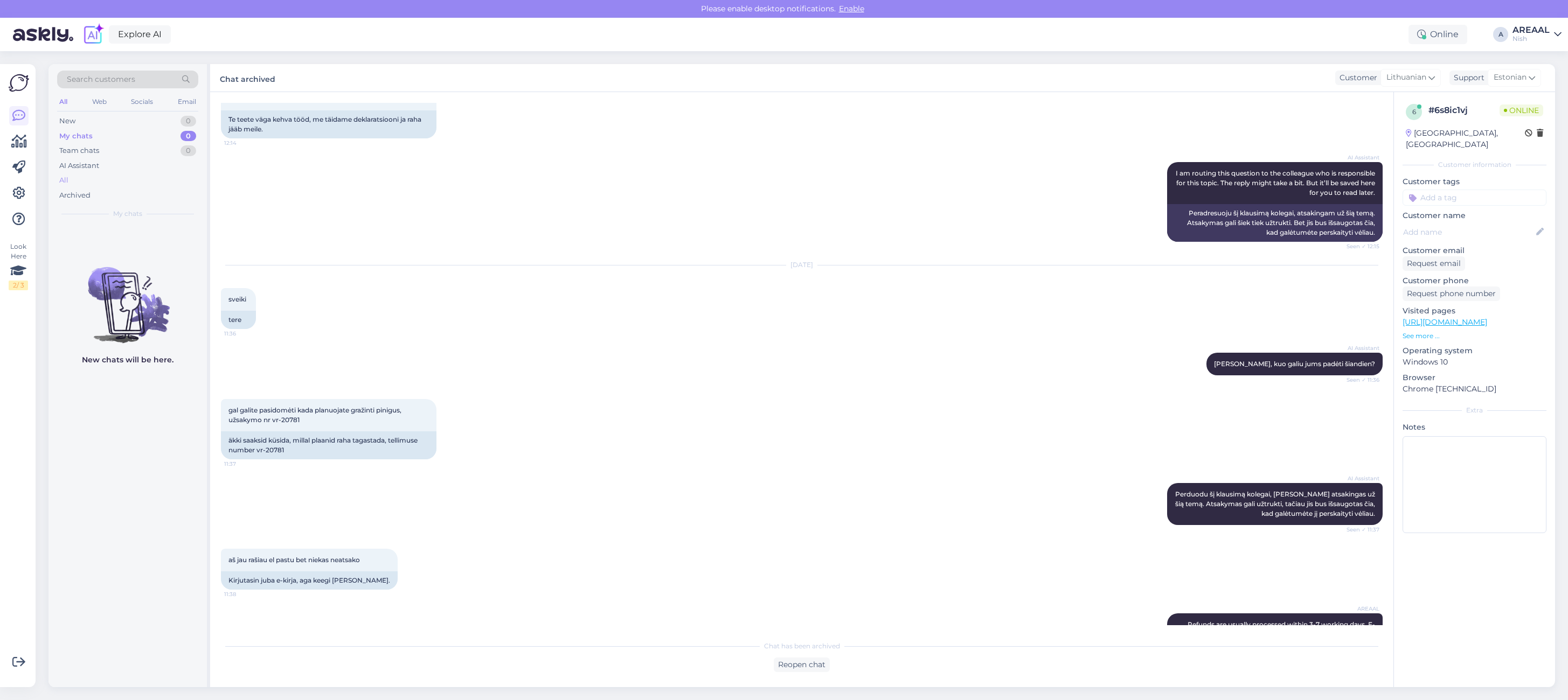
click at [133, 179] on div "All" at bounding box center [128, 180] width 141 height 15
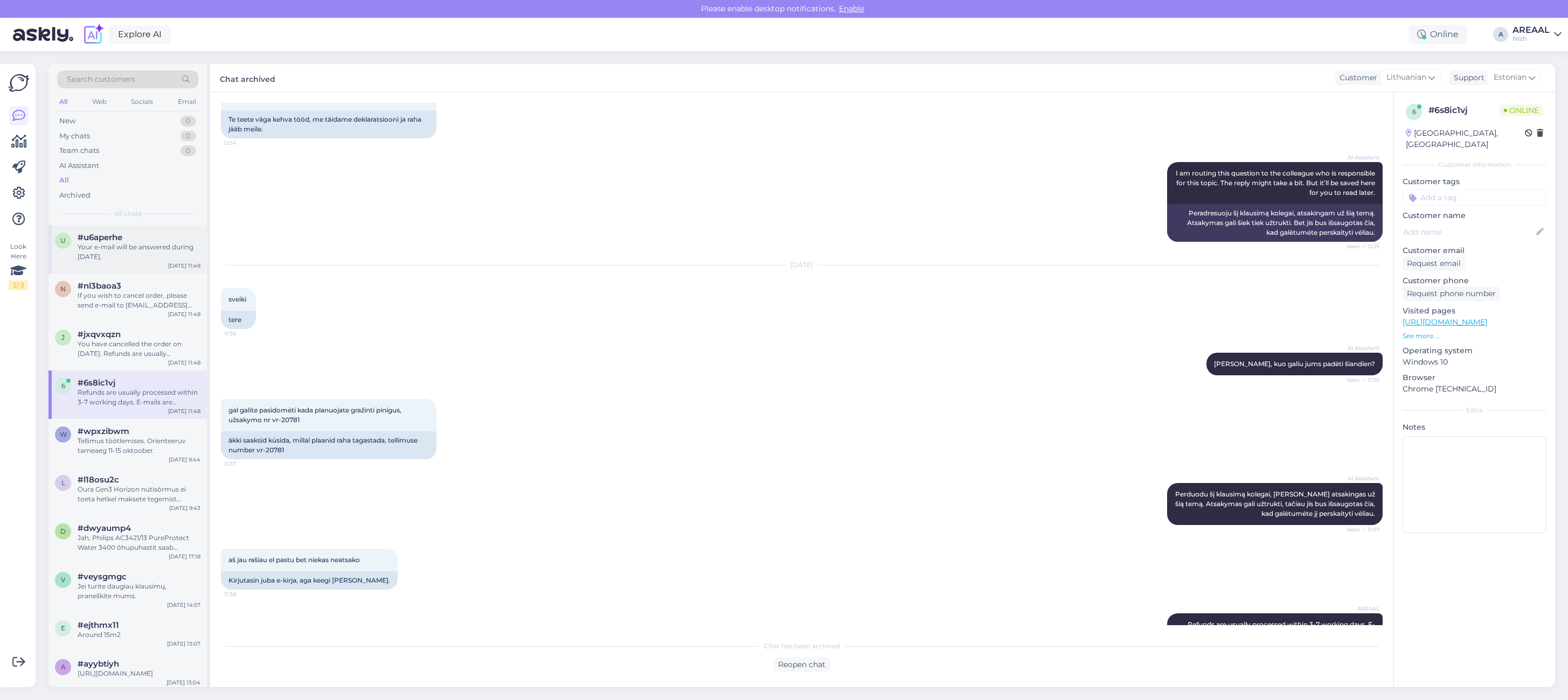
click at [130, 259] on div "Your e-mail will be answered during [DATE]." at bounding box center [139, 251] width 123 height 19
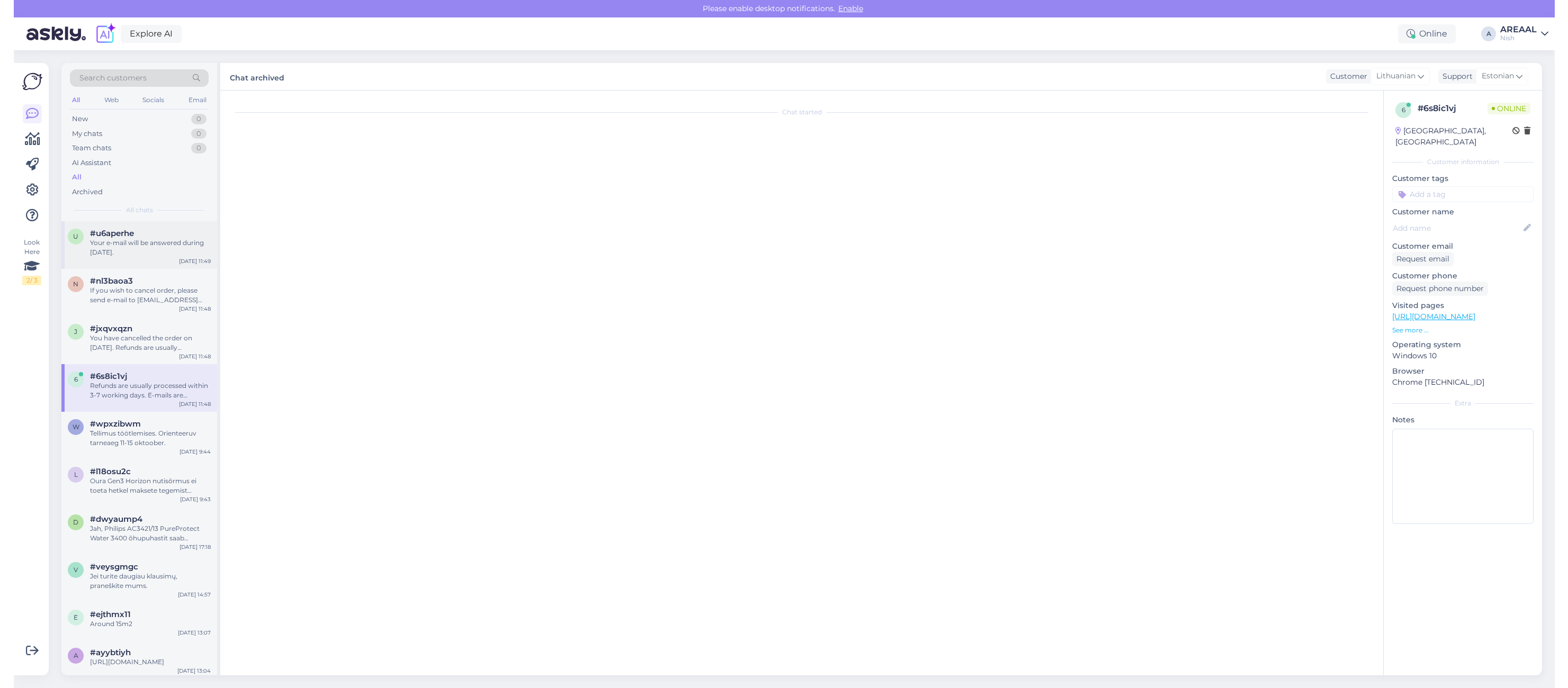
scroll to position [0, 0]
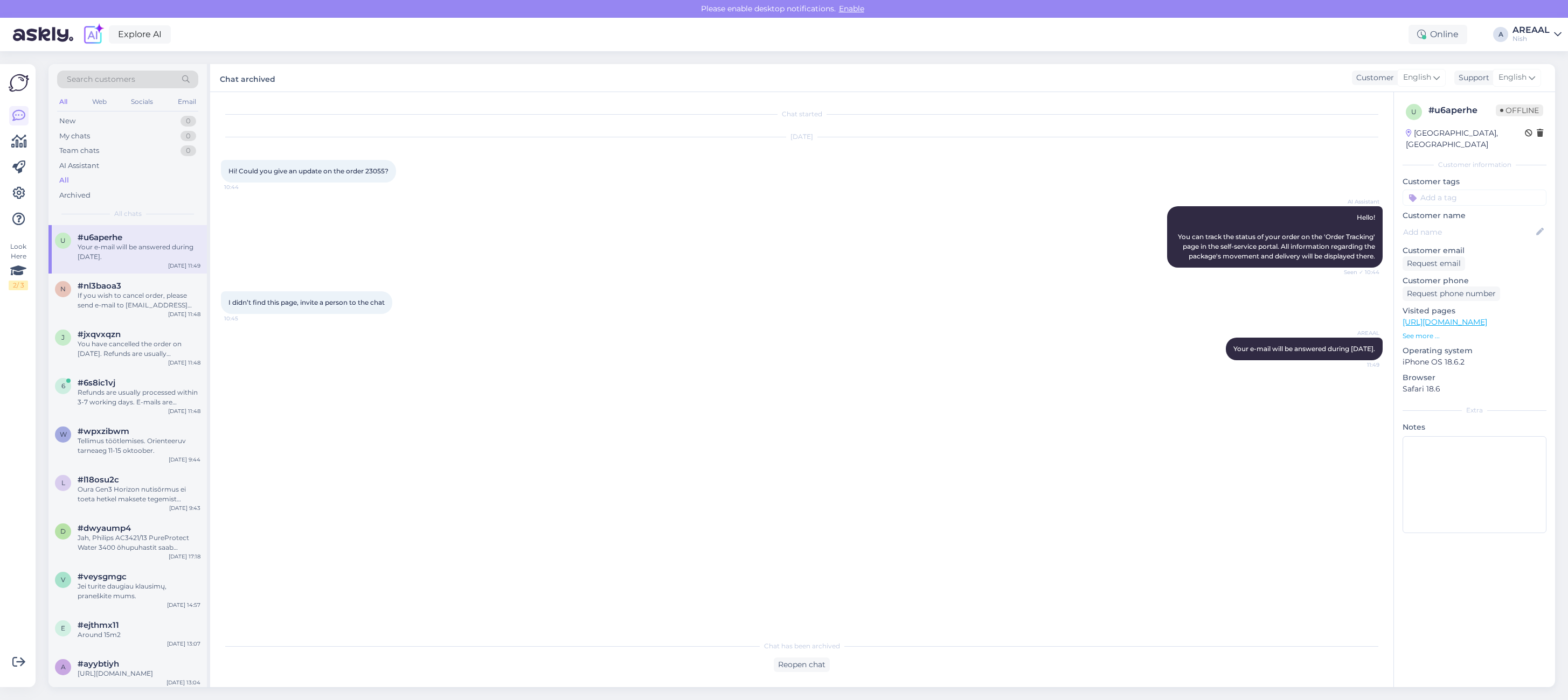
click at [1538, 35] on div "Nish" at bounding box center [1531, 39] width 37 height 9
click at [1547, 65] on button "Open" at bounding box center [1538, 60] width 30 height 17
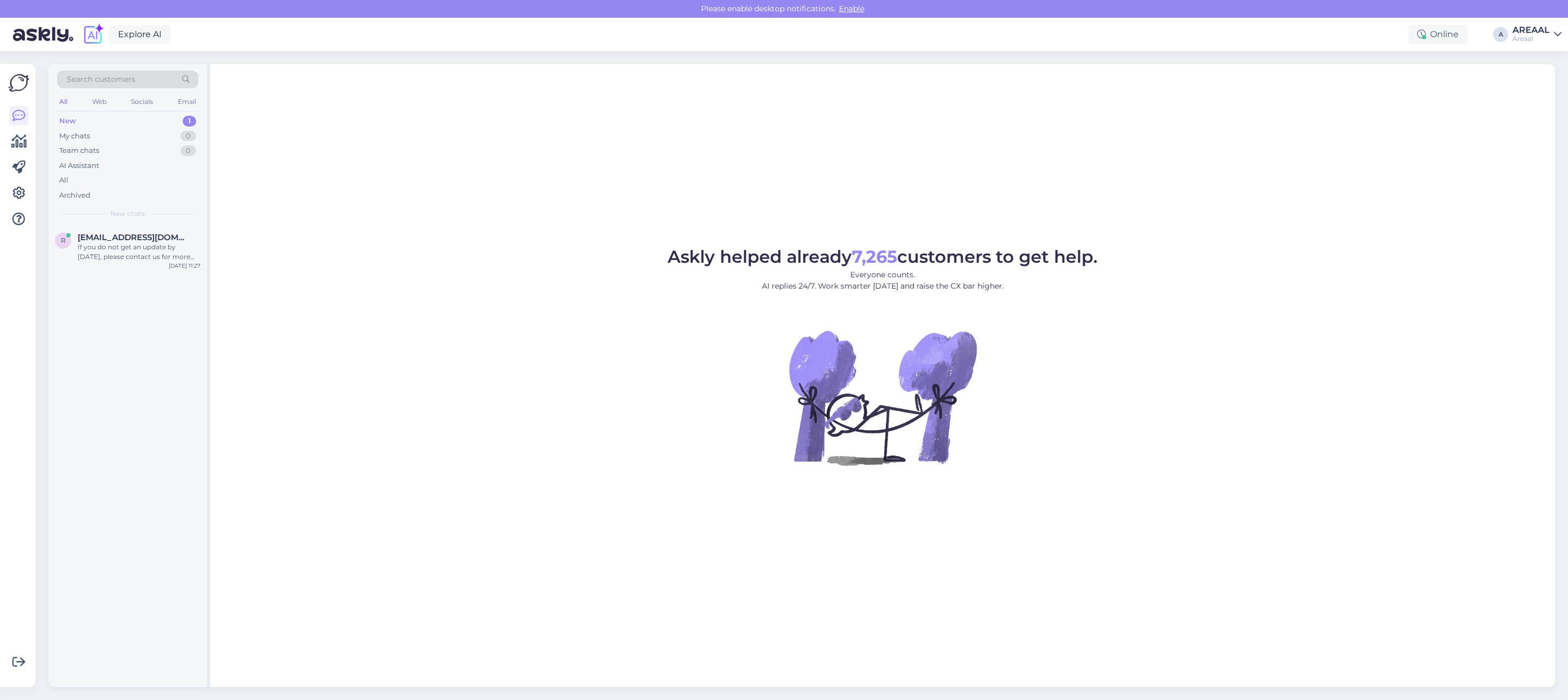
click at [718, 329] on figure "Askly helped already 7,265 customers to get help. Everyone counts. AI replies 2…" at bounding box center [882, 371] width 1325 height 246
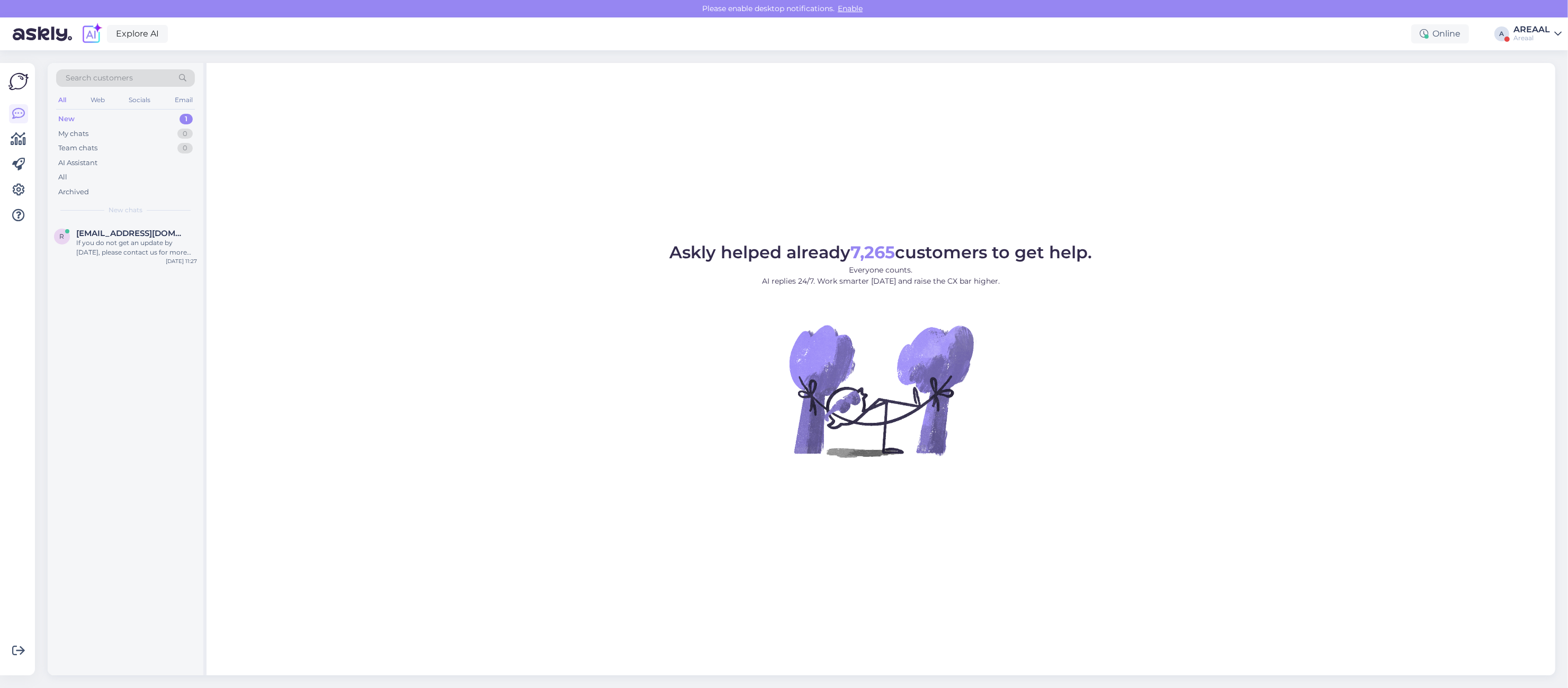
click at [401, 200] on div "Askly helped already 7,265 customers to get help. Everyone counts. AI replies 2…" at bounding box center [881, 369] width 1349 height 613
